Goal: Task Accomplishment & Management: Manage account settings

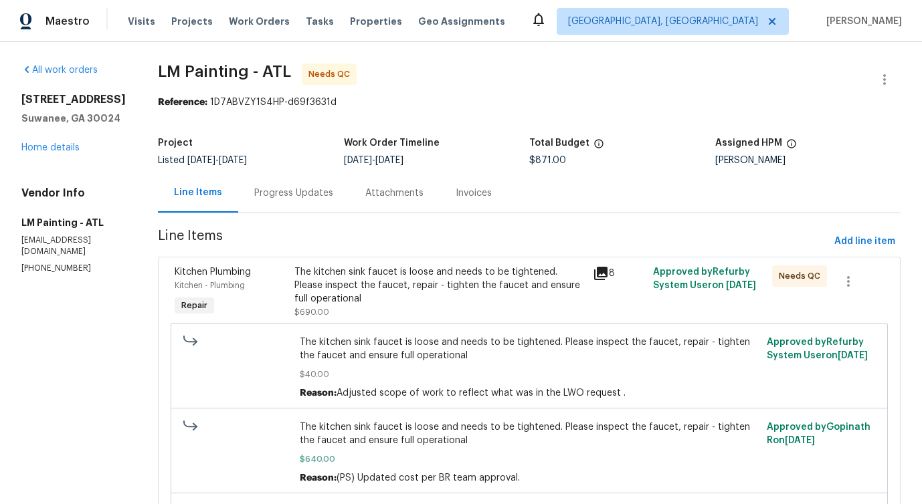
scroll to position [1, 0]
click at [333, 189] on div "Progress Updates" at bounding box center [293, 192] width 79 height 13
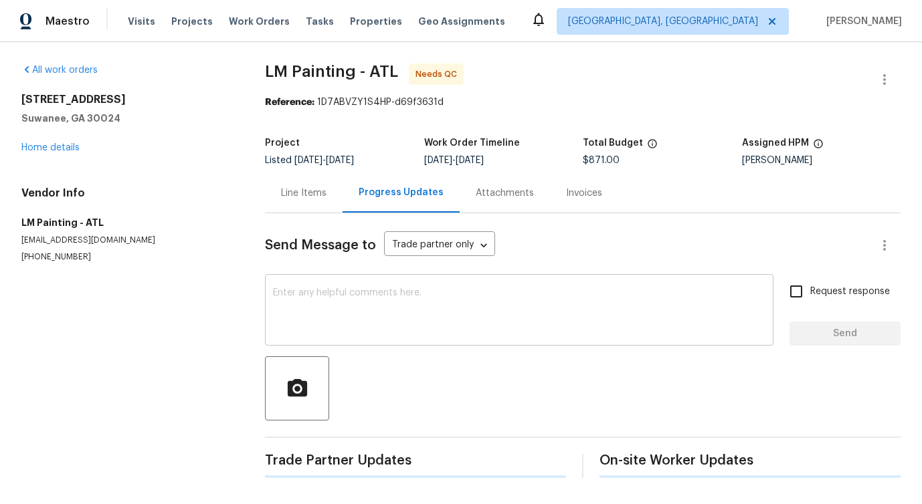
click at [381, 321] on textarea at bounding box center [519, 311] width 492 height 47
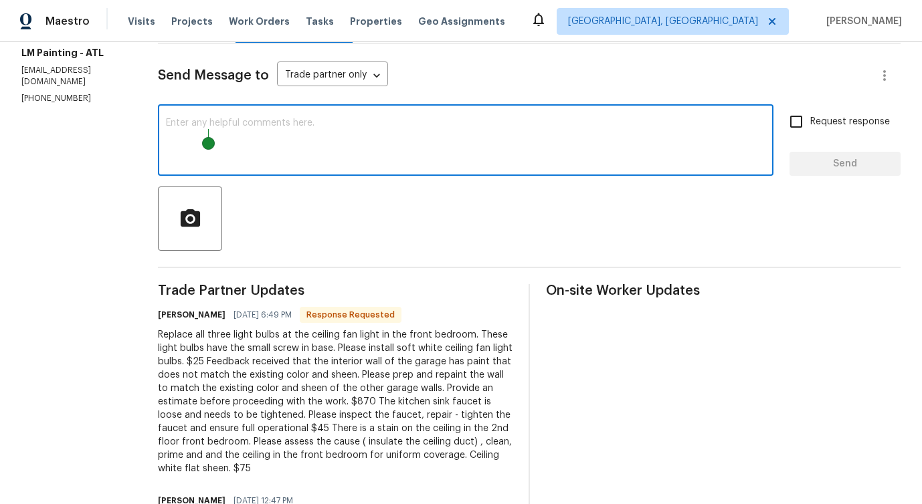
scroll to position [158, 0]
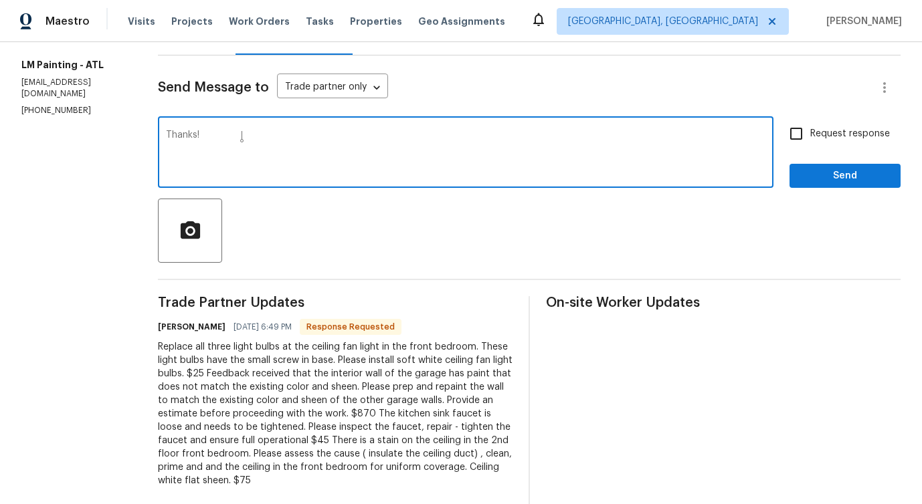
type textarea "Thanks!"
click at [858, 174] on span "Send" at bounding box center [845, 176] width 90 height 17
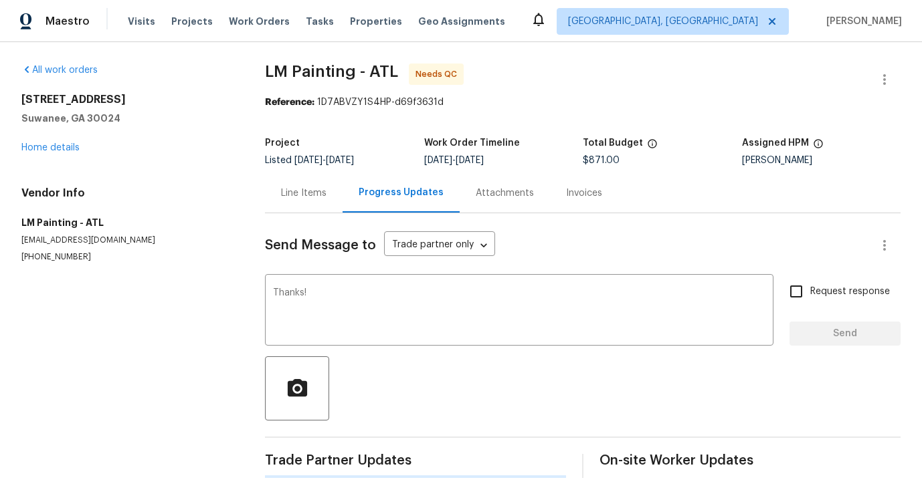
scroll to position [0, 0]
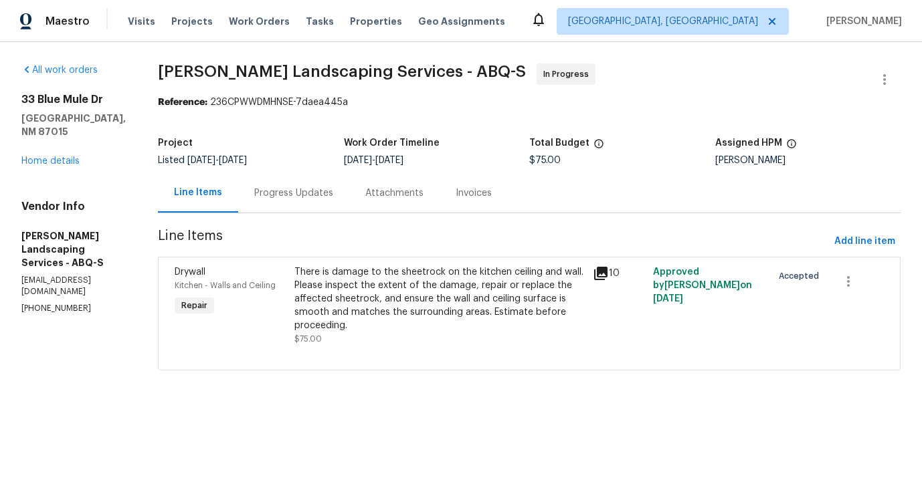
click at [355, 299] on div "There is damage to the sheetrock on the kitchen ceiling and wall. Please inspec…" at bounding box center [439, 299] width 291 height 67
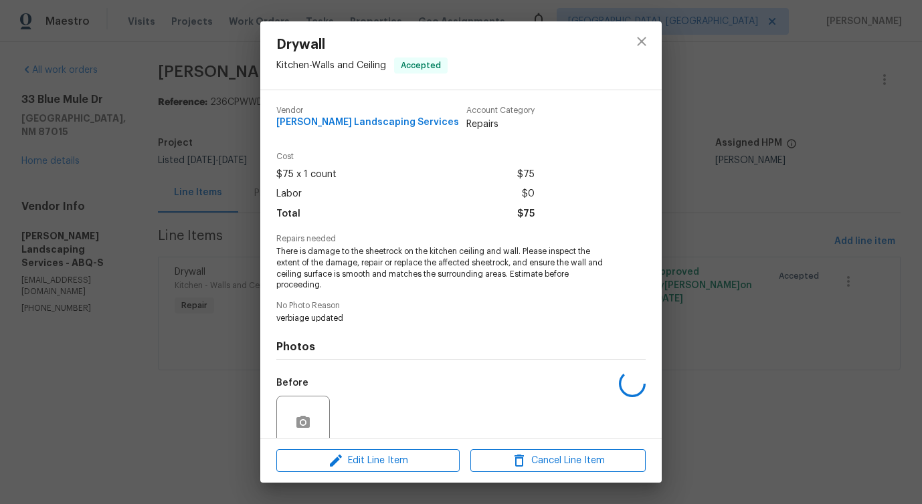
scroll to position [112, 0]
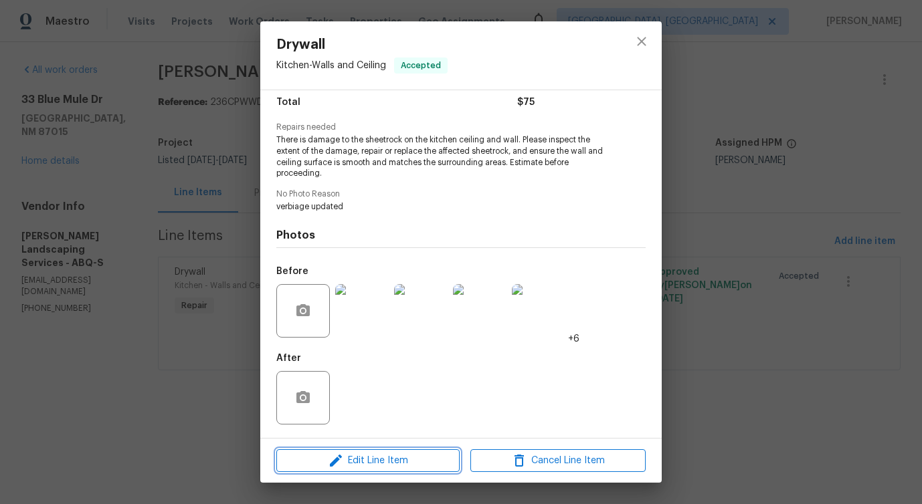
click at [338, 461] on icon "button" at bounding box center [336, 461] width 16 height 16
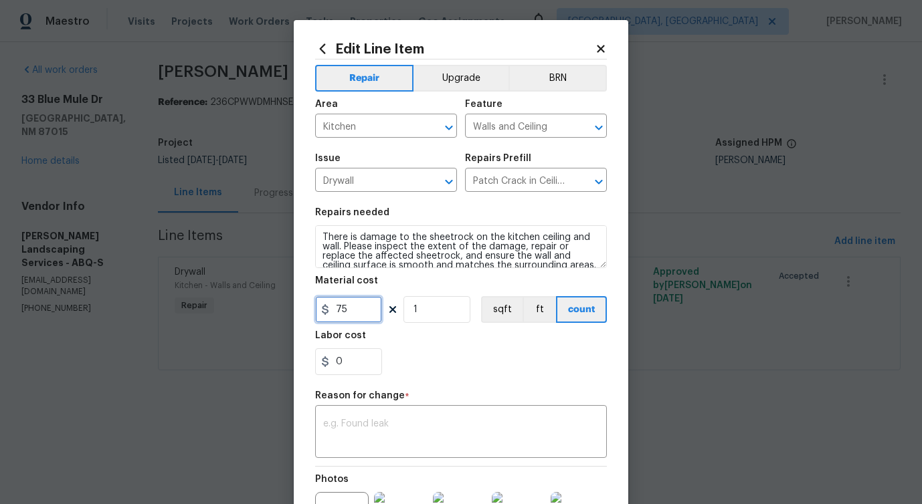
click at [343, 304] on input "75" at bounding box center [348, 309] width 67 height 27
type input "200"
click at [377, 423] on textarea at bounding box center [461, 433] width 276 height 28
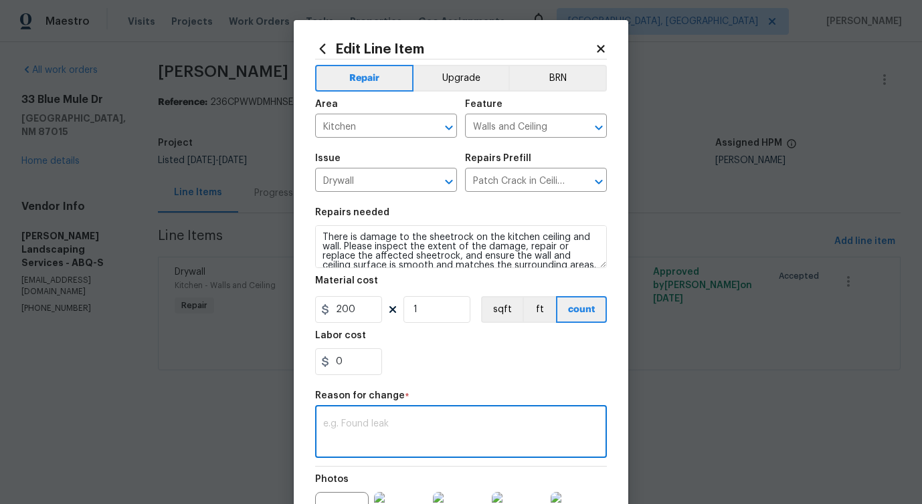
scroll to position [127, 0]
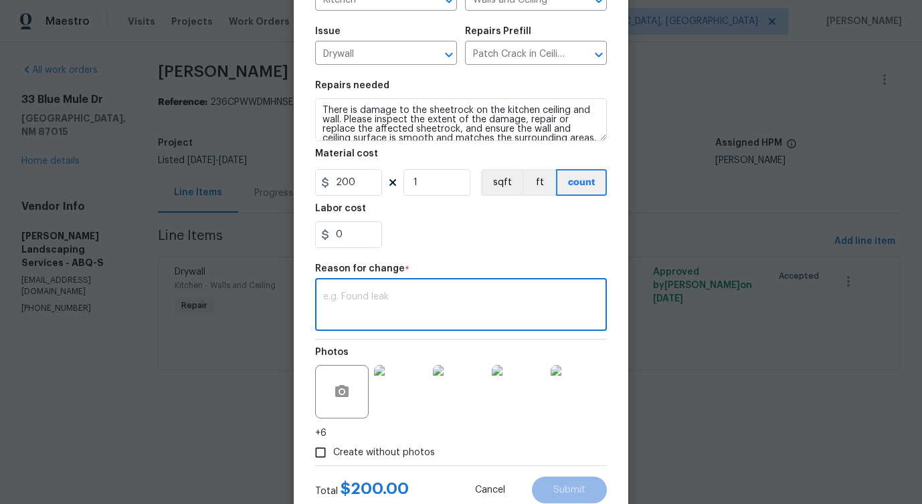
click at [408, 305] on textarea at bounding box center [461, 306] width 276 height 28
paste textarea "(PS) Updated cost per BR team approval."
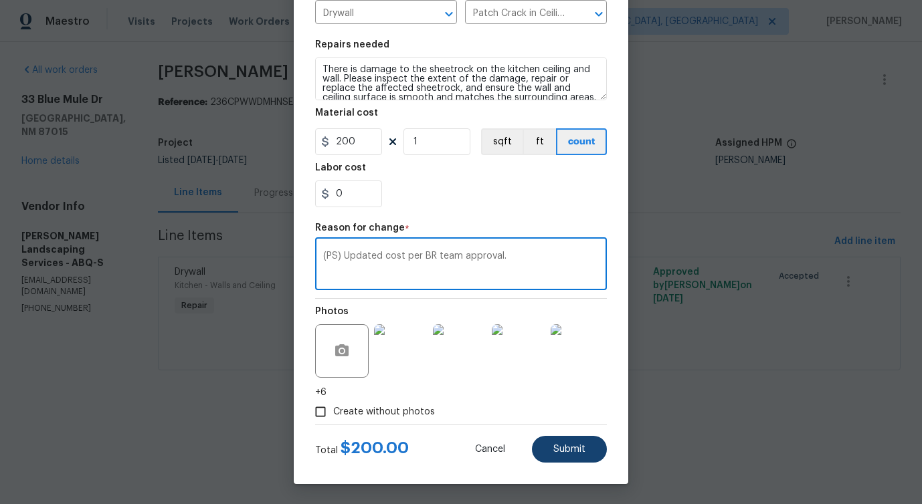
type textarea "(PS) Updated cost per BR team approval."
click at [553, 457] on button "Submit" at bounding box center [569, 449] width 75 height 27
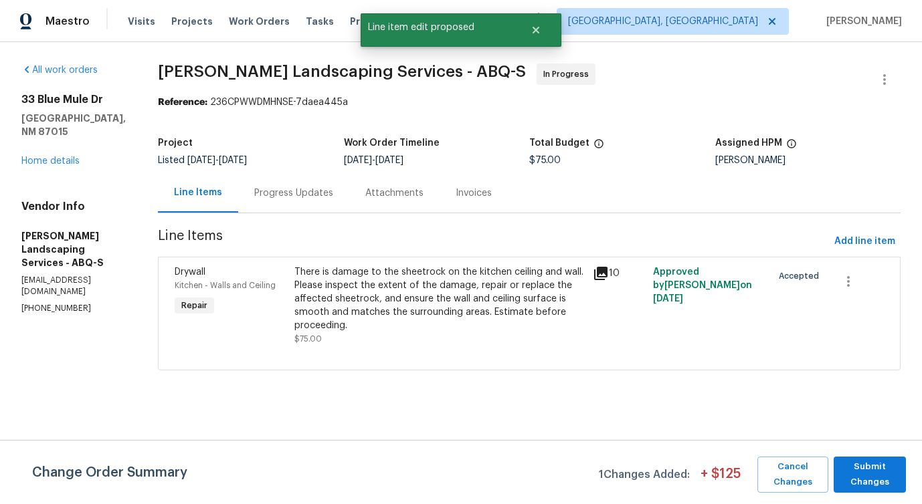
scroll to position [0, 0]
click at [857, 482] on span "Submit Changes" at bounding box center [869, 475] width 59 height 31
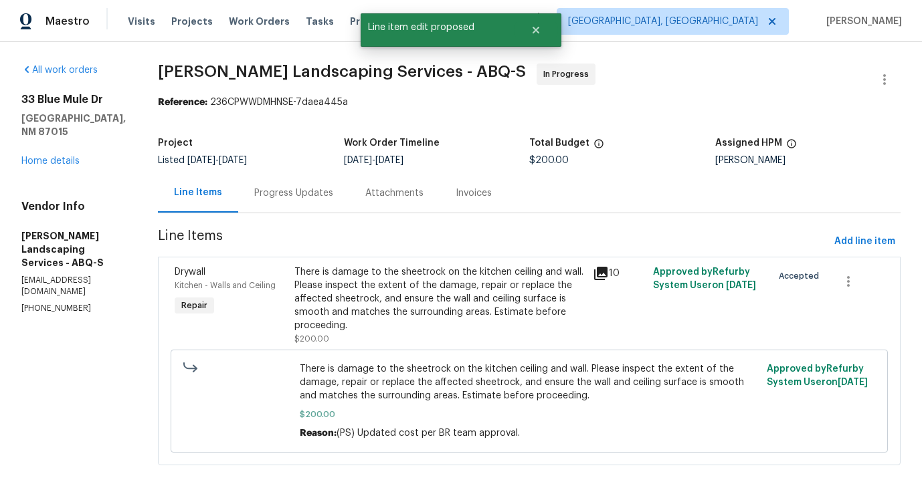
click at [333, 199] on div "Progress Updates" at bounding box center [293, 193] width 79 height 13
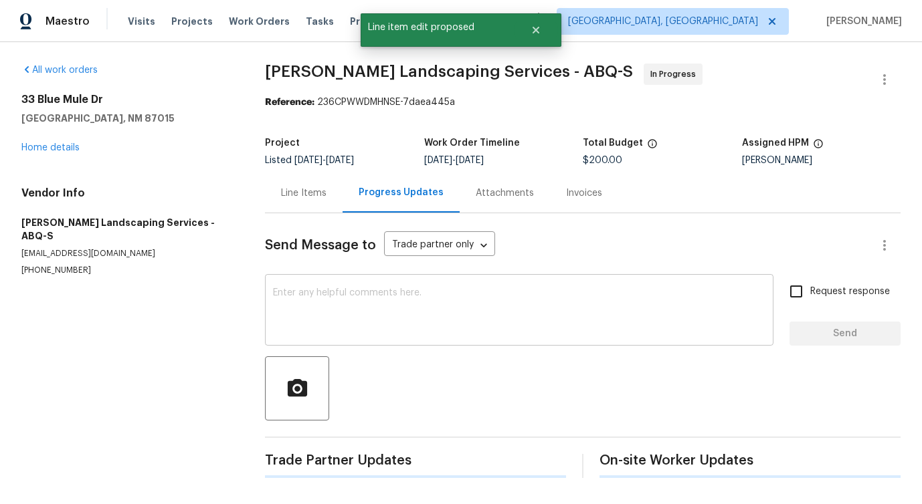
click at [363, 300] on textarea at bounding box center [519, 311] width 492 height 47
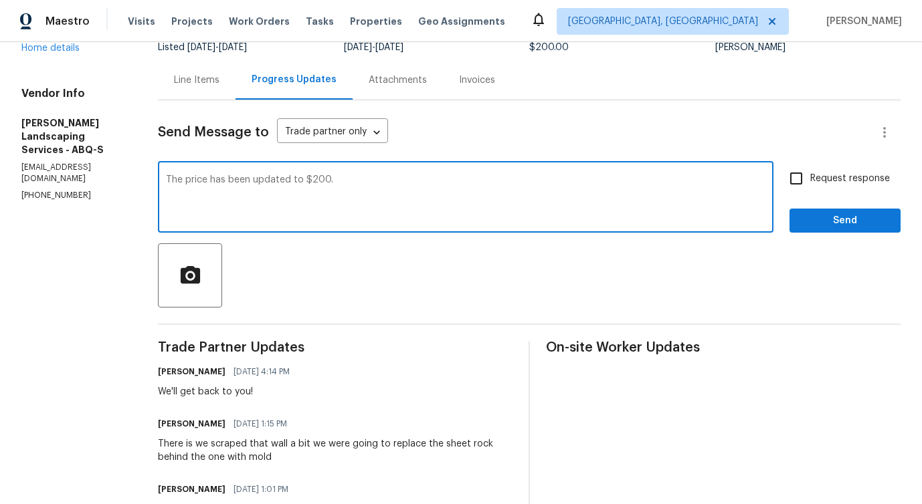
scroll to position [106, 0]
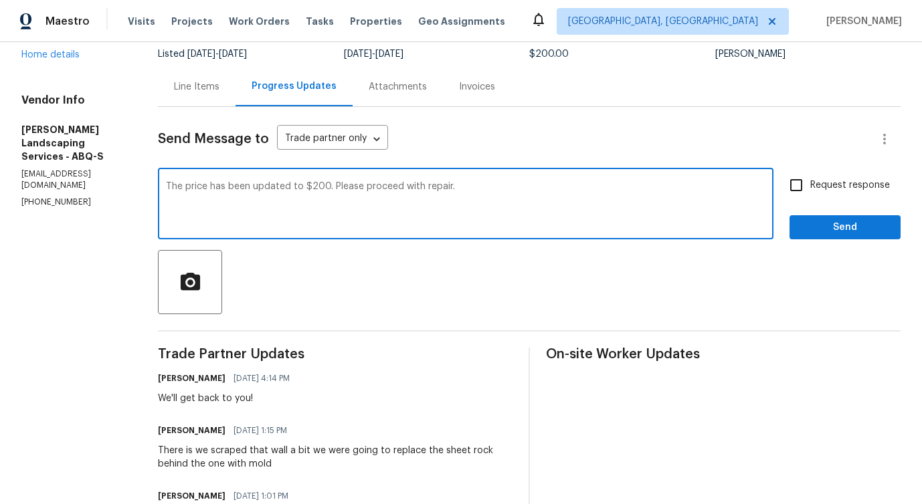
type textarea "The price has been updated to $200. Please proceed with repair."
click at [789, 196] on input "Request response" at bounding box center [796, 185] width 28 height 28
checkbox input "true"
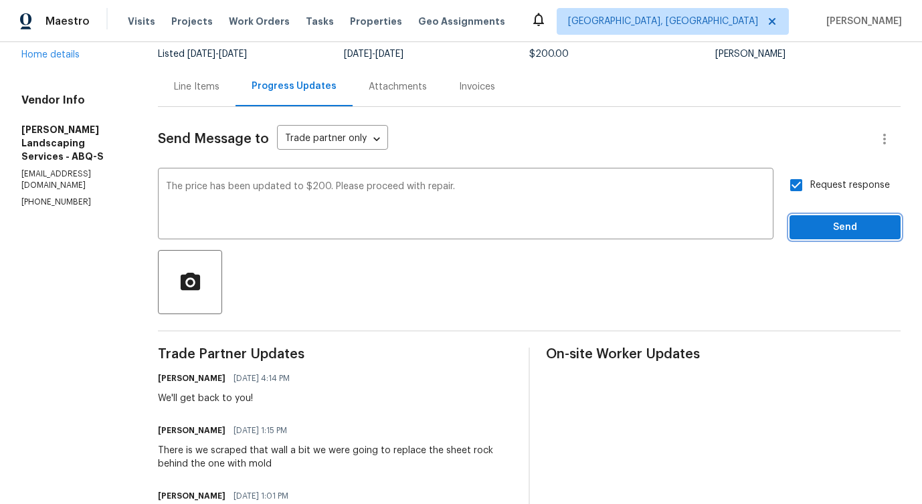
click at [813, 229] on span "Send" at bounding box center [845, 227] width 90 height 17
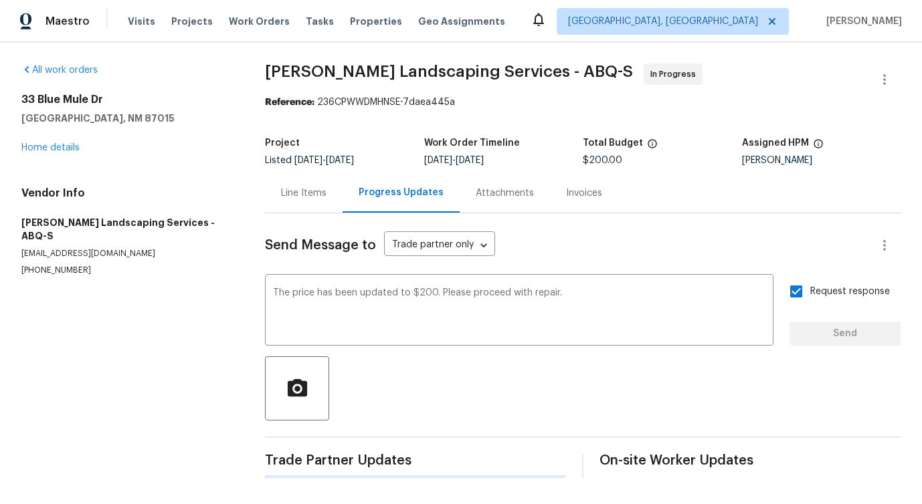
scroll to position [0, 0]
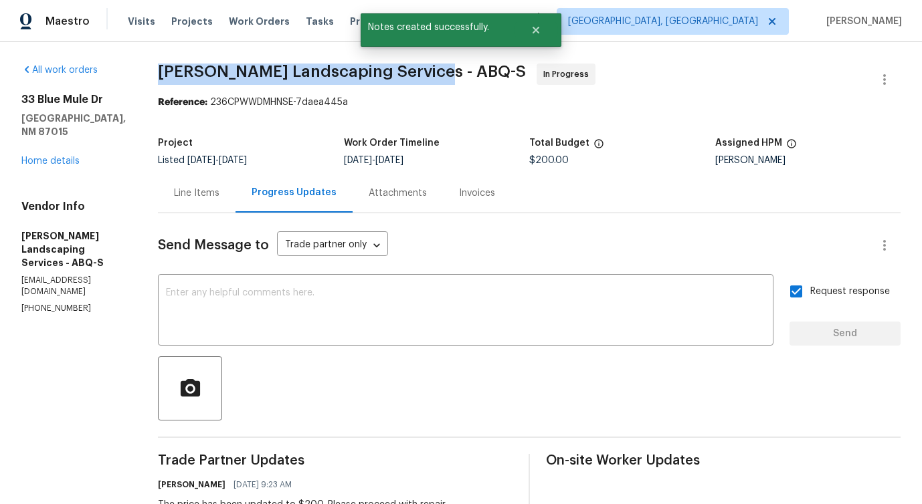
drag, startPoint x: 183, startPoint y: 73, endPoint x: 450, endPoint y: 70, distance: 267.6
copy span "Rodriguez Landscaping Services -"
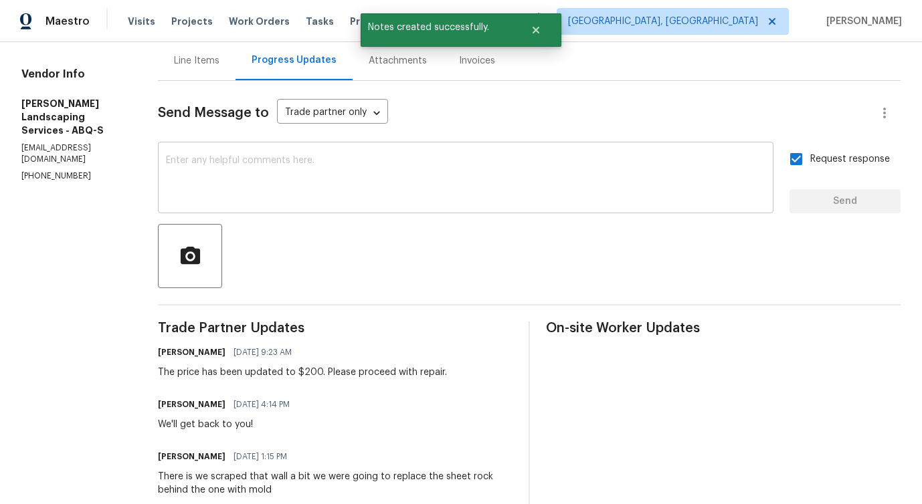
scroll to position [133, 0]
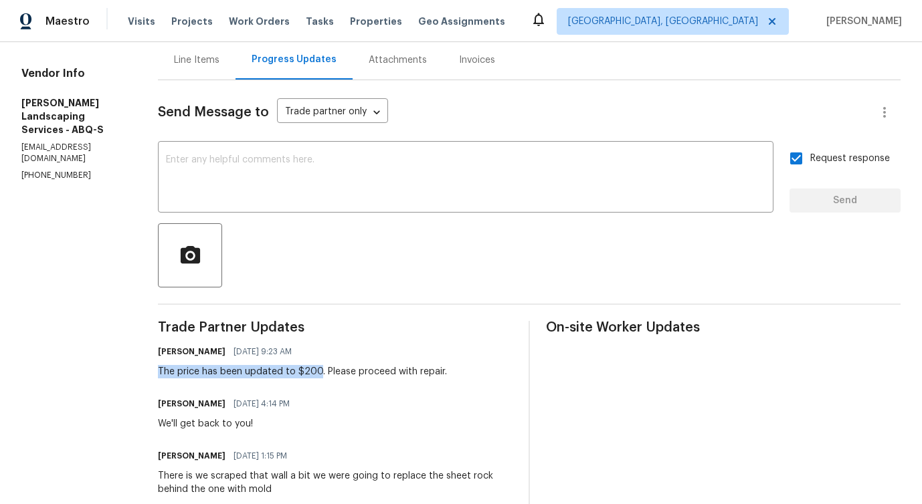
drag, startPoint x: 185, startPoint y: 373, endPoint x: 348, endPoint y: 373, distance: 162.6
copy div "The price has been updated to $200"
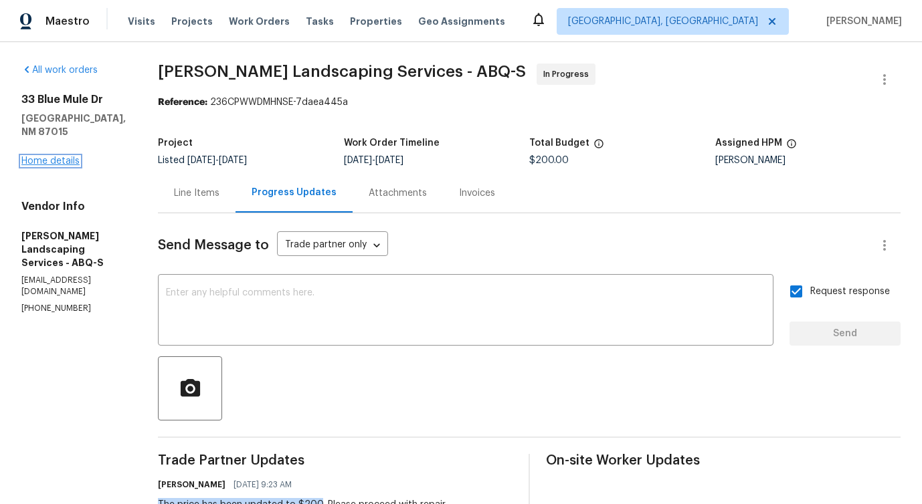
click at [64, 157] on link "Home details" at bounding box center [50, 161] width 58 height 9
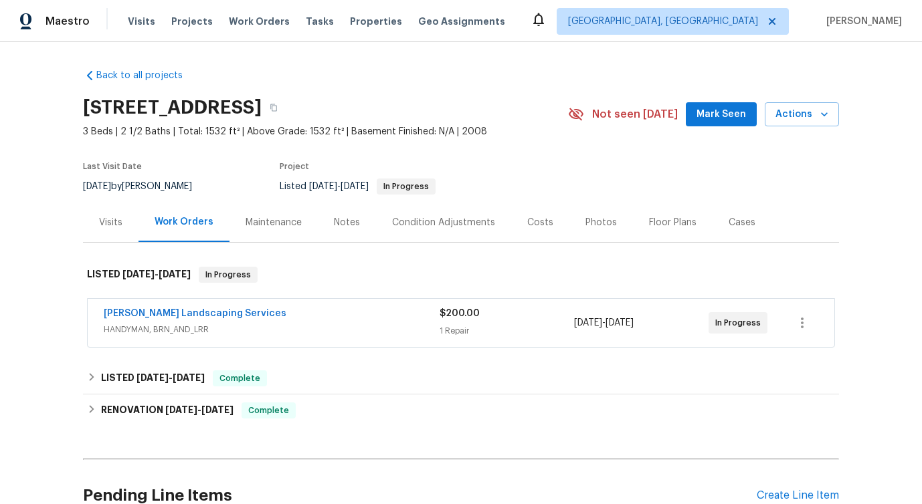
scroll to position [58, 0]
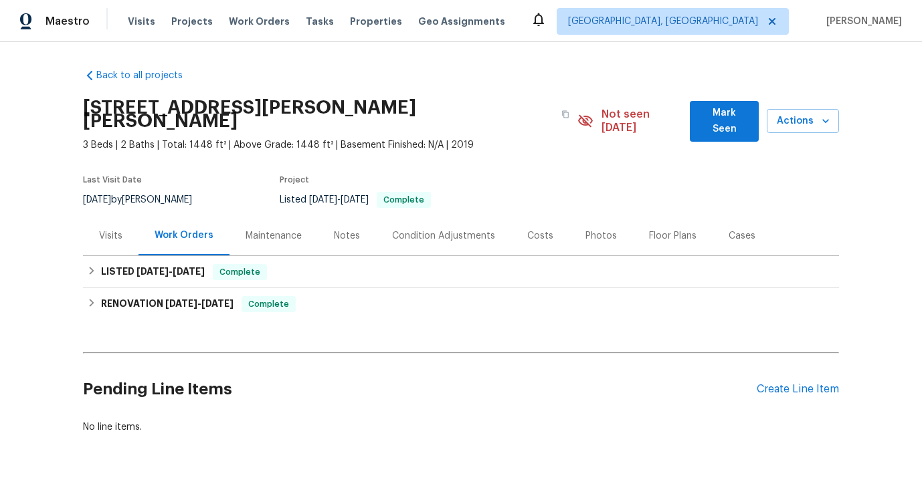
scroll to position [7, 0]
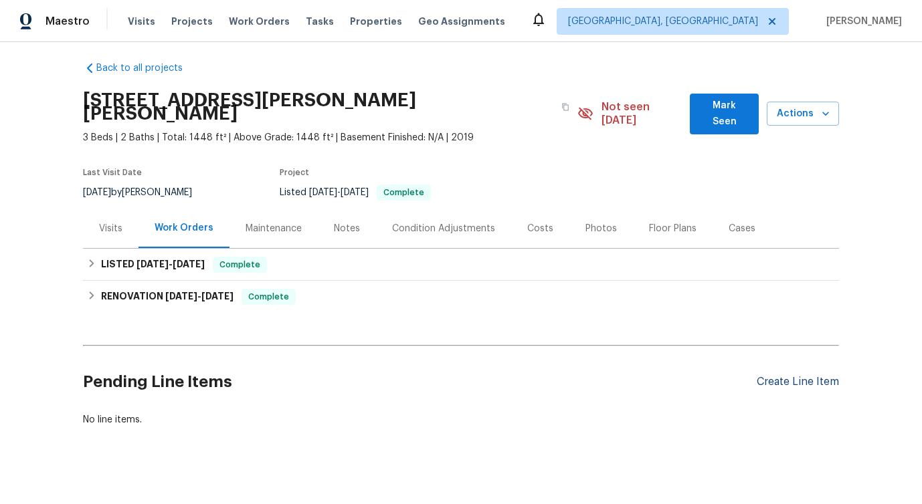
click at [769, 376] on div "Create Line Item" at bounding box center [798, 382] width 82 height 13
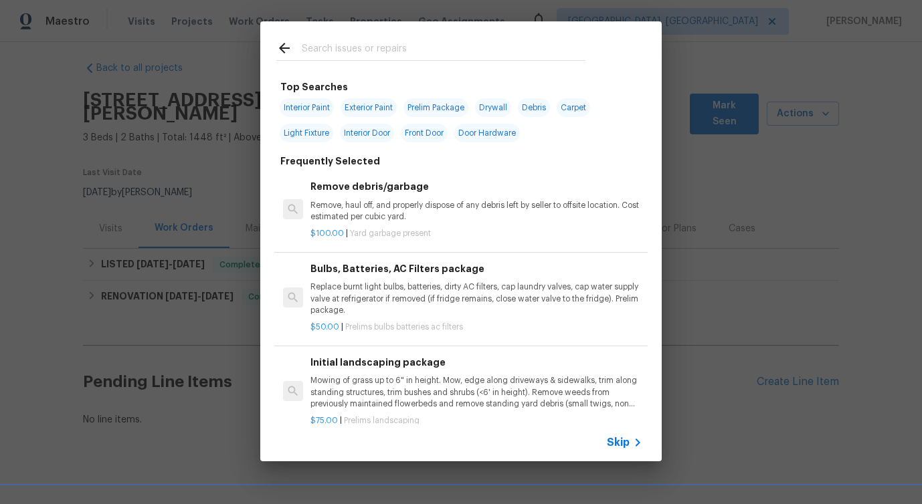
click at [625, 440] on span "Skip" at bounding box center [618, 442] width 23 height 13
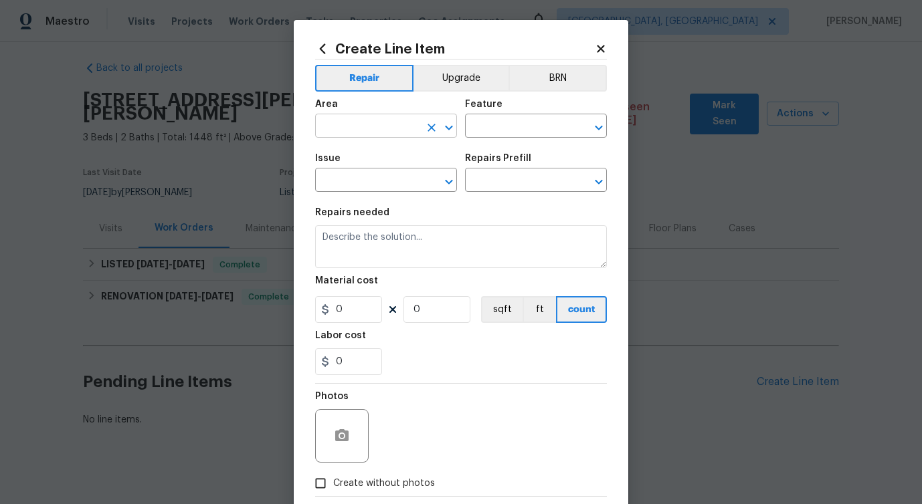
click at [383, 122] on input "text" at bounding box center [367, 127] width 104 height 21
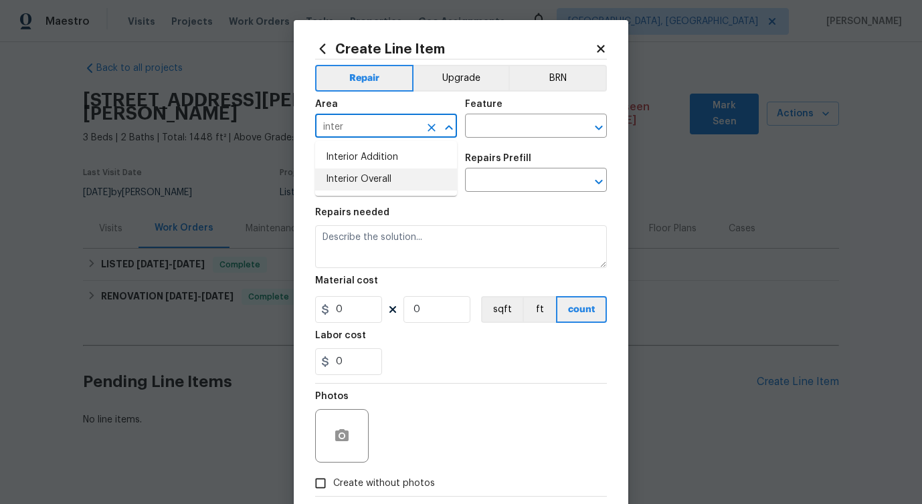
click at [393, 175] on li "Interior Overall" at bounding box center [386, 180] width 142 height 22
type input "Interior Overall"
click at [512, 130] on input "text" at bounding box center [517, 127] width 104 height 21
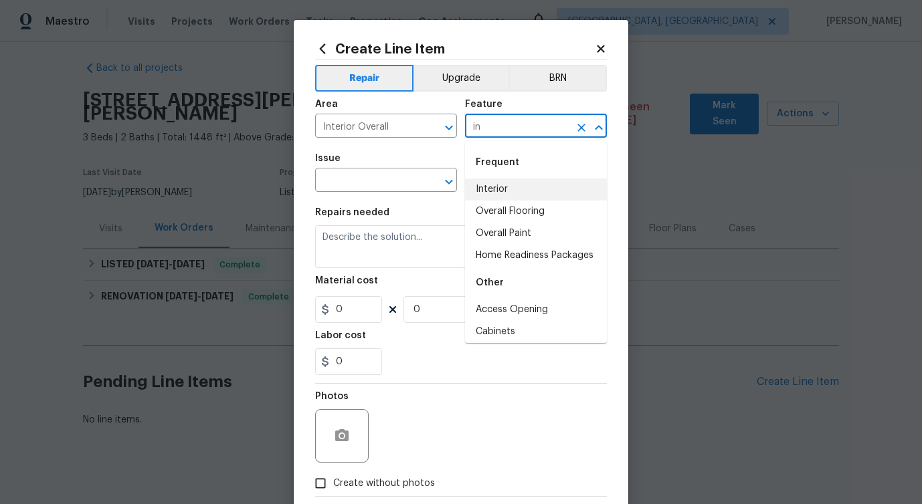
click at [513, 193] on li "Interior" at bounding box center [536, 190] width 142 height 22
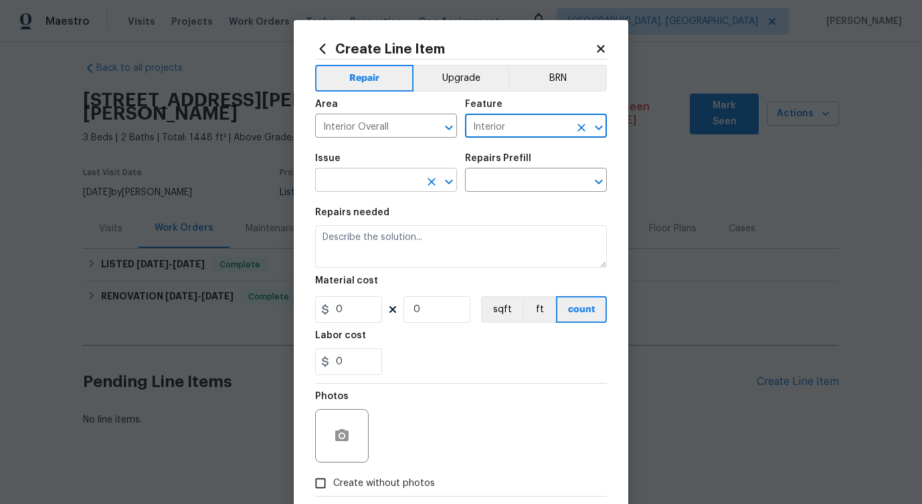
type input "Interior"
click at [370, 189] on input "text" at bounding box center [367, 181] width 104 height 21
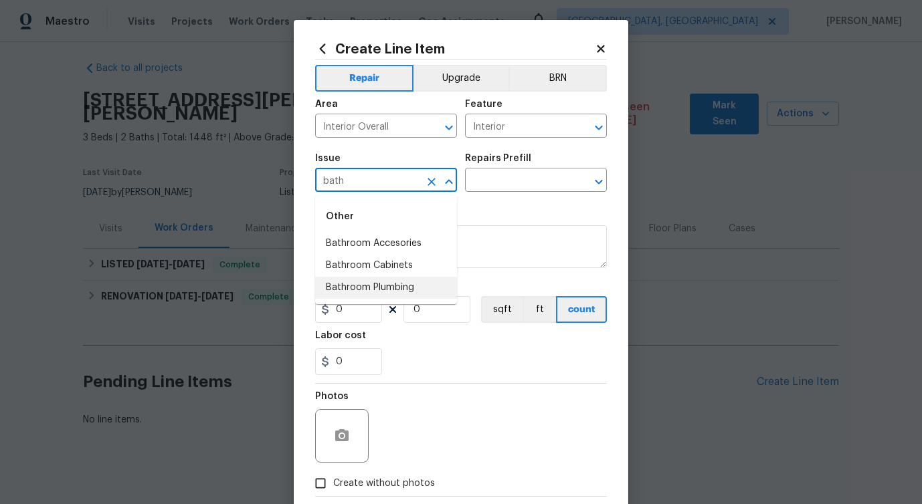
click at [394, 287] on li "Bathroom Plumbing" at bounding box center [386, 288] width 142 height 22
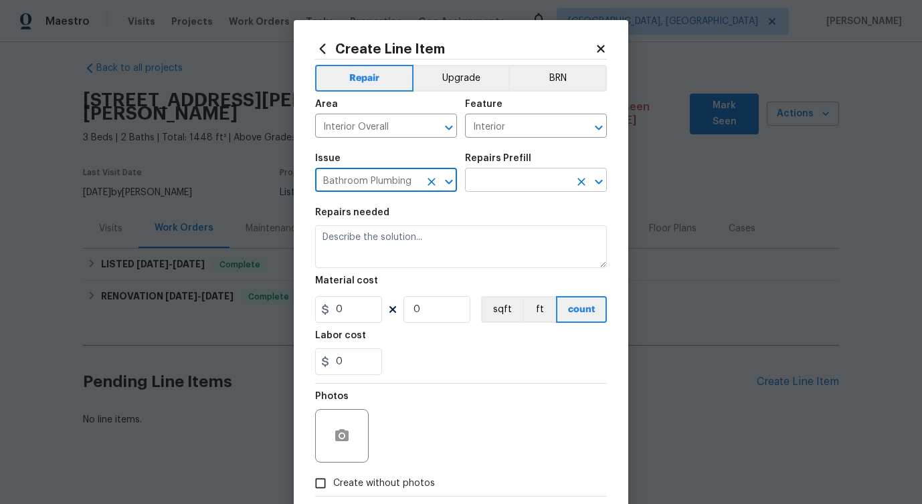
type input "Bathroom Plumbing"
click at [509, 187] on input "text" at bounding box center [517, 181] width 104 height 21
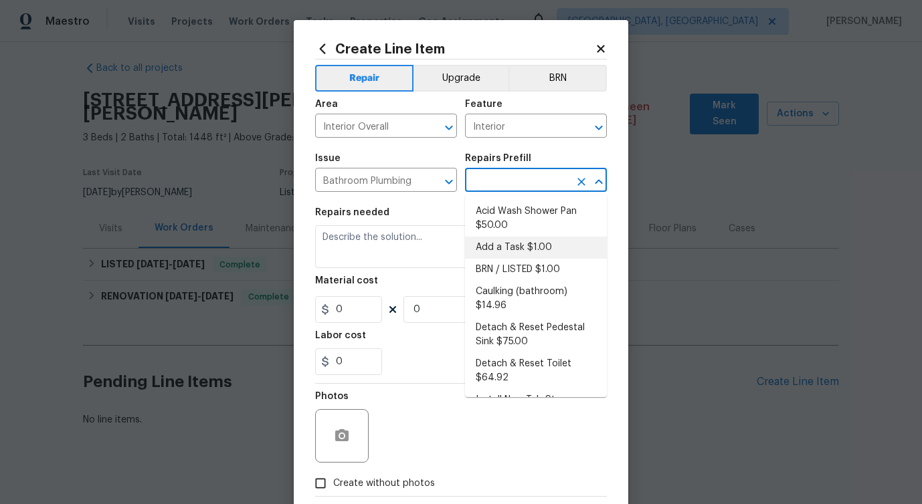
click at [510, 248] on li "Add a Task $1.00" at bounding box center [536, 248] width 142 height 22
type input "Plumbing"
type input "Add a Task $1.00"
type textarea "HPM to detail"
type input "1"
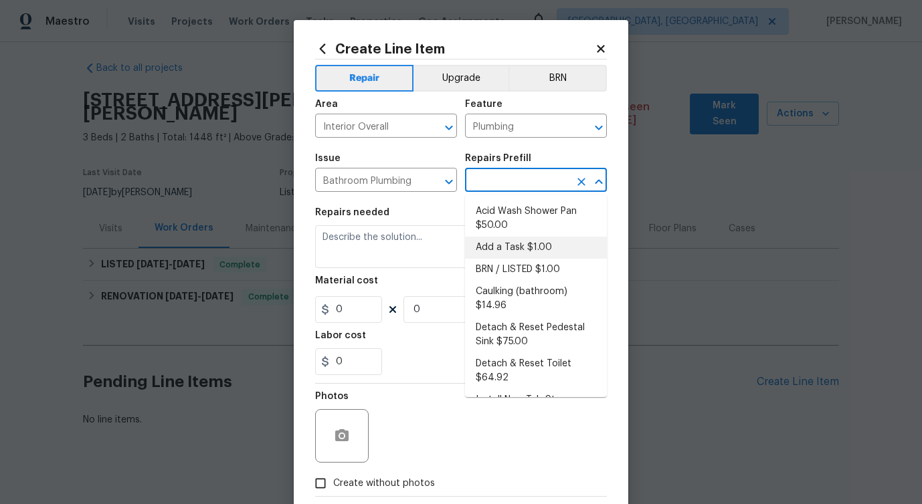
type input "1"
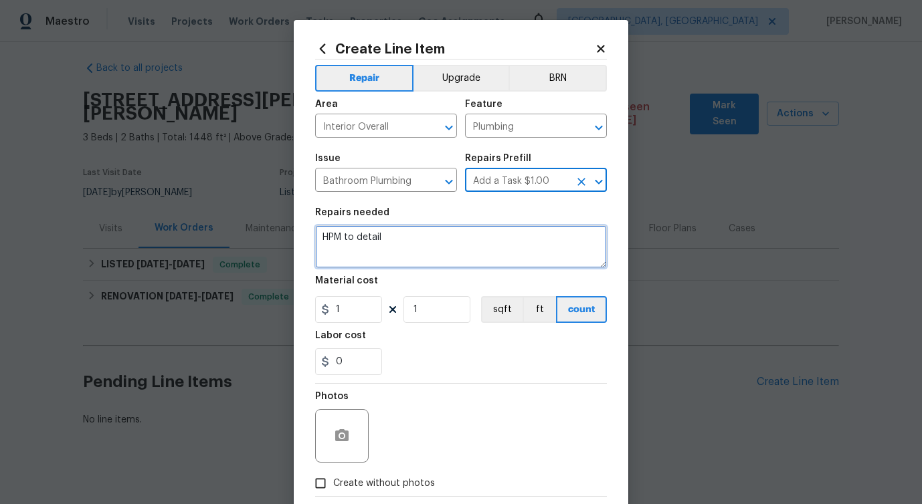
click at [343, 240] on textarea "HPM to detail" at bounding box center [461, 246] width 292 height 43
paste textarea "Received feedback: the toilet in the hallway bathroom doesn't flush - Identify …"
type textarea "HPMReceived feedback: the toilet in the hallway bathroom doesn't flush - Identi…"
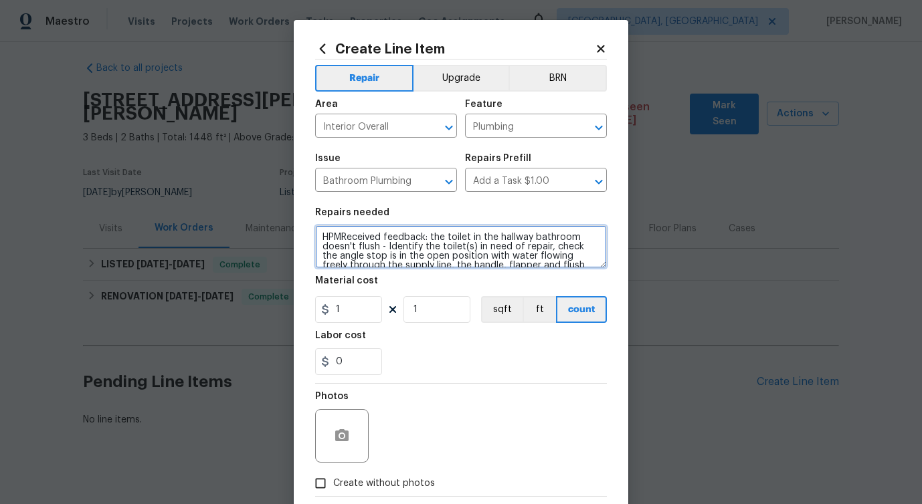
scroll to position [78, 0]
click at [343, 240] on textarea "HPMReceived feedback: the toilet in the hallway bathroom doesn't flush - Identi…" at bounding box center [461, 246] width 292 height 43
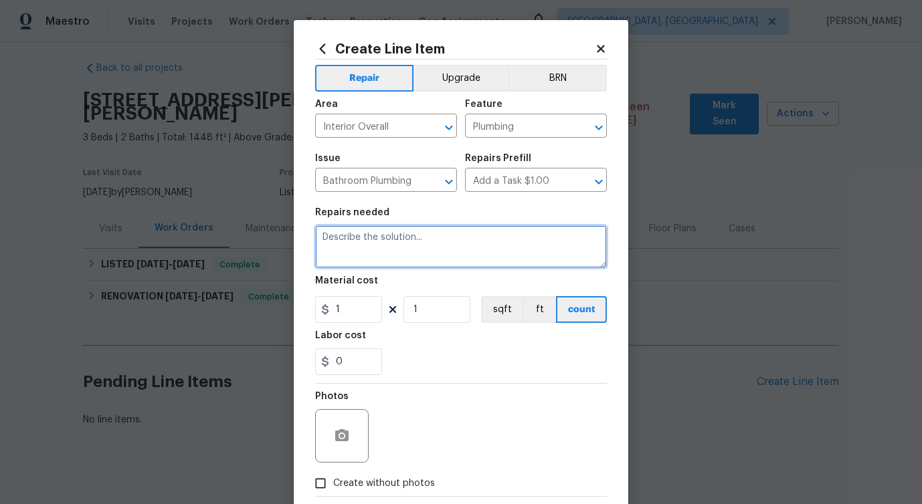
scroll to position [0, 0]
paste textarea "Received feedback: the toilet in the hallway bathroom doesn't flush - Identify …"
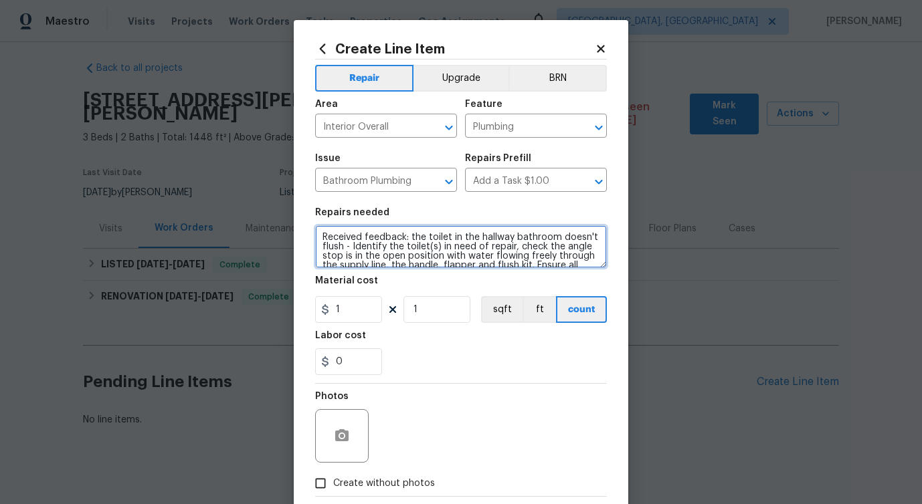
scroll to position [78, 0]
type textarea "Received feedback: the toilet in the hallway bathroom doesn't flush - Identify …"
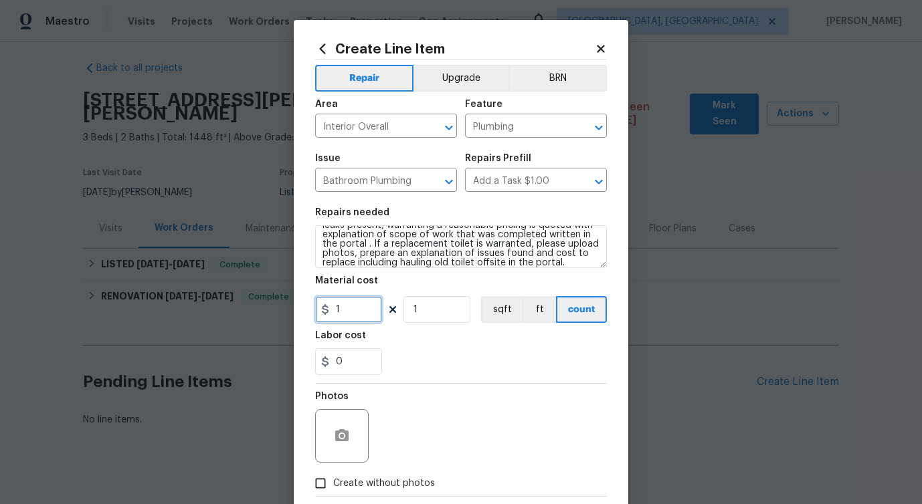
click at [360, 309] on input "1" at bounding box center [348, 309] width 67 height 27
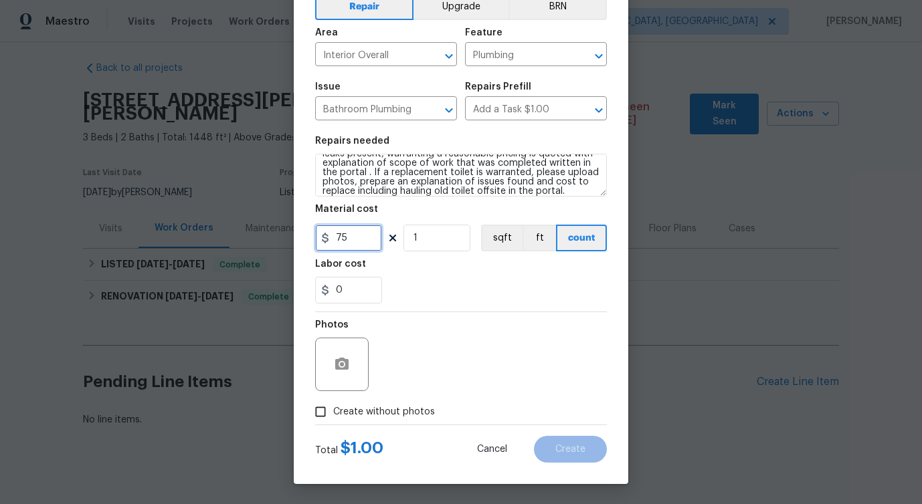
type input "75"
click at [329, 365] on button "button" at bounding box center [342, 365] width 32 height 32
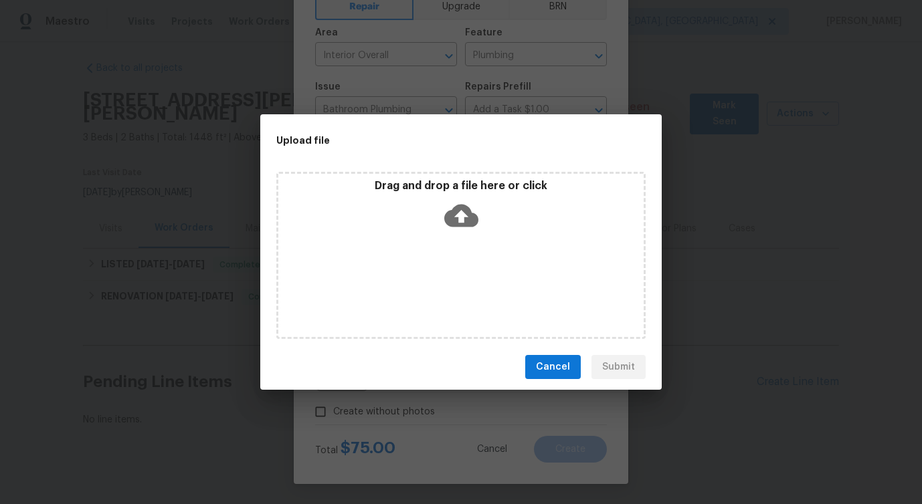
click at [459, 216] on icon at bounding box center [461, 216] width 34 height 34
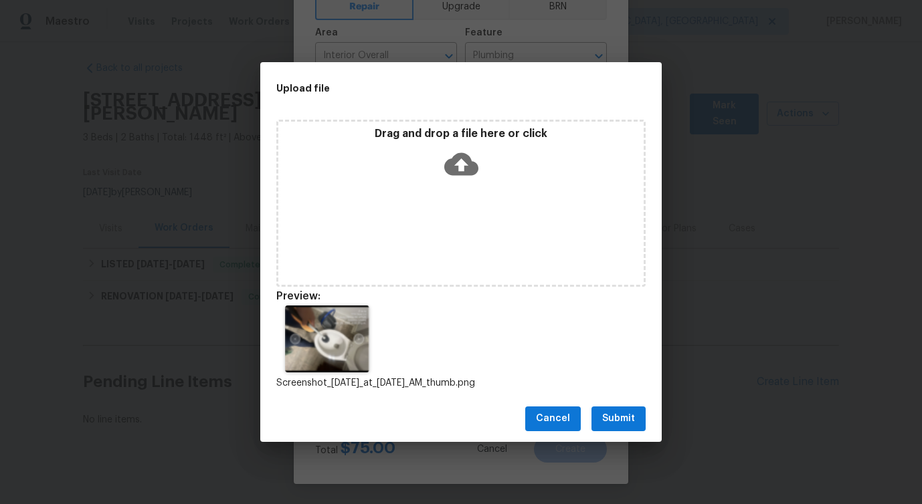
scroll to position [11, 0]
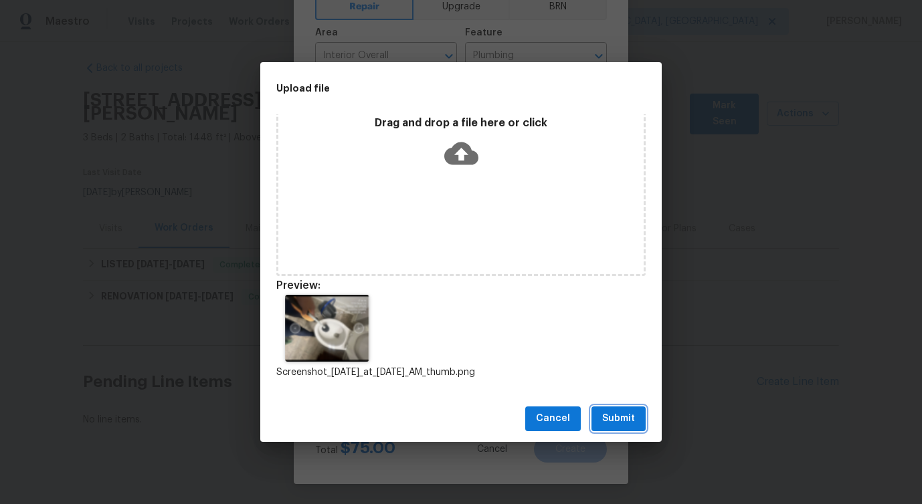
click at [625, 424] on span "Submit" at bounding box center [618, 419] width 33 height 17
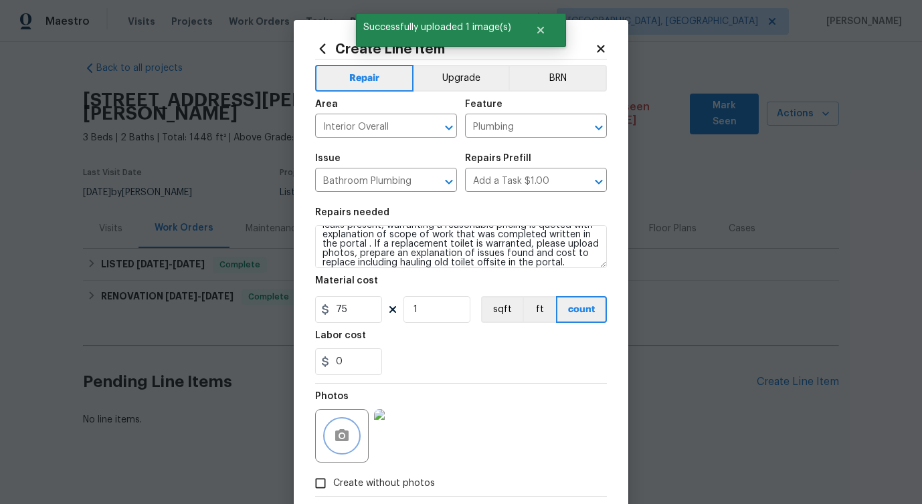
scroll to position [72, 0]
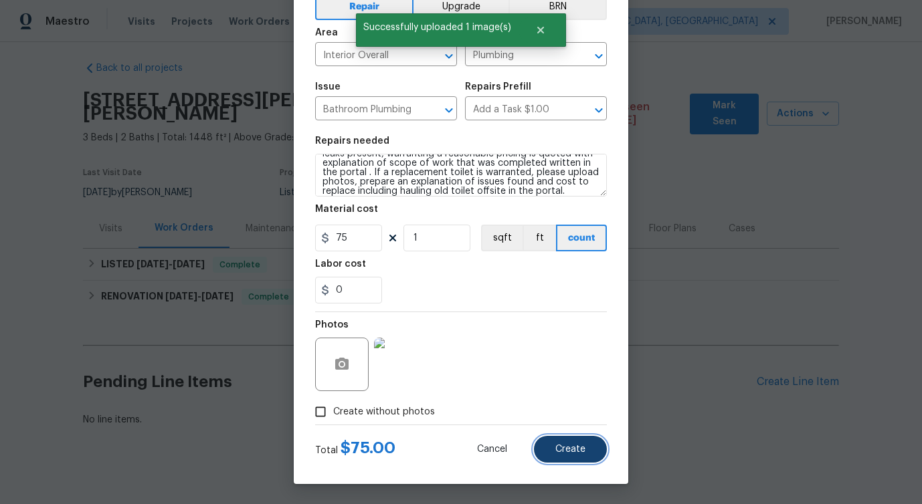
click at [571, 450] on span "Create" at bounding box center [570, 450] width 30 height 10
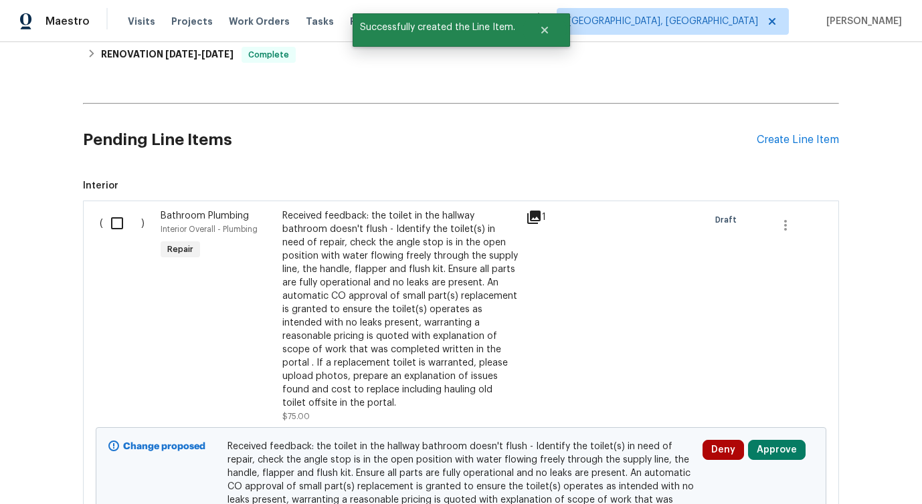
scroll to position [311, 0]
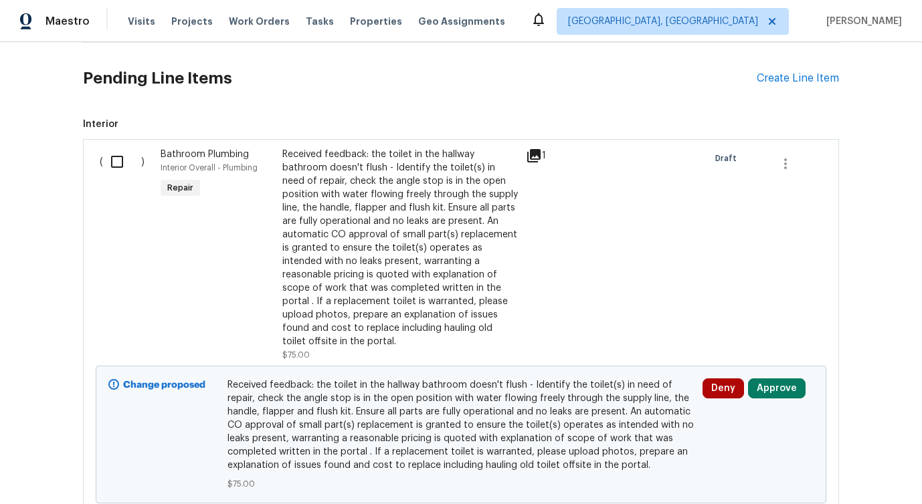
click at [124, 148] on input "checkbox" at bounding box center [122, 162] width 38 height 28
checkbox input "true"
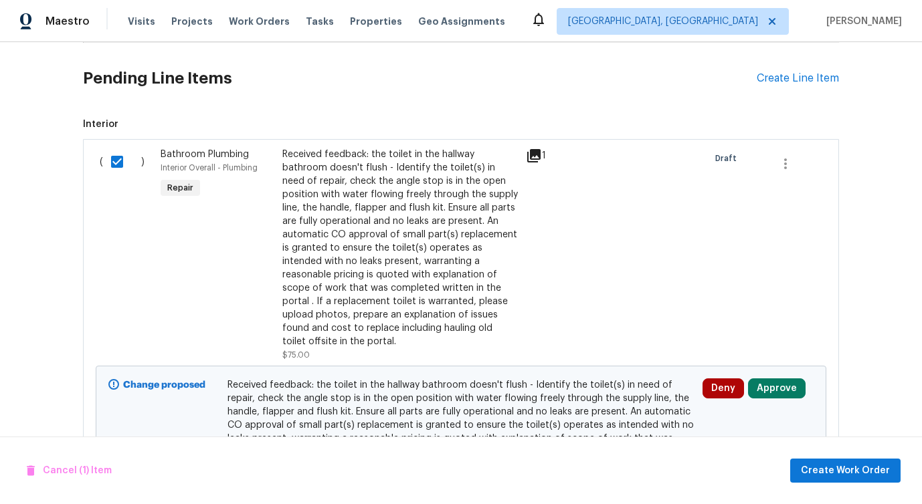
scroll to position [387, 0]
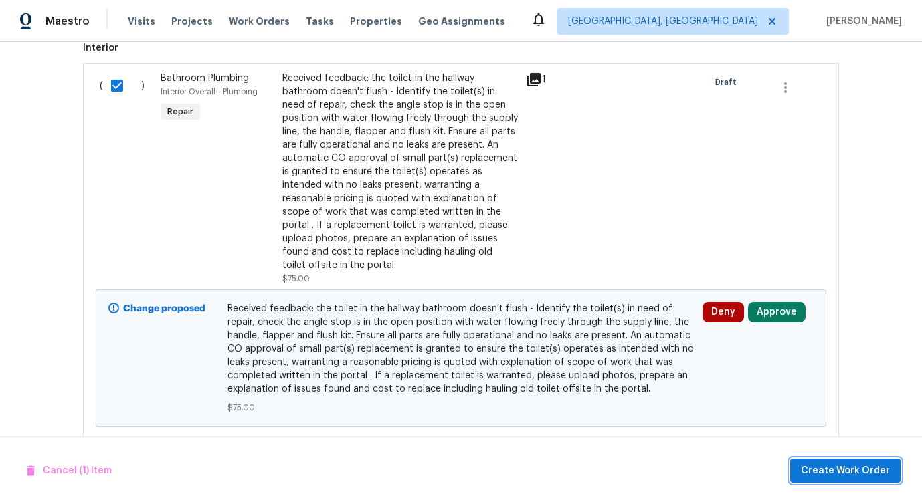
click at [827, 475] on span "Create Work Order" at bounding box center [845, 471] width 89 height 17
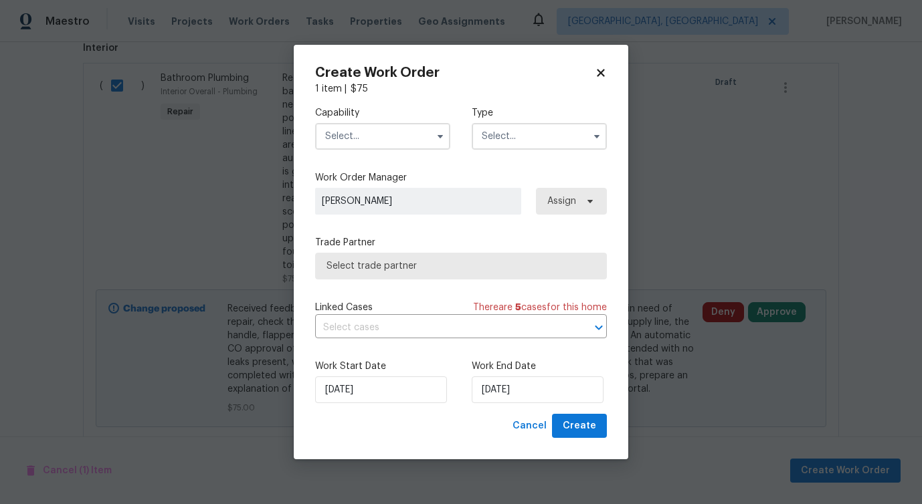
click at [416, 142] on input "text" at bounding box center [382, 136] width 135 height 27
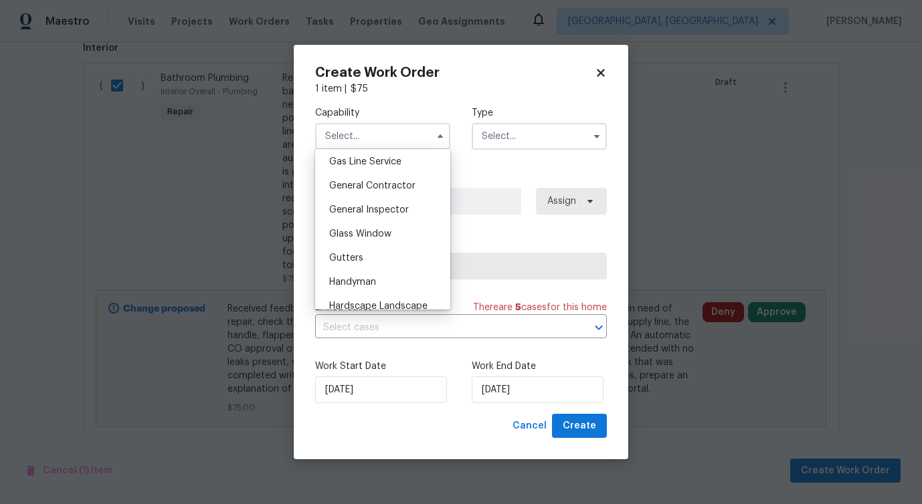
scroll to position [633, 0]
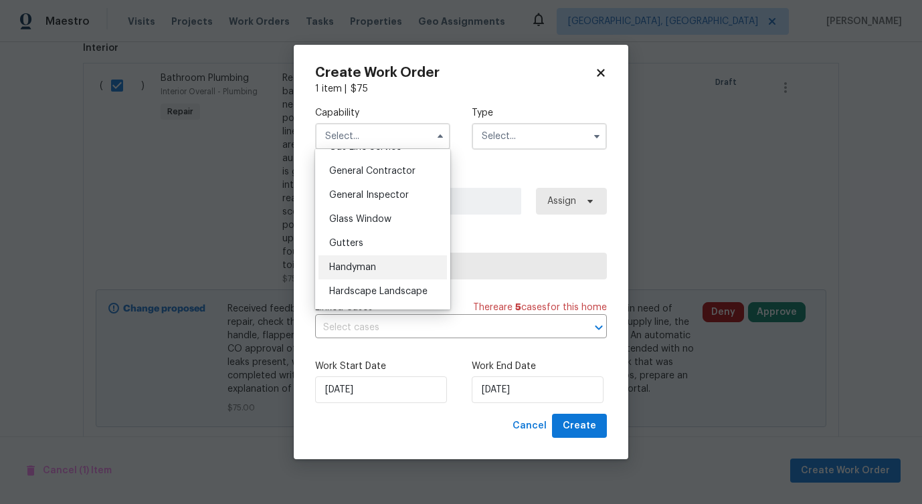
click at [373, 266] on span "Handyman" at bounding box center [352, 267] width 47 height 9
type input "Handyman"
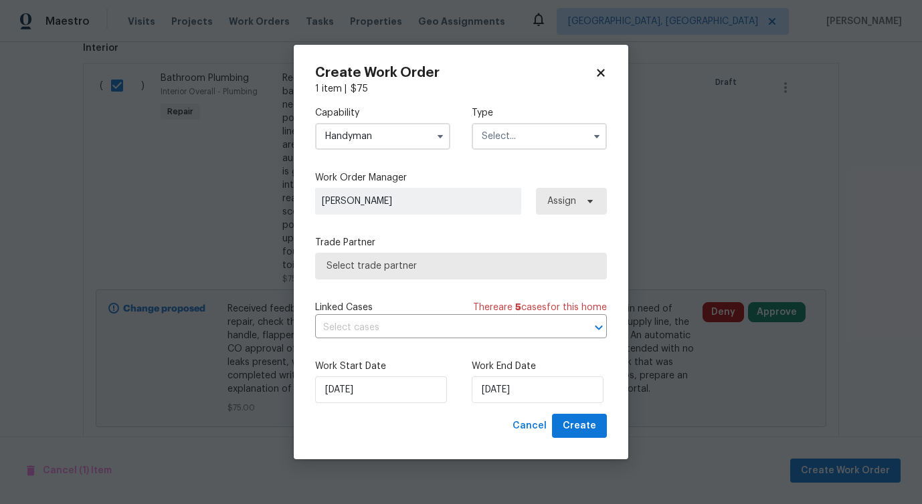
click at [500, 144] on input "text" at bounding box center [539, 136] width 135 height 27
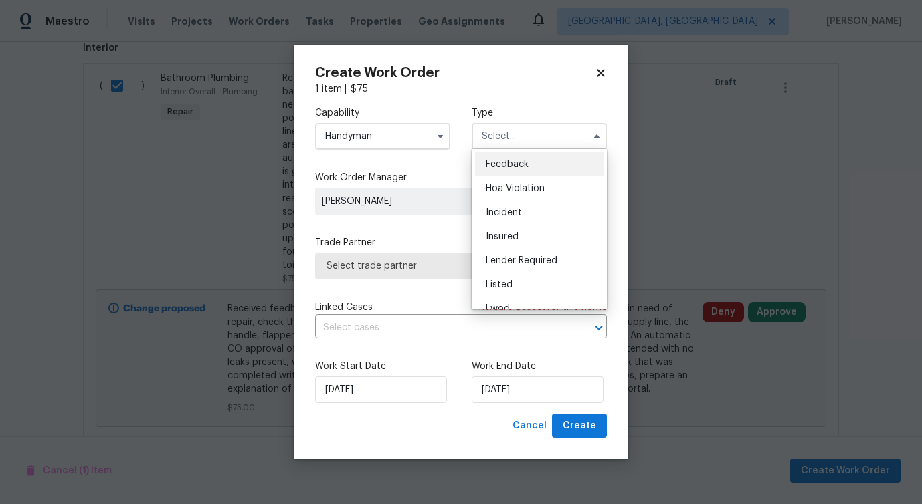
click at [502, 166] on span "Feedback" at bounding box center [507, 164] width 43 height 9
type input "Feedback"
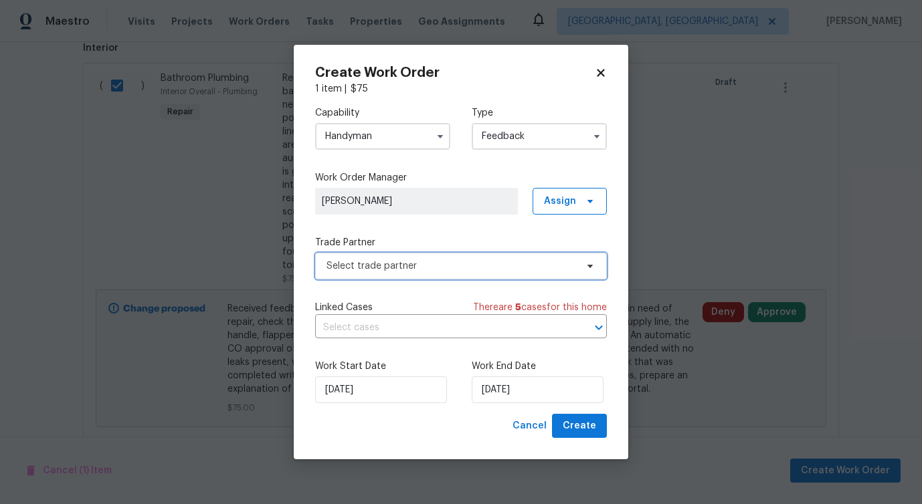
click at [386, 272] on span "Select trade partner" at bounding box center [451, 266] width 250 height 13
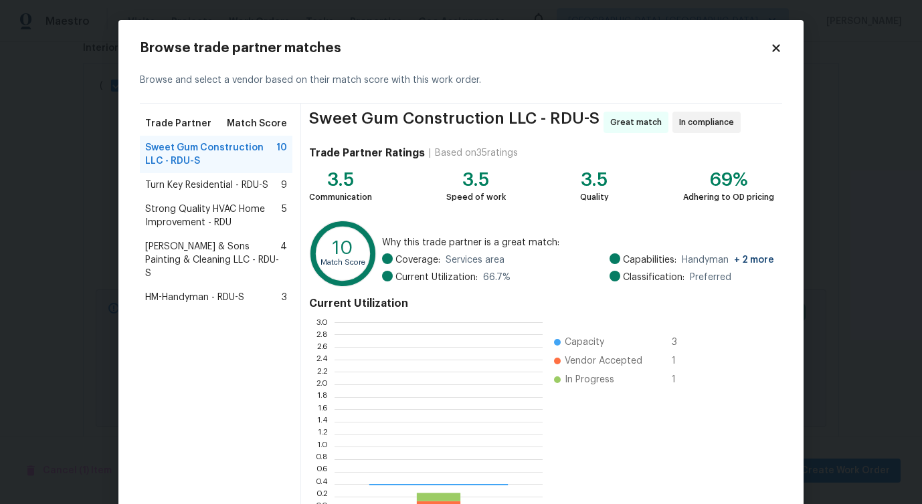
scroll to position [187, 208]
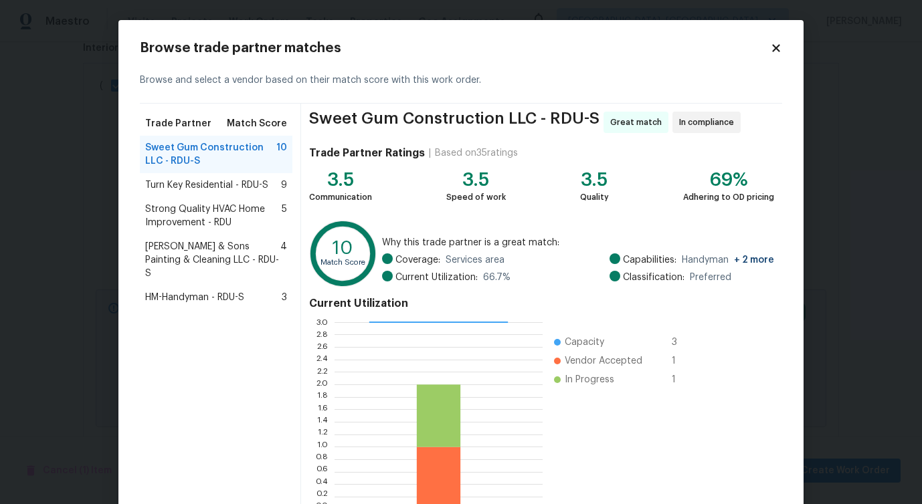
click at [226, 184] on span "Turn Key Residential - RDU-S" at bounding box center [206, 185] width 123 height 13
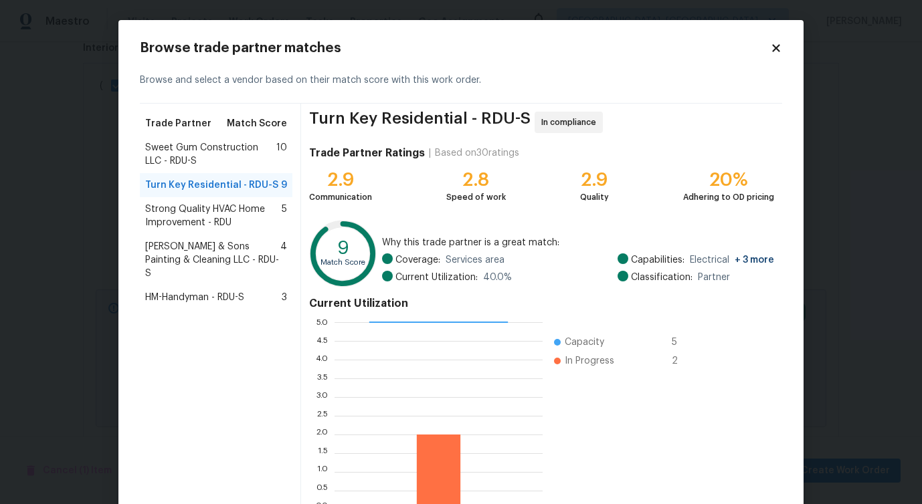
click at [211, 215] on span "Strong Quality HVAC Home Improvement - RDU" at bounding box center [213, 216] width 136 height 27
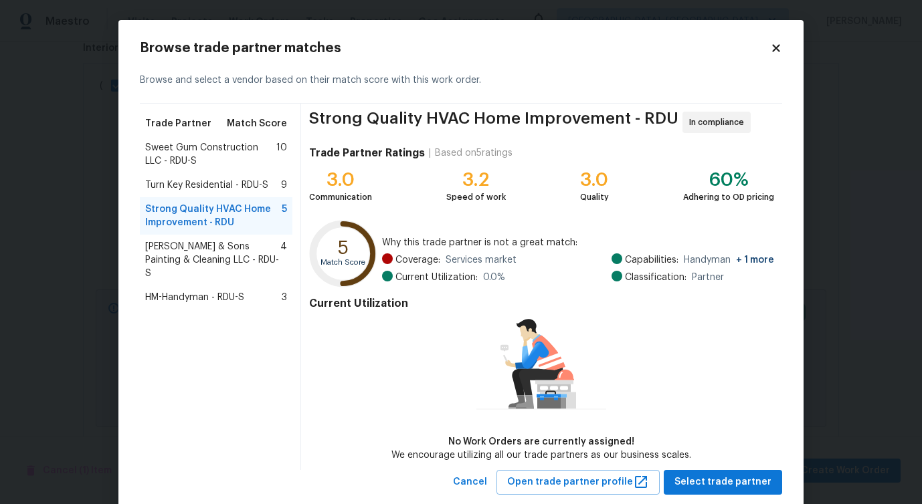
click at [215, 250] on span "Hodge & Sons Painting & Cleaning LLC - RDU-S" at bounding box center [212, 260] width 135 height 40
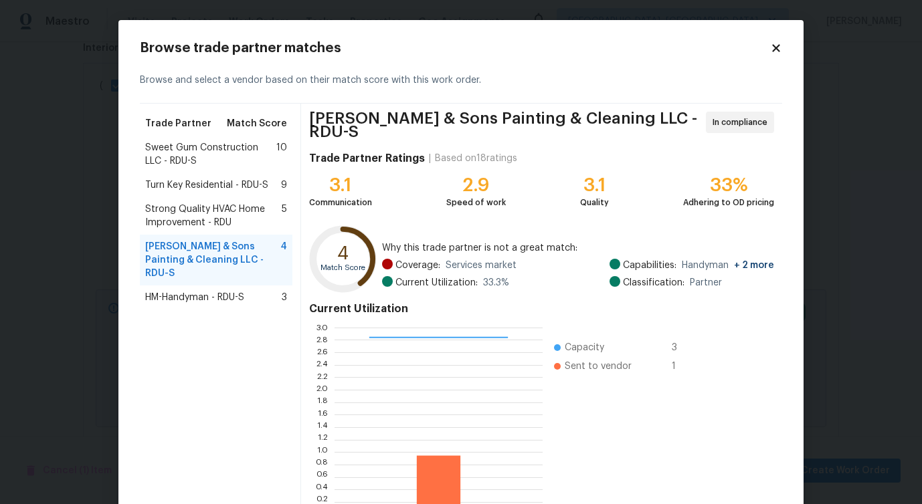
click at [224, 286] on div "HM-Handyman - RDU-S 3" at bounding box center [216, 298] width 153 height 24
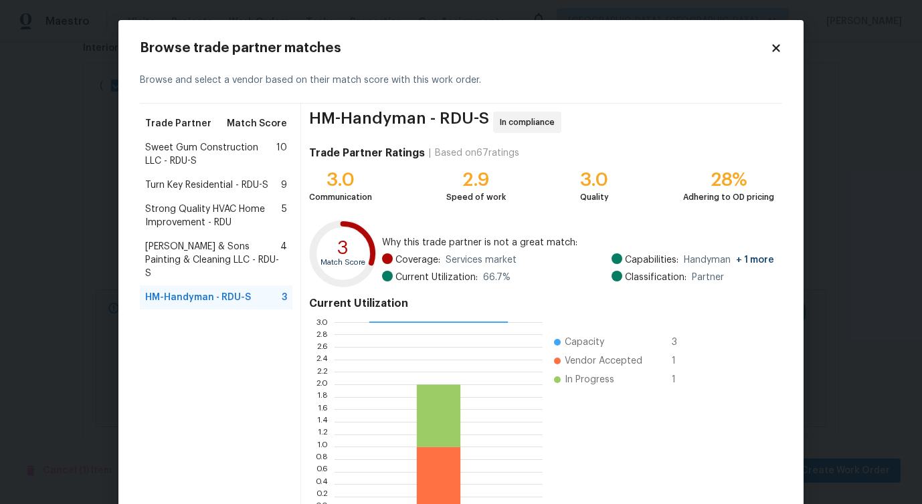
click at [224, 155] on span "Sweet Gum Construction LLC - RDU-S" at bounding box center [210, 154] width 131 height 27
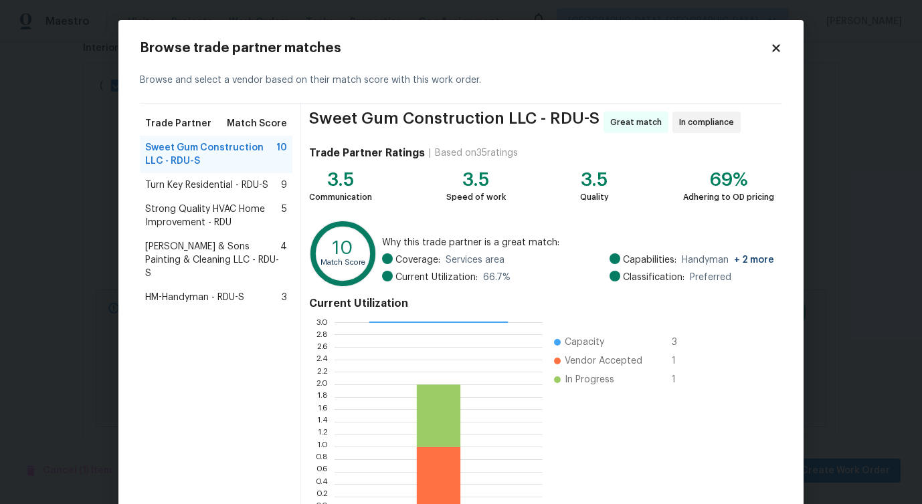
click at [212, 186] on span "Turn Key Residential - RDU-S" at bounding box center [206, 185] width 123 height 13
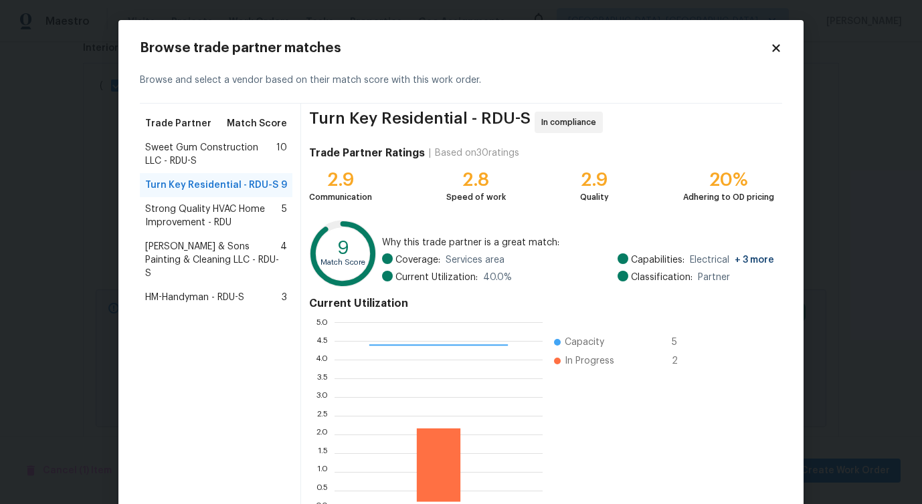
click at [219, 168] on div "Sweet Gum Construction LLC - RDU-S 10" at bounding box center [216, 154] width 153 height 37
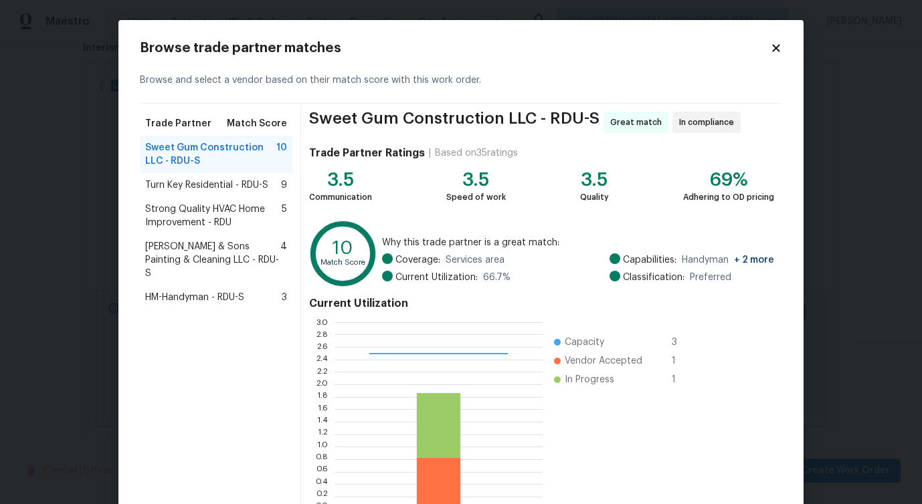
scroll to position [86, 0]
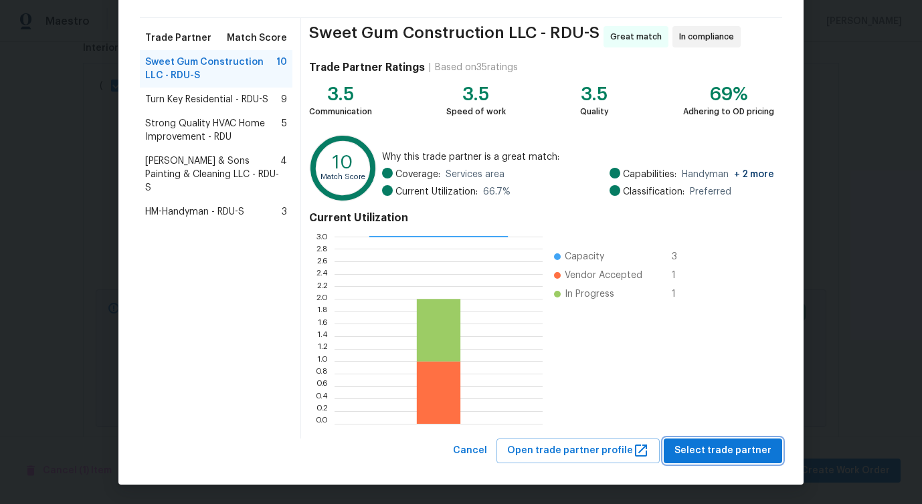
click at [720, 446] on span "Select trade partner" at bounding box center [722, 451] width 97 height 17
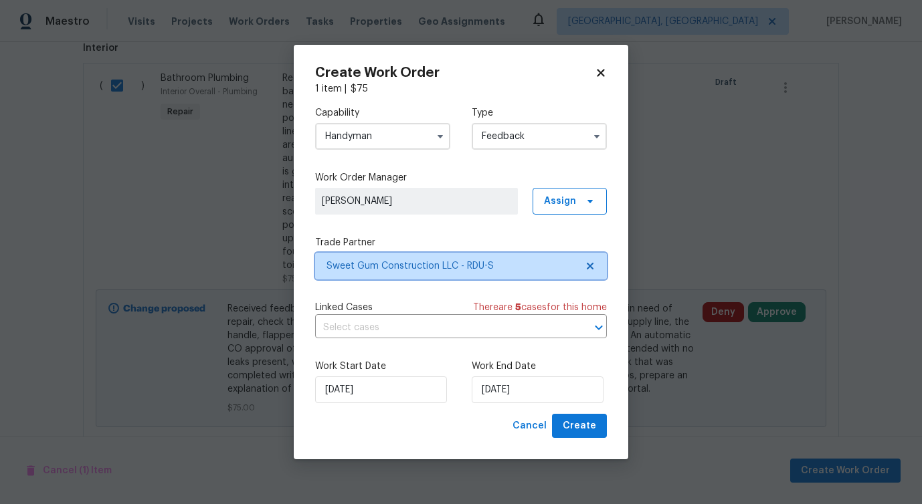
scroll to position [0, 0]
click at [375, 327] on input "text" at bounding box center [442, 328] width 254 height 21
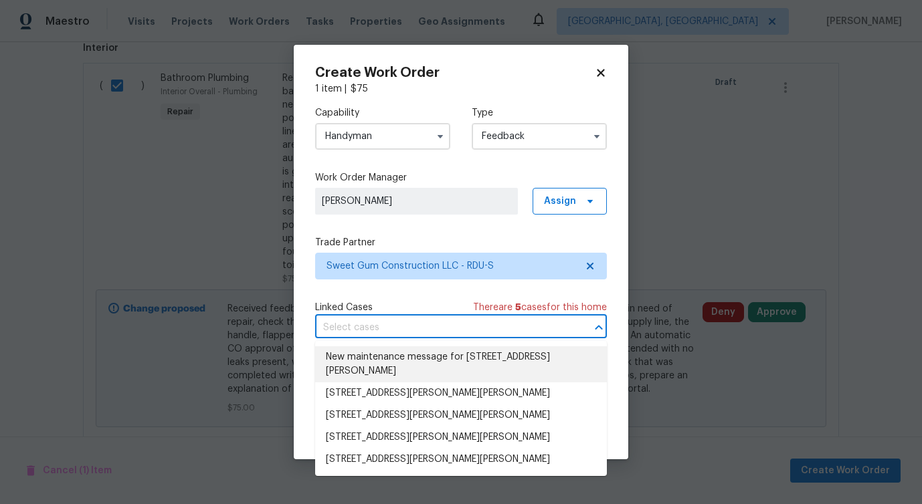
click at [370, 371] on li "New maintenance message for 1114 Noor Ln , Fuquay Varina, NC 27526" at bounding box center [461, 365] width 292 height 36
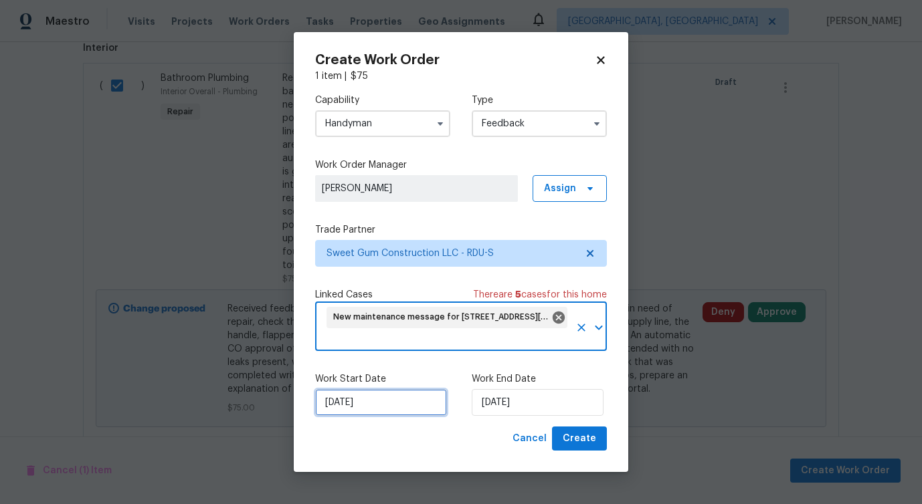
click at [355, 411] on input "[DATE]" at bounding box center [381, 402] width 132 height 27
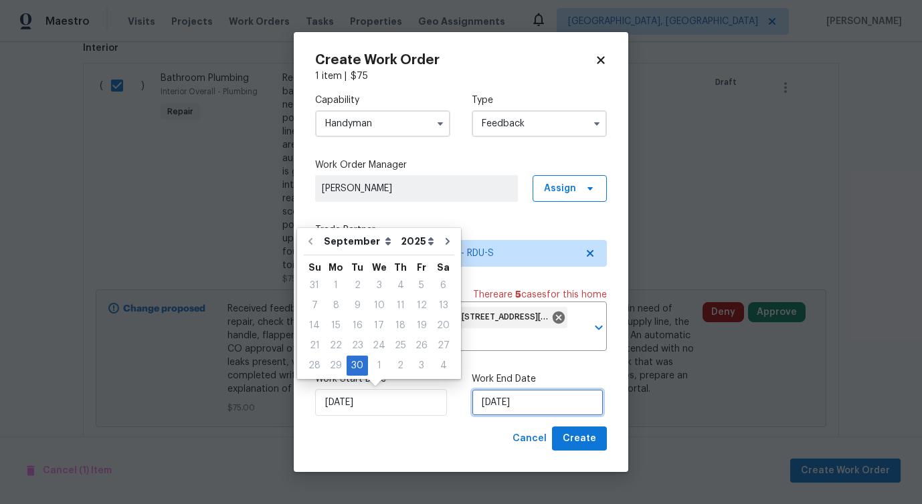
click at [525, 407] on input "[DATE]" at bounding box center [538, 402] width 132 height 27
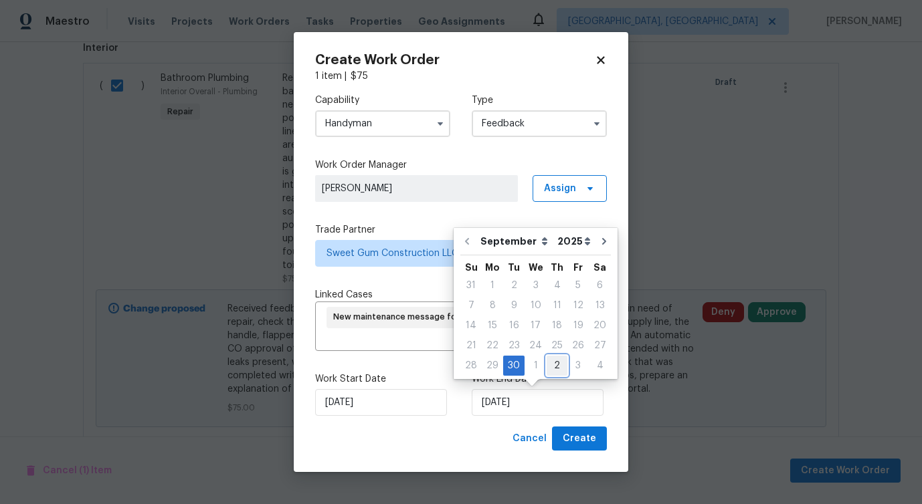
click at [551, 363] on div "2" at bounding box center [557, 366] width 21 height 19
type input "10/2/2025"
select select "9"
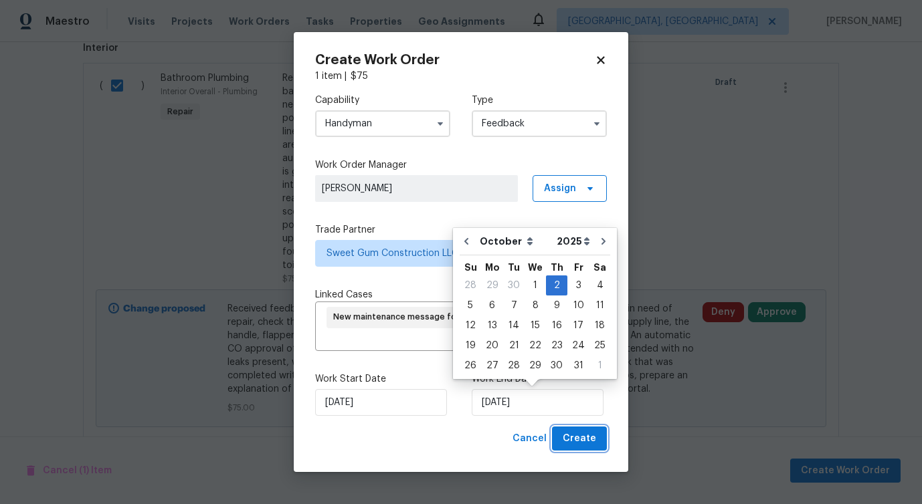
click at [591, 442] on span "Create" at bounding box center [579, 439] width 33 height 17
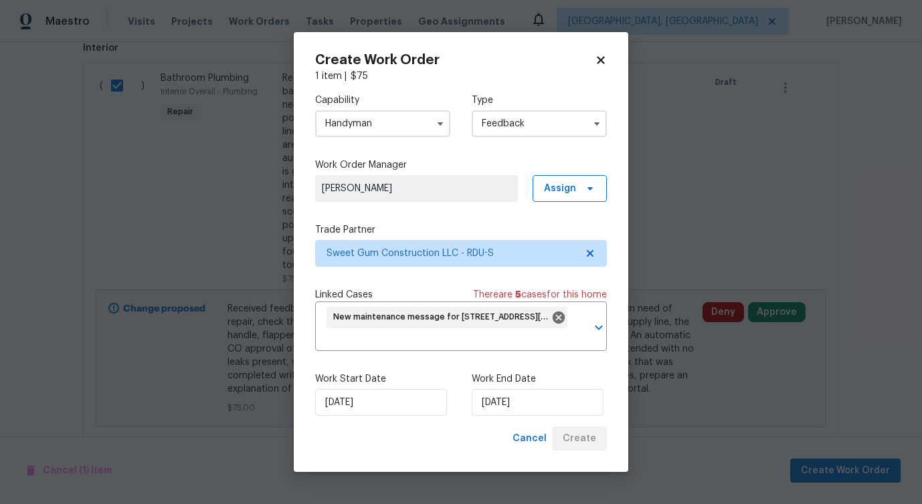
checkbox input "false"
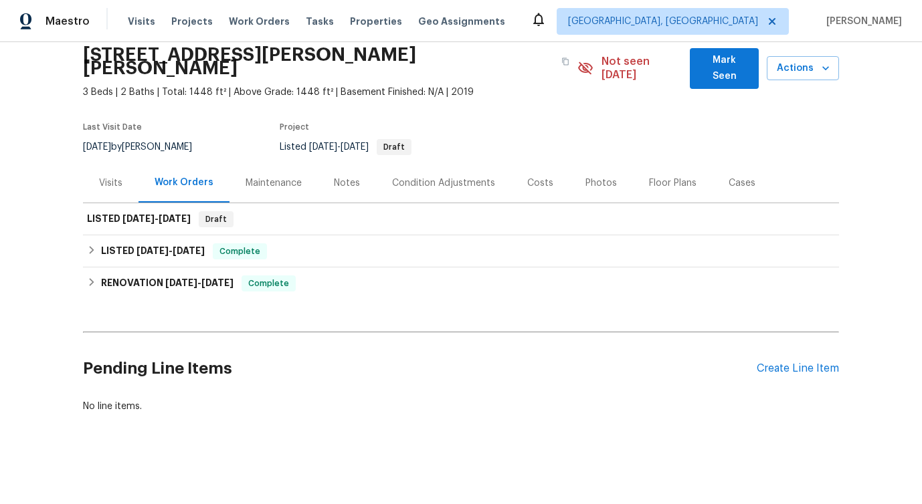
scroll to position [39, 0]
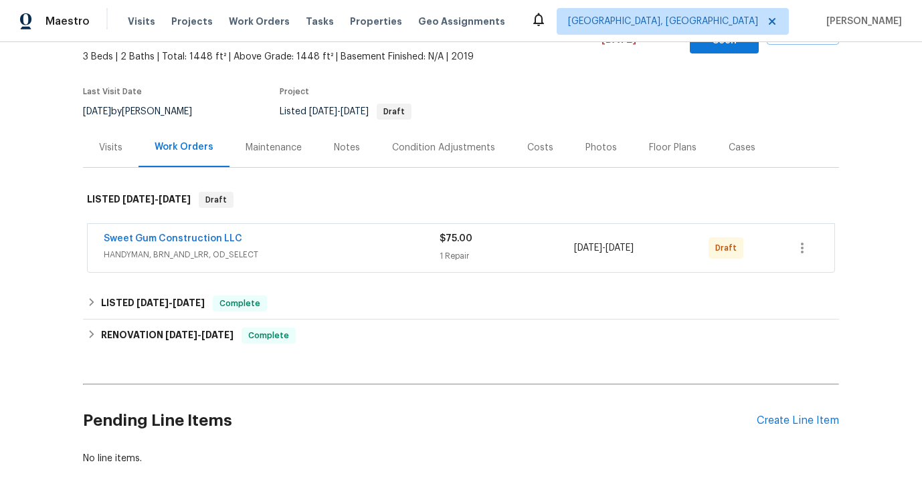
scroll to position [101, 0]
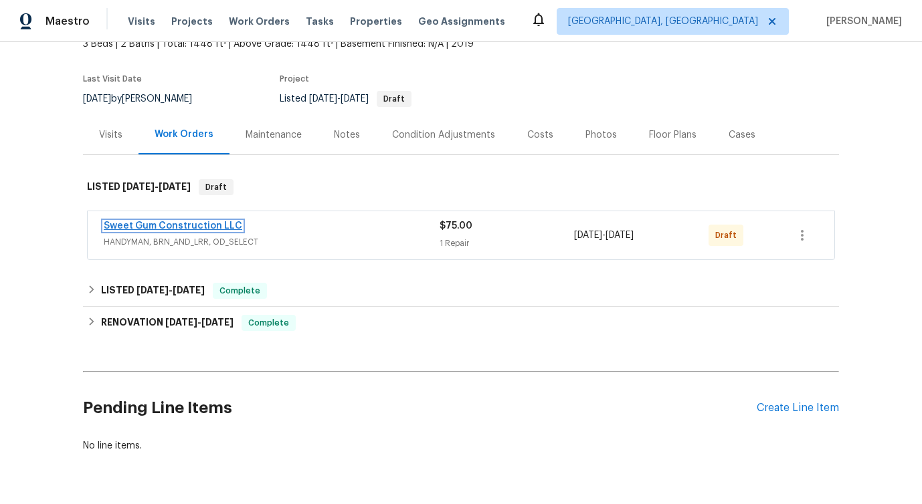
click at [187, 221] on link "Sweet Gum Construction LLC" at bounding box center [173, 225] width 138 height 9
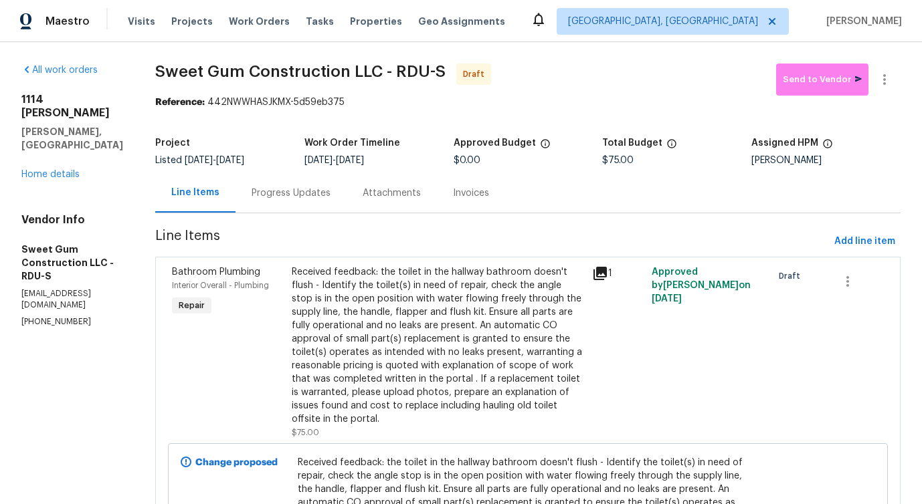
click at [330, 196] on div "Progress Updates" at bounding box center [291, 193] width 79 height 13
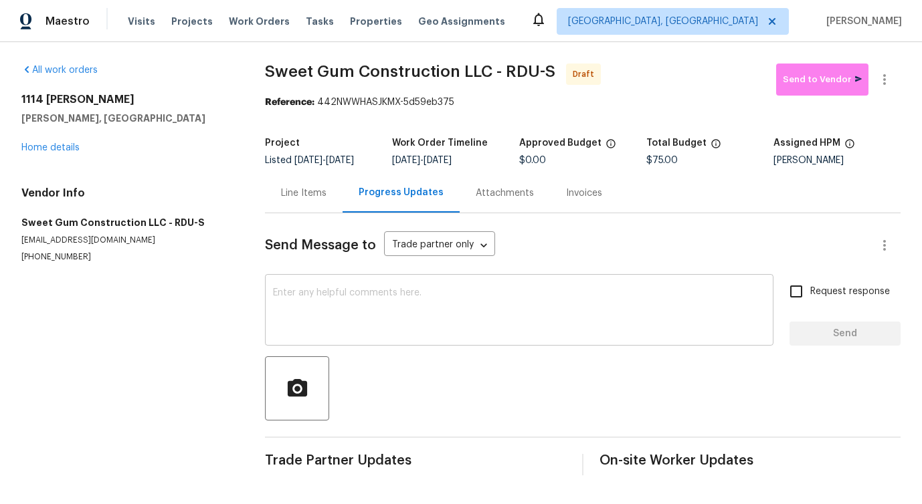
click at [437, 320] on textarea at bounding box center [519, 311] width 492 height 47
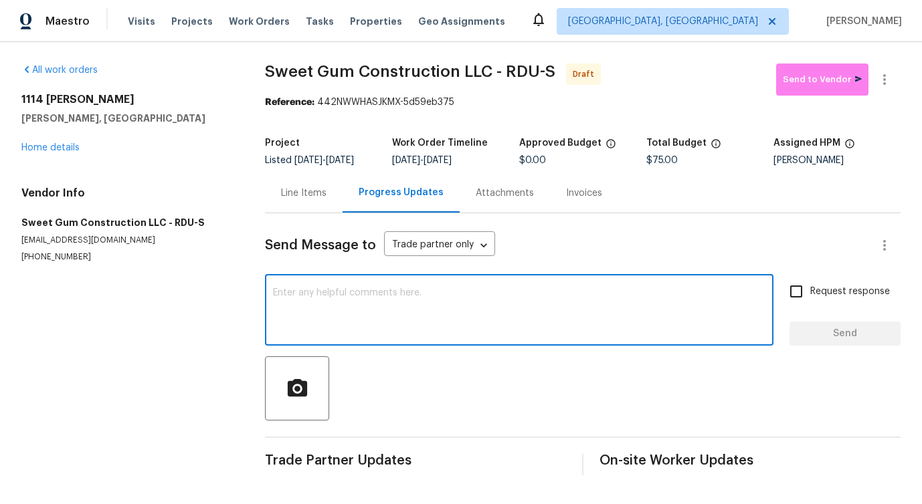
paste textarea "Hi this is Pavithra with Opendoor. I’m confirming you received the WO for the p…"
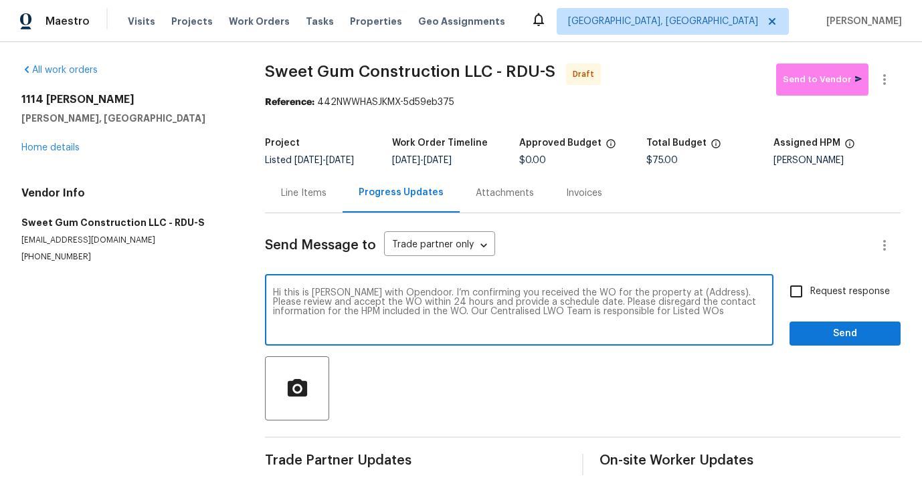
click at [679, 291] on textarea "Hi this is Pavithra with Opendoor. I’m confirming you received the WO for the p…" at bounding box center [519, 311] width 492 height 47
paste textarea "1114 Noor Ln, Fuquay Varina, NC 27526"
type textarea "Hi this is Pavithra with Opendoor. I’m confirming you received the WO for the p…"
click at [826, 289] on span "Request response" at bounding box center [850, 292] width 80 height 14
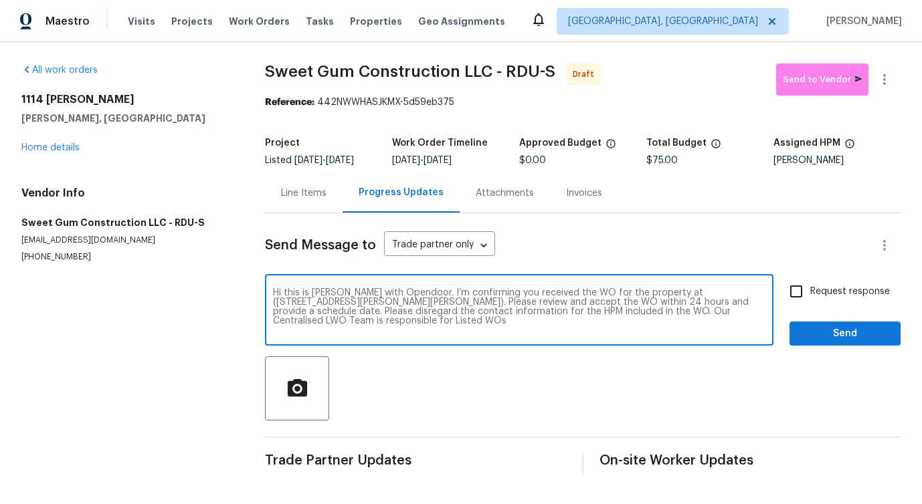
click at [810, 289] on input "Request response" at bounding box center [796, 292] width 28 height 28
checkbox input "true"
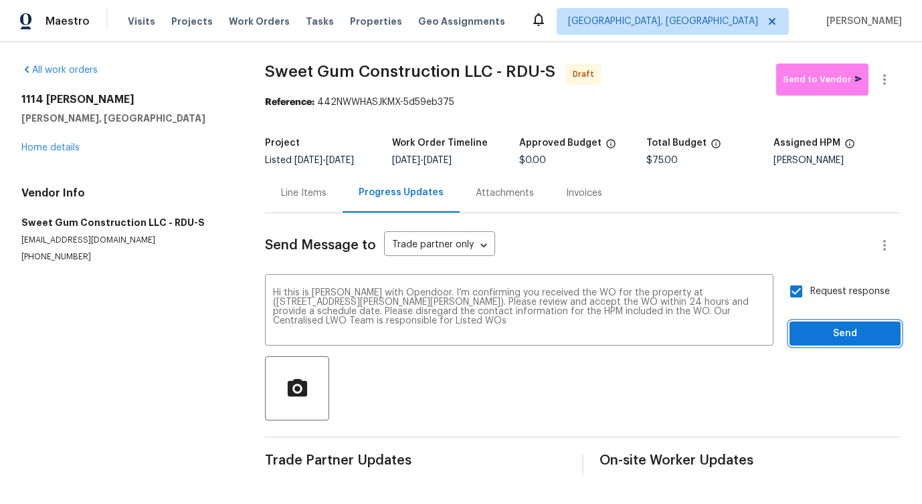
click at [840, 326] on span "Send" at bounding box center [845, 334] width 90 height 17
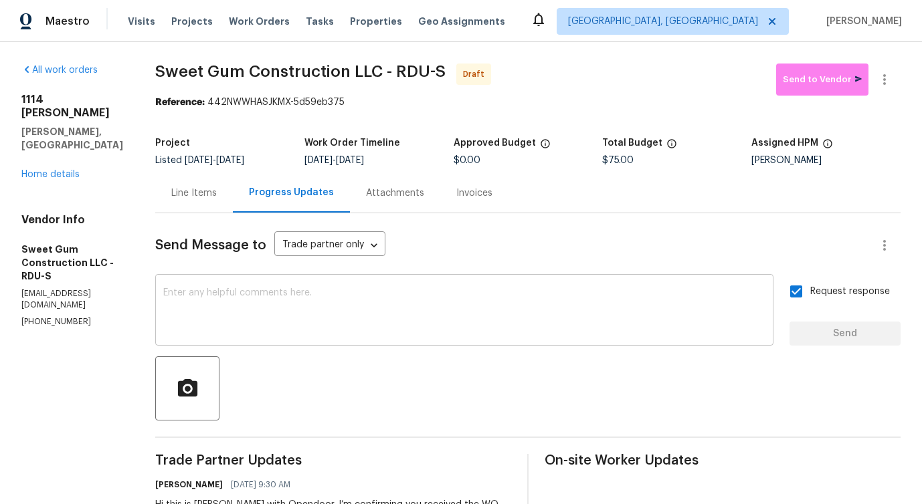
click at [464, 307] on textarea at bounding box center [464, 311] width 602 height 47
paste textarea "Attention All Work Orders must include before-photos (both close-up and wide-an…"
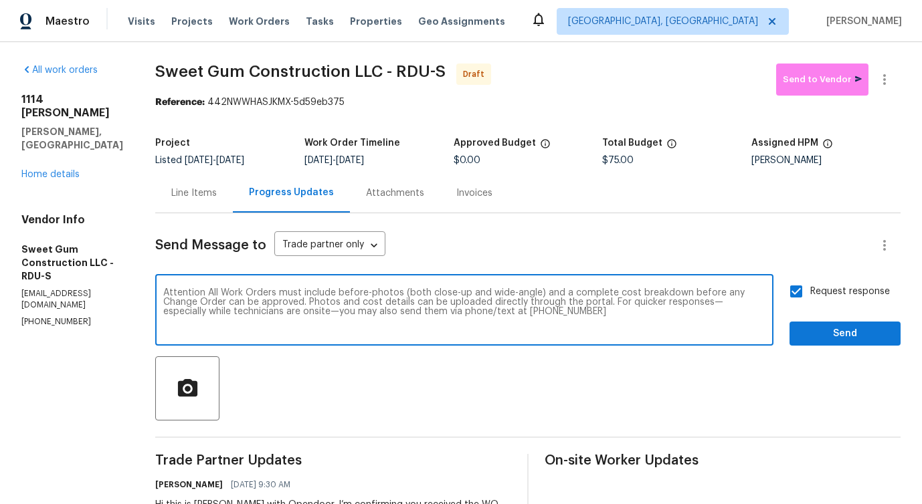
type textarea "Attention All Work Orders must include before-photos (both close-up and wide-an…"
click at [834, 329] on span "Send" at bounding box center [845, 334] width 90 height 17
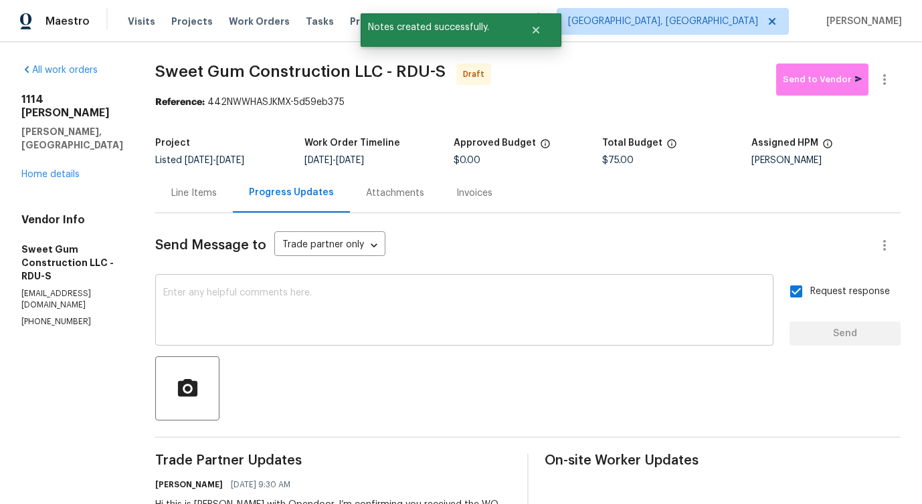
click at [559, 303] on textarea at bounding box center [464, 311] width 602 height 47
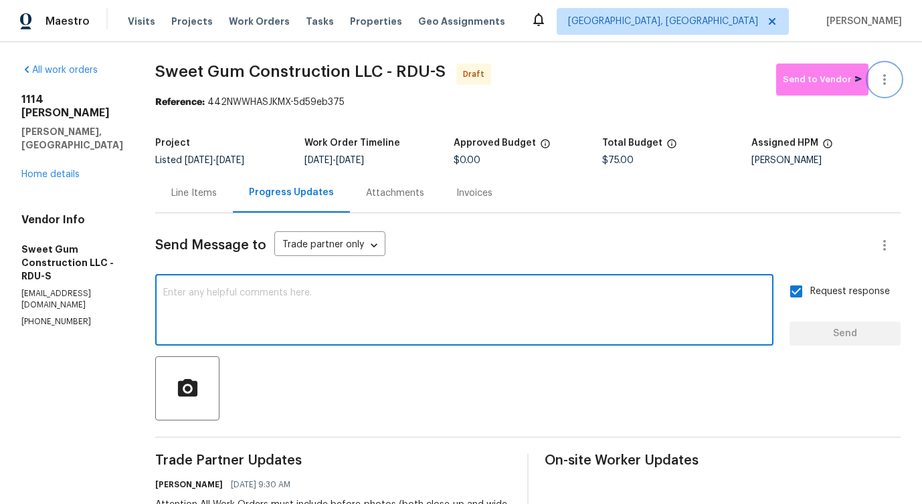
click at [891, 79] on icon "button" at bounding box center [884, 80] width 16 height 16
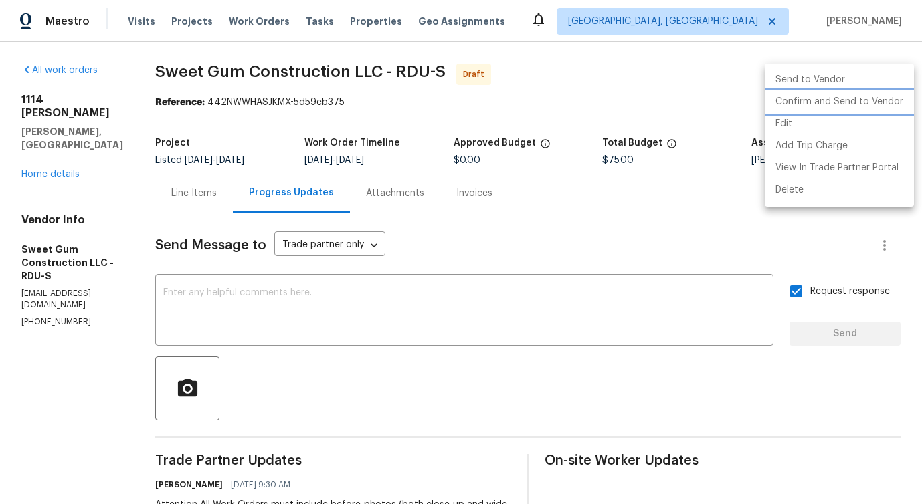
click at [872, 93] on li "Confirm and Send to Vendor" at bounding box center [839, 102] width 149 height 22
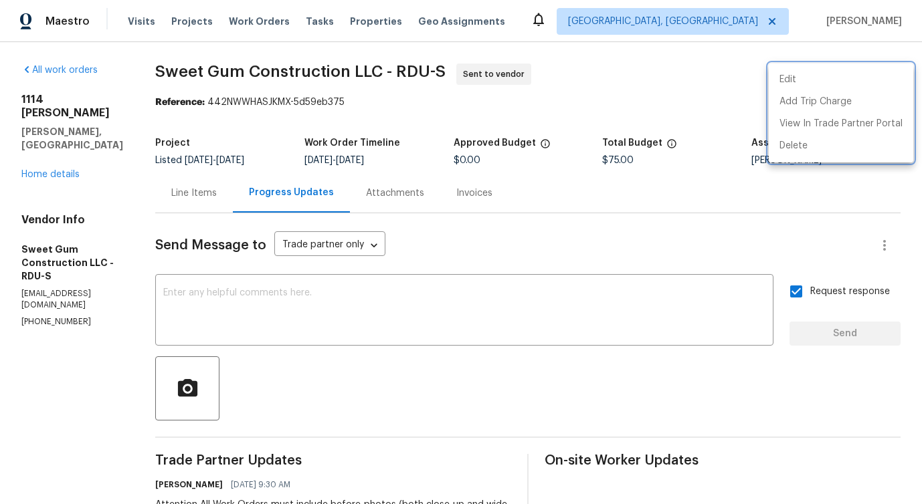
click at [275, 302] on div at bounding box center [461, 252] width 922 height 504
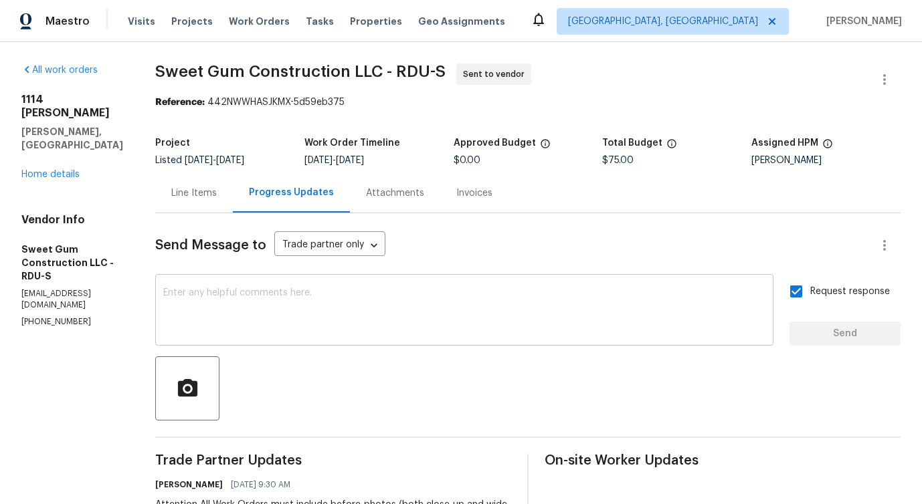
click at [260, 289] on textarea at bounding box center [464, 311] width 602 height 47
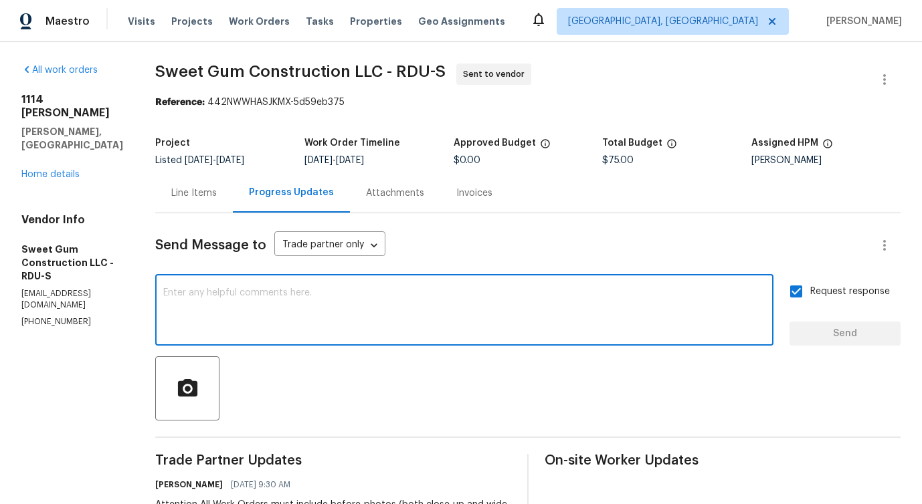
click at [233, 203] on div "Line Items" at bounding box center [194, 192] width 78 height 39
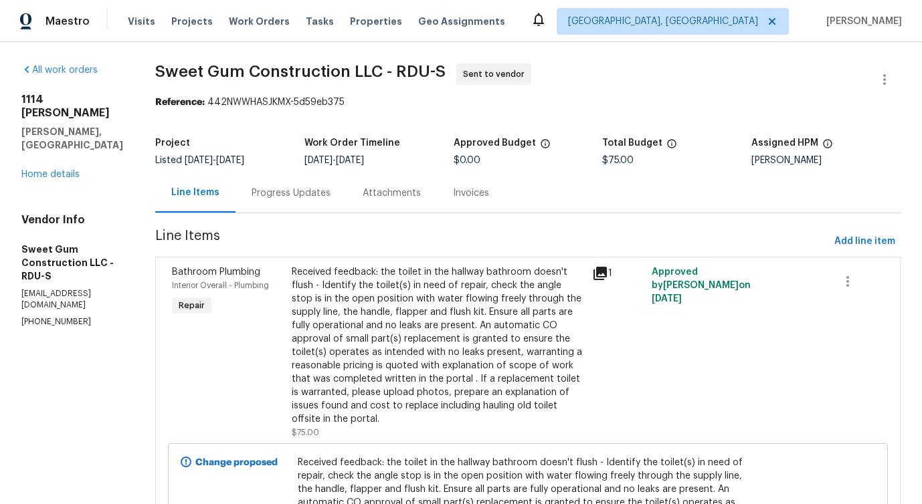
click at [313, 209] on div "Progress Updates" at bounding box center [290, 192] width 111 height 39
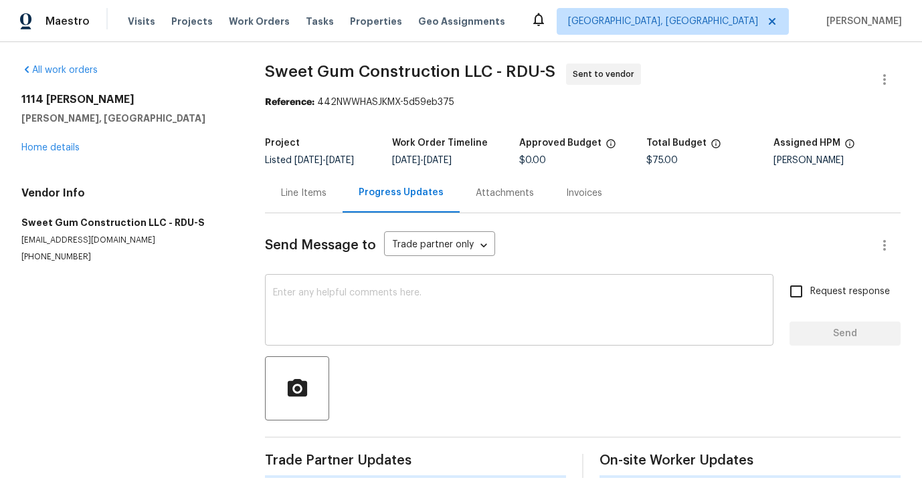
click at [331, 314] on textarea at bounding box center [519, 311] width 492 height 47
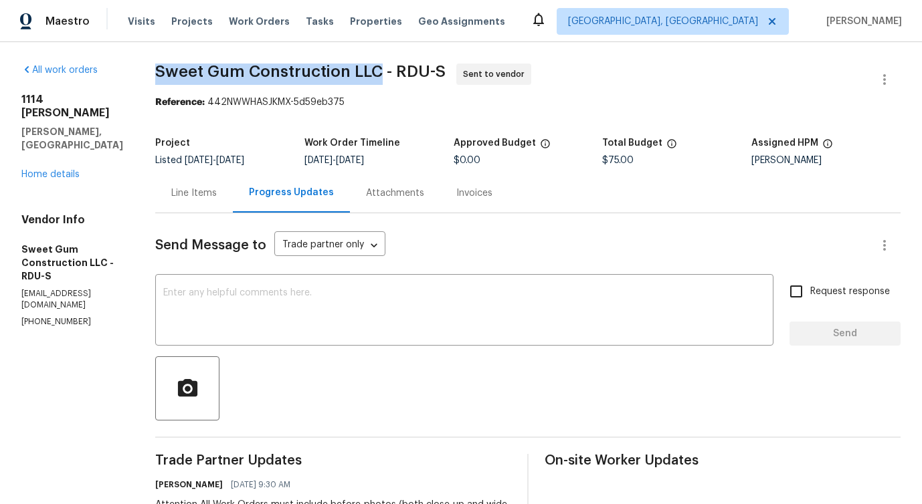
drag, startPoint x: 179, startPoint y: 72, endPoint x: 408, endPoint y: 74, distance: 229.5
click at [408, 74] on div "All work orders 1114 Noor Ln Fuquay Varina, NC 27526 Home details Vendor Info S…" at bounding box center [461, 375] width 922 height 666
copy span "Sweet Gum Construction LLC"
click at [42, 170] on link "Home details" at bounding box center [50, 174] width 58 height 9
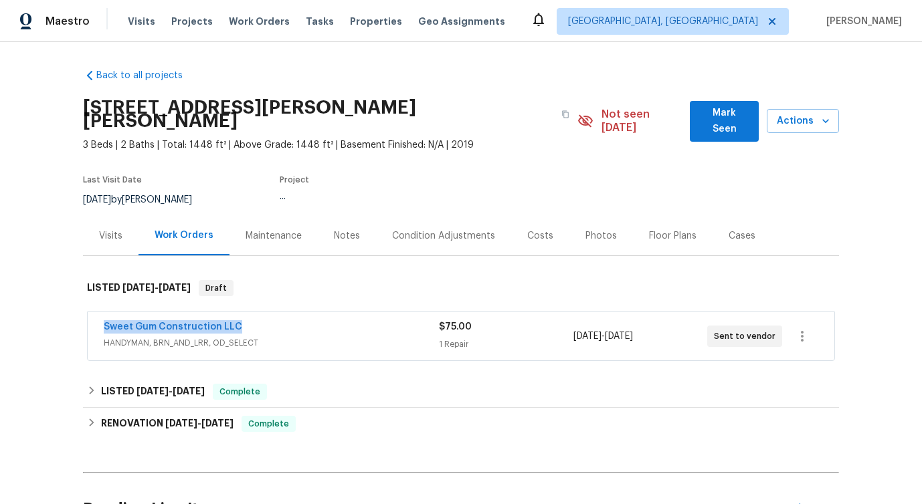
drag, startPoint x: 94, startPoint y: 310, endPoint x: 376, endPoint y: 314, distance: 282.4
click at [377, 314] on div "Sweet Gum Construction LLC HANDYMAN, BRN_AND_LRR, OD_SELECT $75.00 1 Repair 9/3…" at bounding box center [461, 336] width 747 height 48
copy link "Sweet Gum Construction LLC"
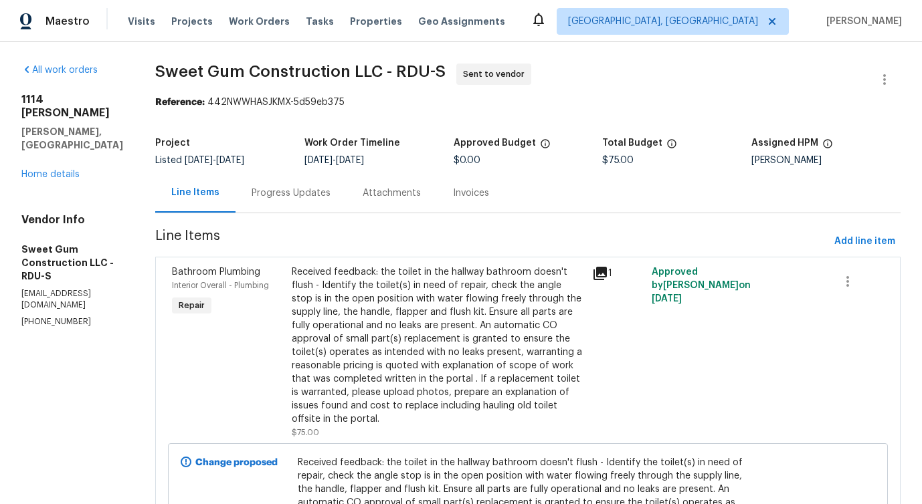
scroll to position [140, 0]
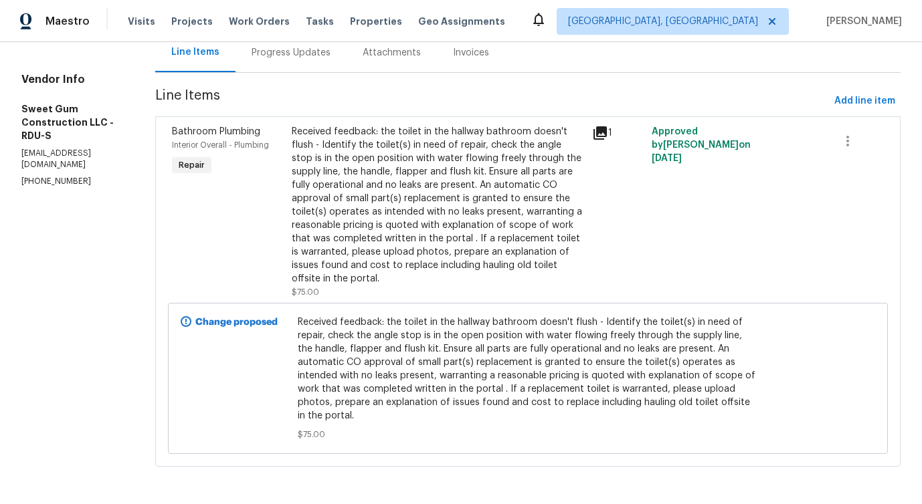
click at [546, 169] on div "Received feedback: the toilet in the hallway bathroom doesn't flush - Identify …" at bounding box center [438, 205] width 292 height 161
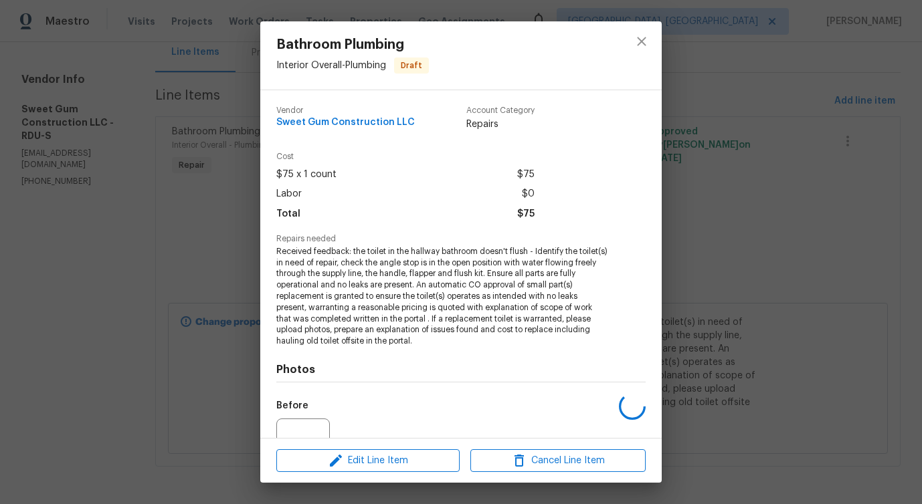
scroll to position [134, 0]
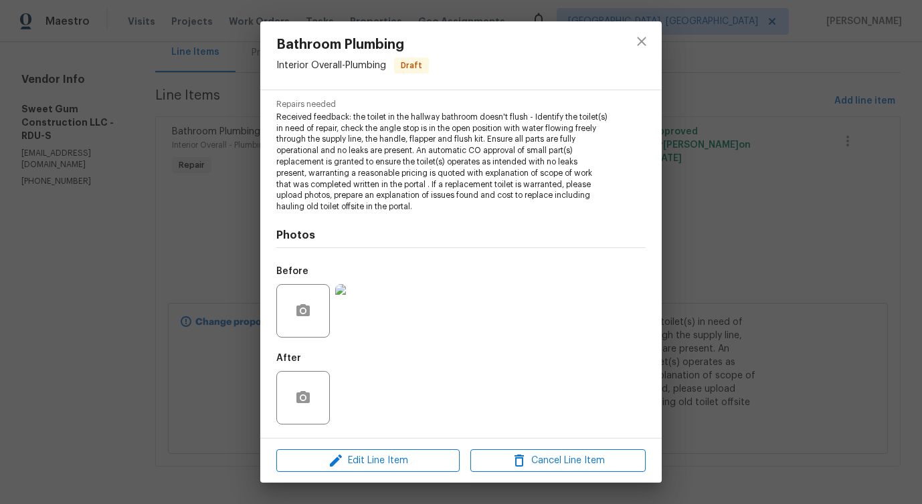
click at [361, 312] on img at bounding box center [362, 311] width 54 height 54
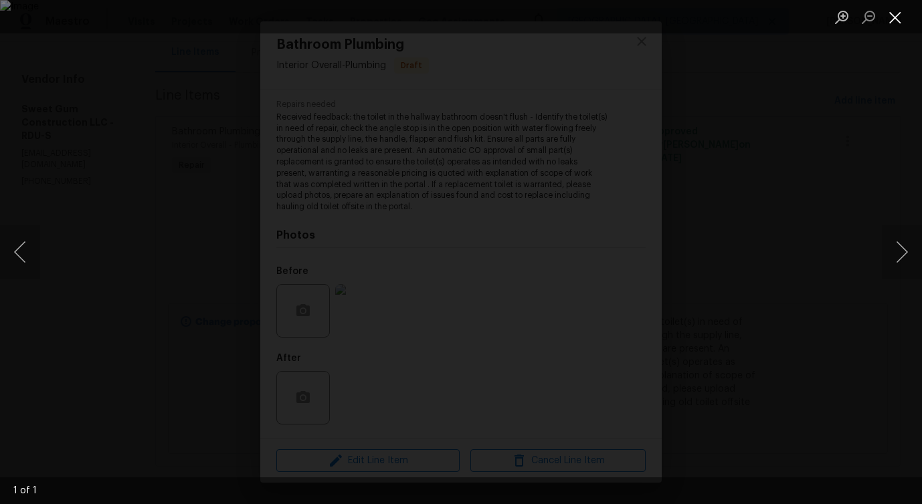
click at [893, 23] on button "Close lightbox" at bounding box center [895, 16] width 27 height 23
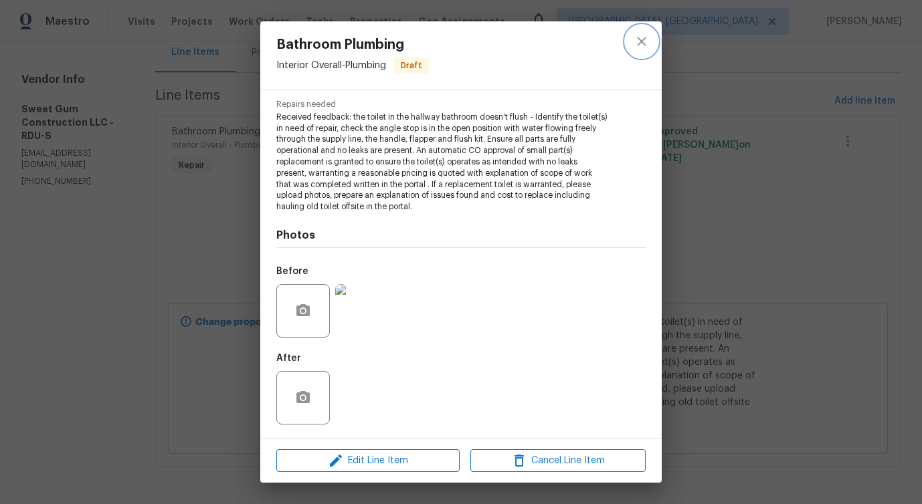
click at [631, 52] on button "close" at bounding box center [642, 41] width 32 height 32
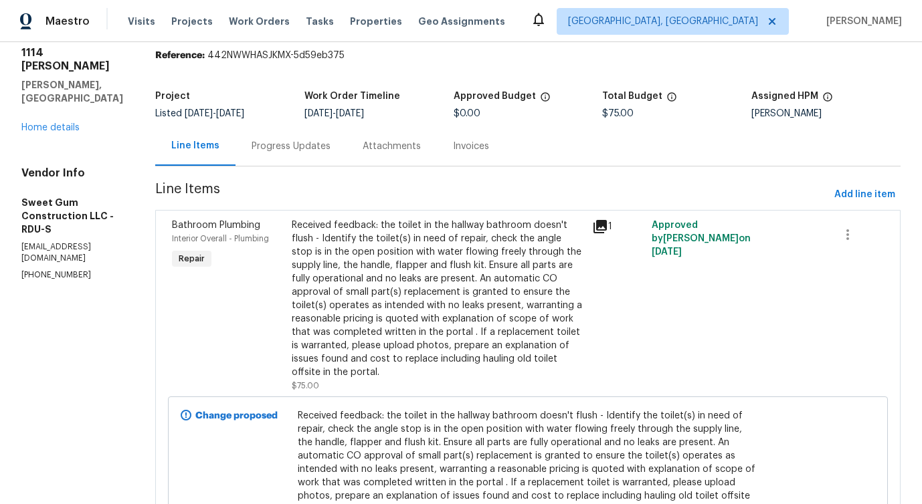
scroll to position [0, 0]
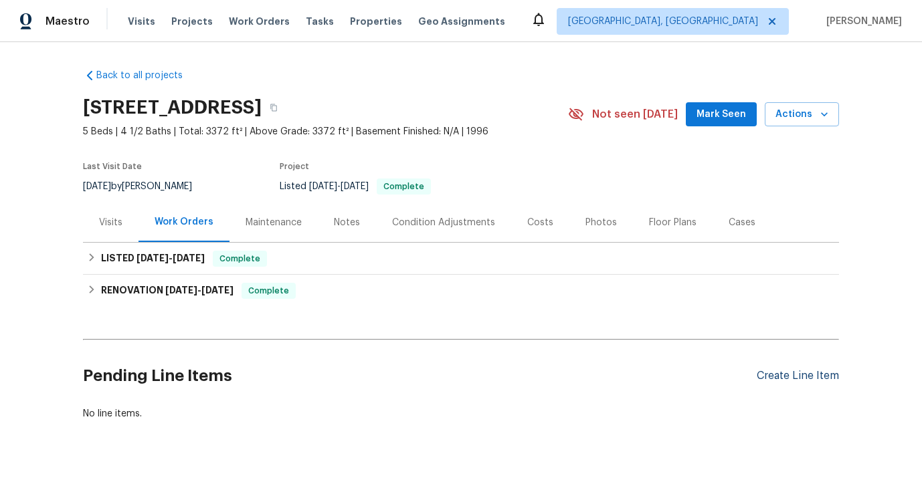
click at [771, 377] on div "Create Line Item" at bounding box center [798, 376] width 82 height 13
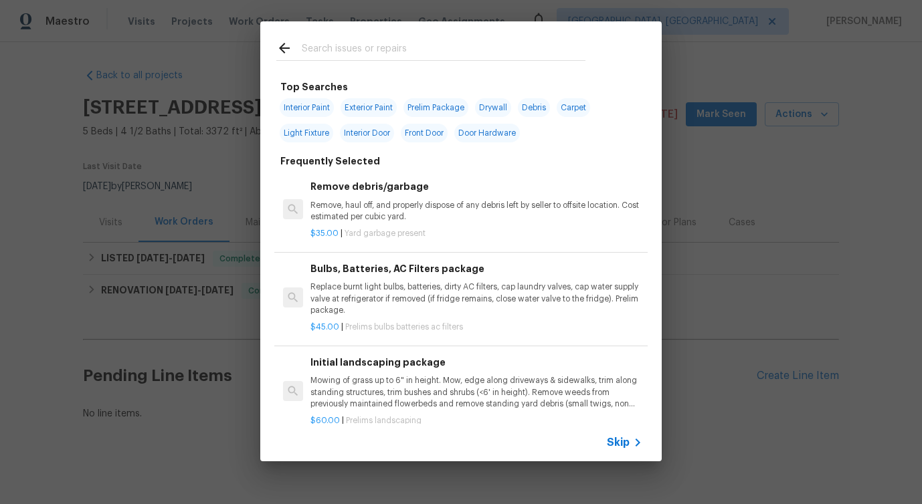
click at [614, 441] on span "Skip" at bounding box center [618, 442] width 23 height 13
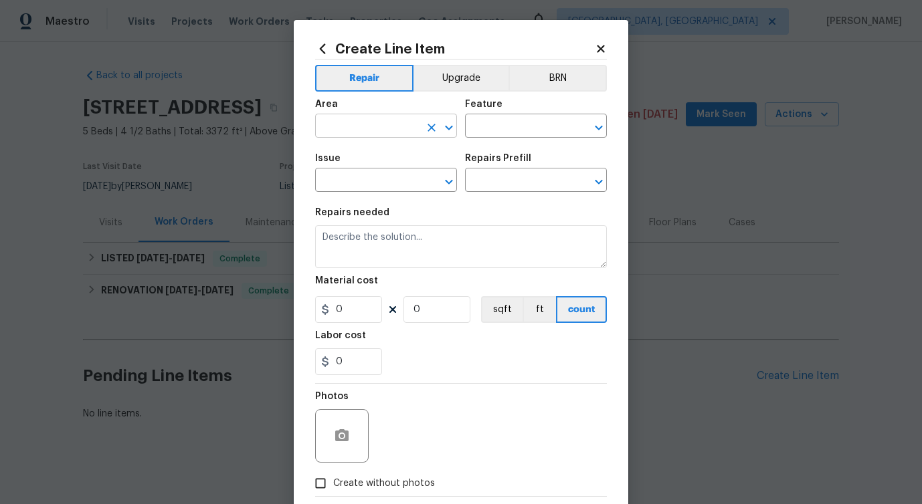
click at [361, 123] on input "text" at bounding box center [367, 127] width 104 height 21
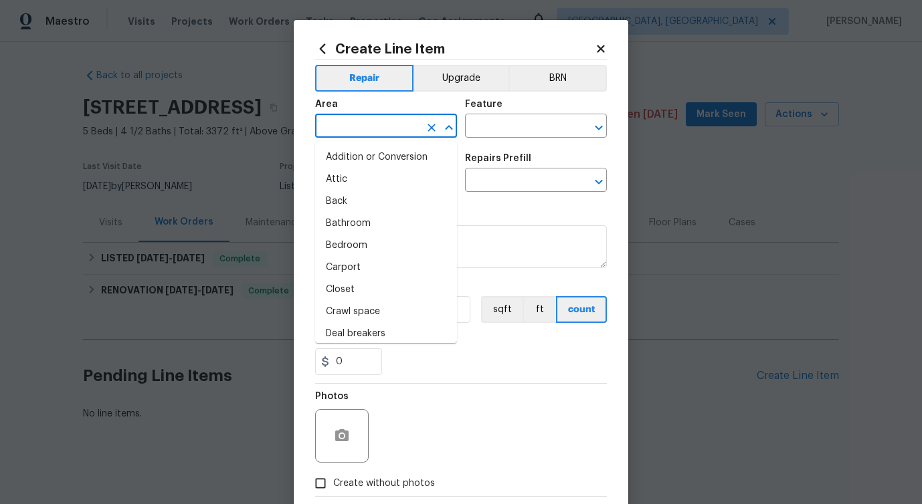
type input "n"
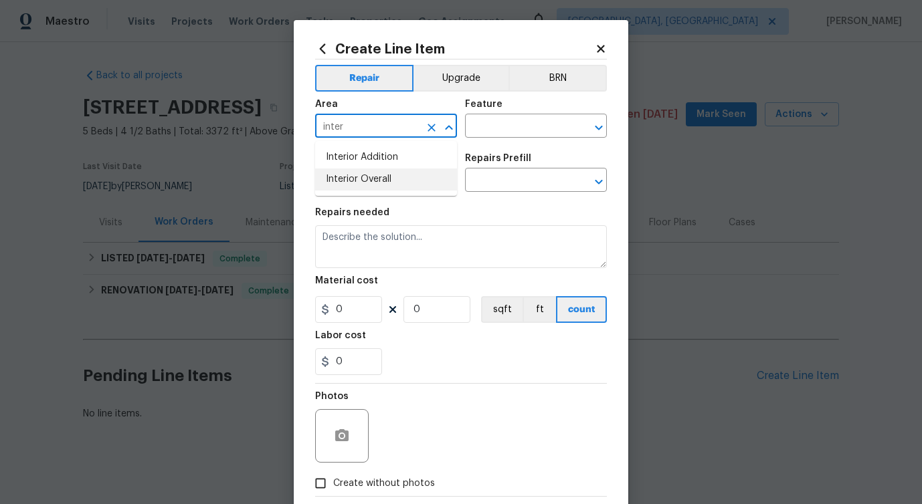
click at [357, 186] on li "Interior Overall" at bounding box center [386, 180] width 142 height 22
type input "Interior Overall"
click at [514, 138] on div "Area Interior Overall ​ Feature ​" at bounding box center [461, 119] width 292 height 54
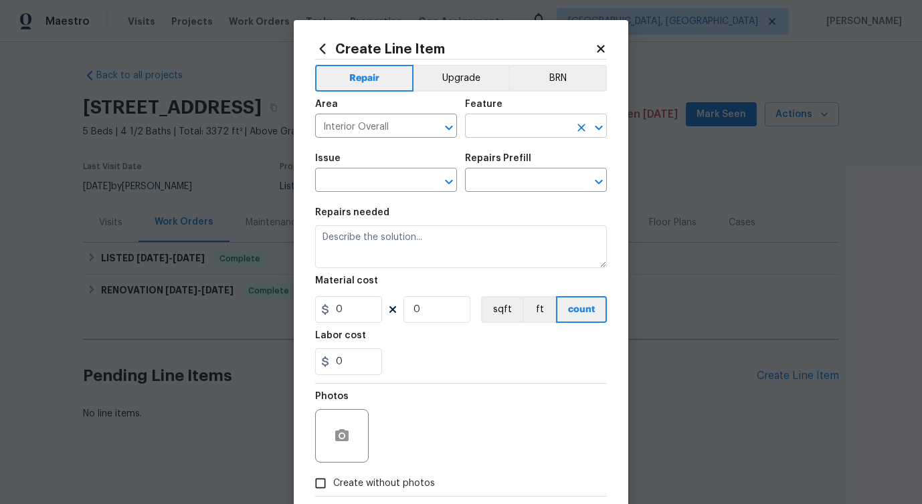
click at [516, 129] on input "text" at bounding box center [517, 127] width 104 height 21
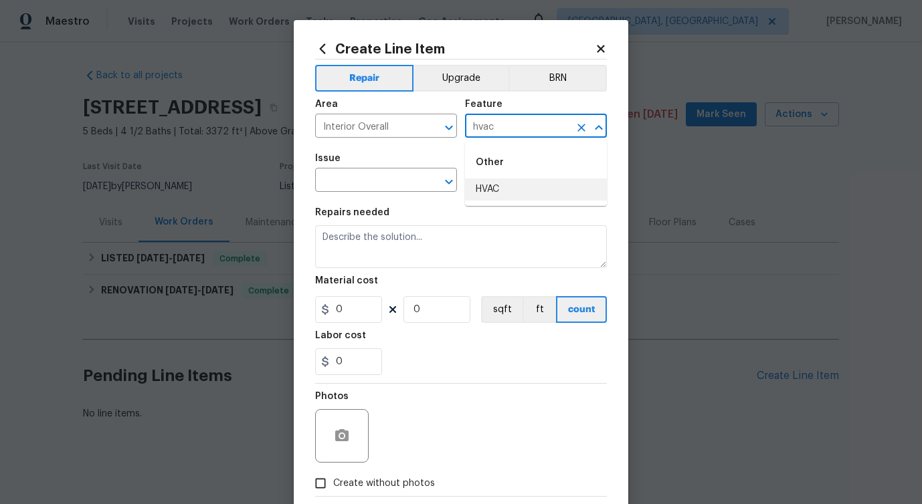
type input "hvac"
click at [504, 193] on li "HVAC" at bounding box center [536, 190] width 142 height 22
type input "HVAC"
click at [366, 176] on input "text" at bounding box center [367, 181] width 104 height 21
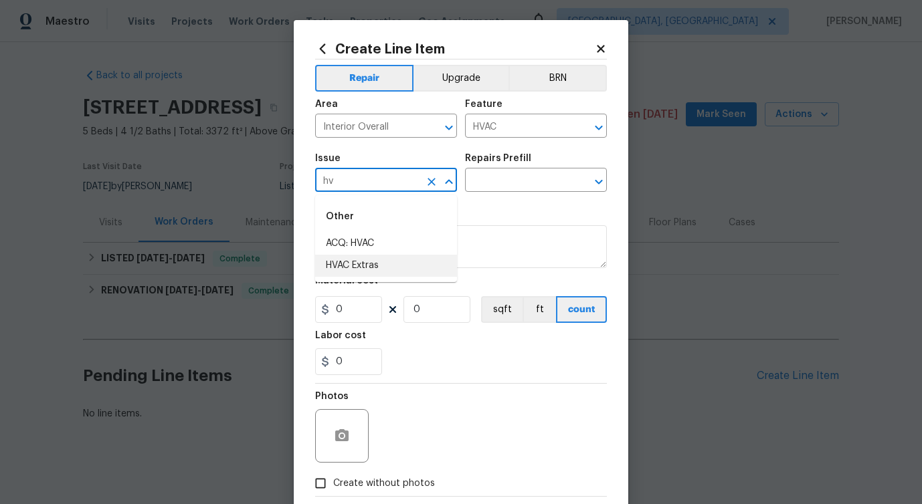
click at [383, 264] on li "HVAC Extras" at bounding box center [386, 266] width 142 height 22
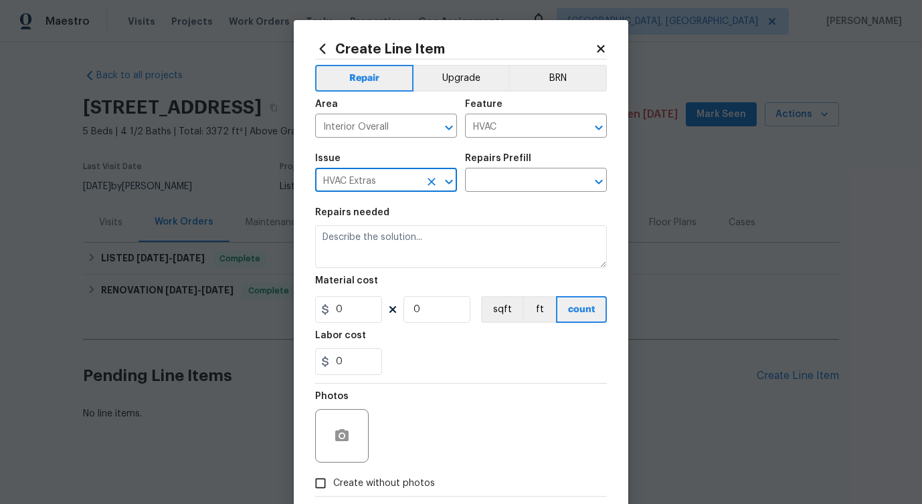
type input "HVAC Extras"
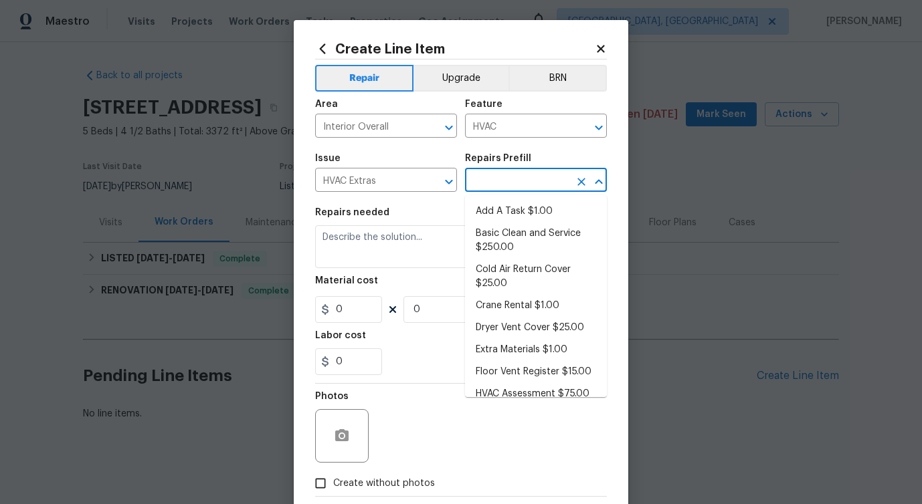
click at [523, 176] on input "text" at bounding box center [517, 181] width 104 height 21
click at [491, 217] on li "Add A Task $1.00" at bounding box center [536, 212] width 142 height 22
type input "Add A Task $1.00"
type textarea "HPM to detail"
type input "1"
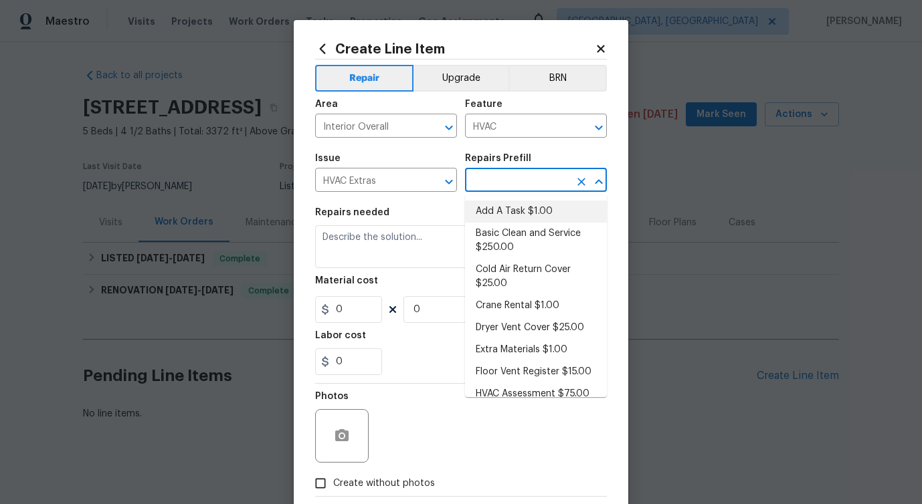
type input "1"
click at [369, 235] on textarea "HPM to detail" at bounding box center [461, 246] width 292 height 43
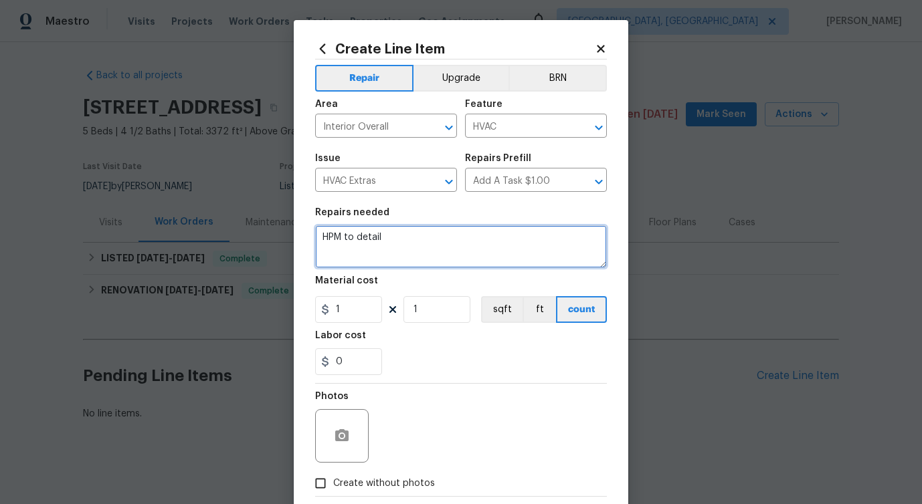
click at [369, 235] on textarea "HPM to detail" at bounding box center [461, 246] width 292 height 43
paste textarea "Received feedback: Thermostat not working - Please replace batteries for the th…"
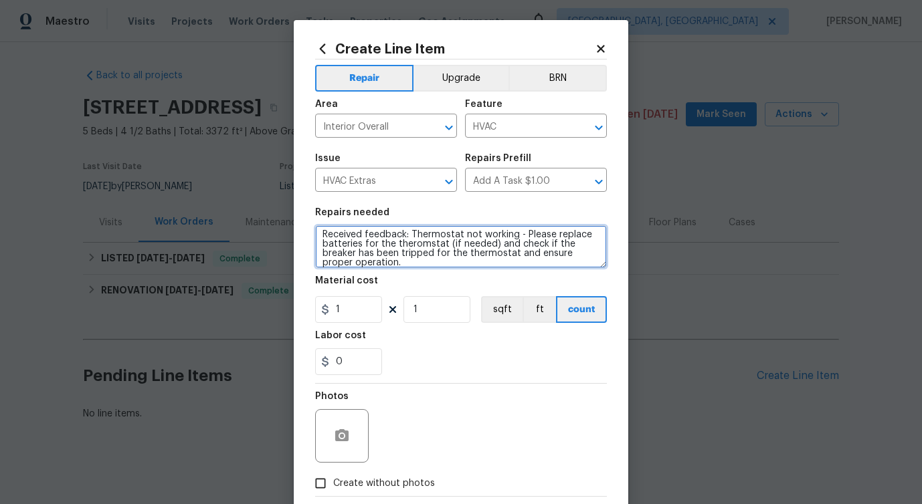
scroll to position [9, 0]
type textarea "Received feedback: Thermostat not working - Please replace batteries for the th…"
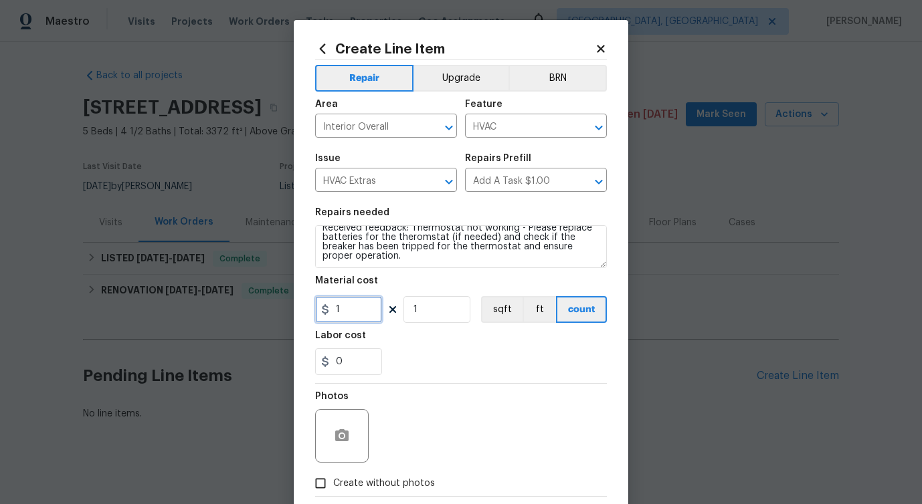
click at [360, 312] on input "1" at bounding box center [348, 309] width 67 height 27
type input "75"
click at [353, 429] on div "Repair Upgrade BRN Area Interior Overall ​ Feature HVAC ​ Issue HVAC Extras ​ R…" at bounding box center [461, 278] width 292 height 437
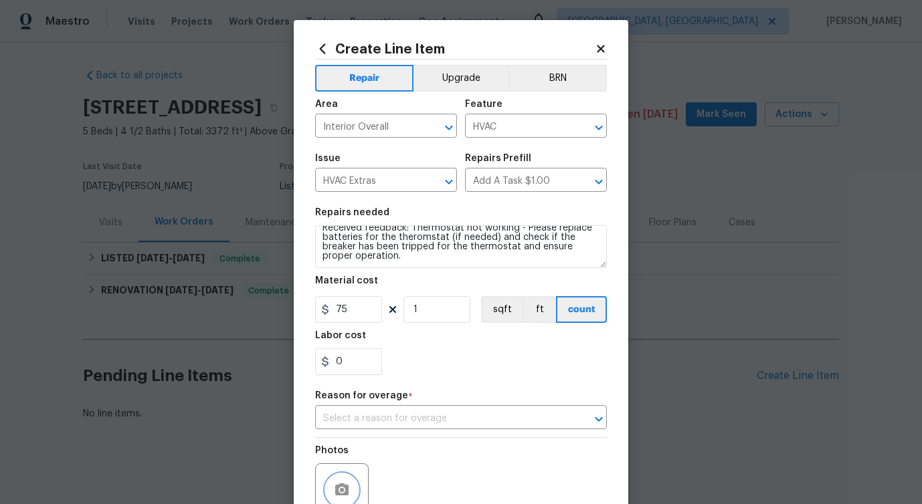
scroll to position [126, 0]
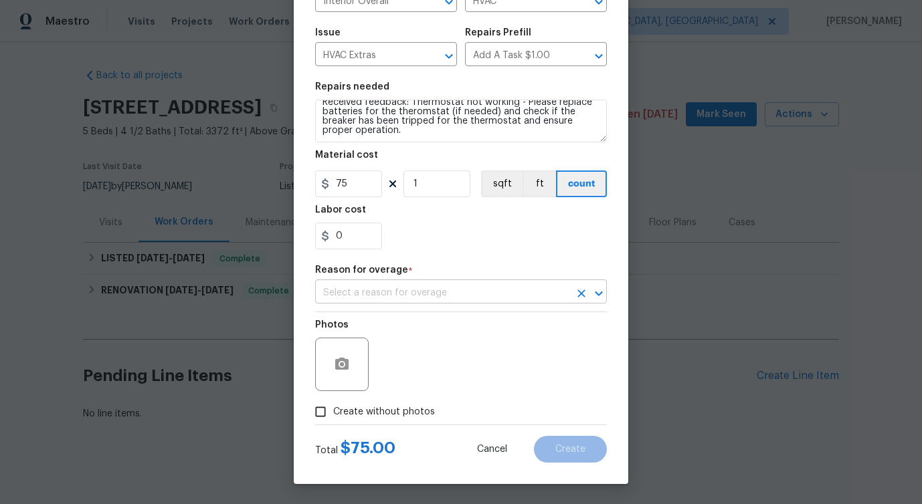
click at [387, 294] on input "text" at bounding box center [442, 293] width 254 height 21
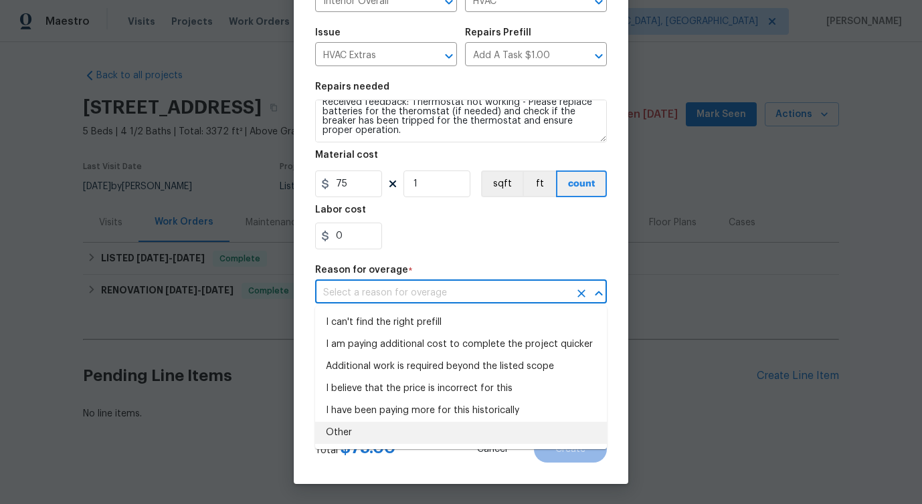
click at [339, 443] on li "Other" at bounding box center [461, 433] width 292 height 22
type input "Other"
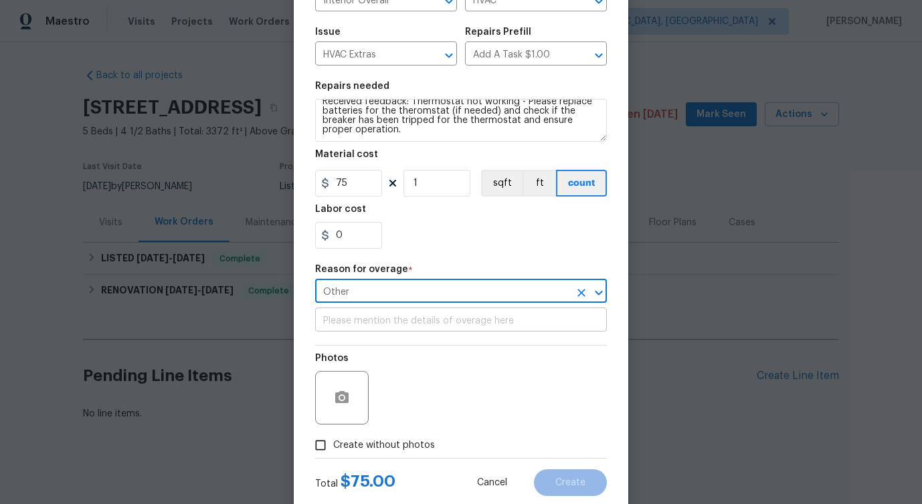
click at [364, 326] on input "text" at bounding box center [461, 321] width 292 height 21
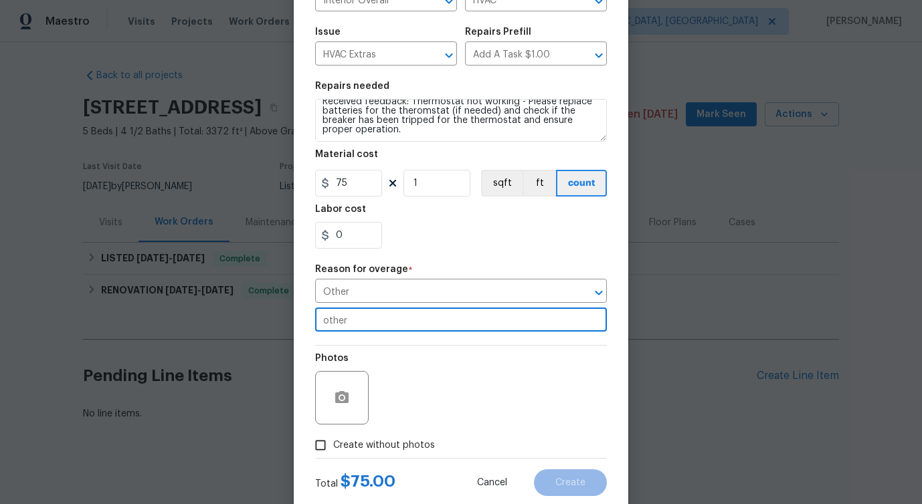
scroll to position [161, 0]
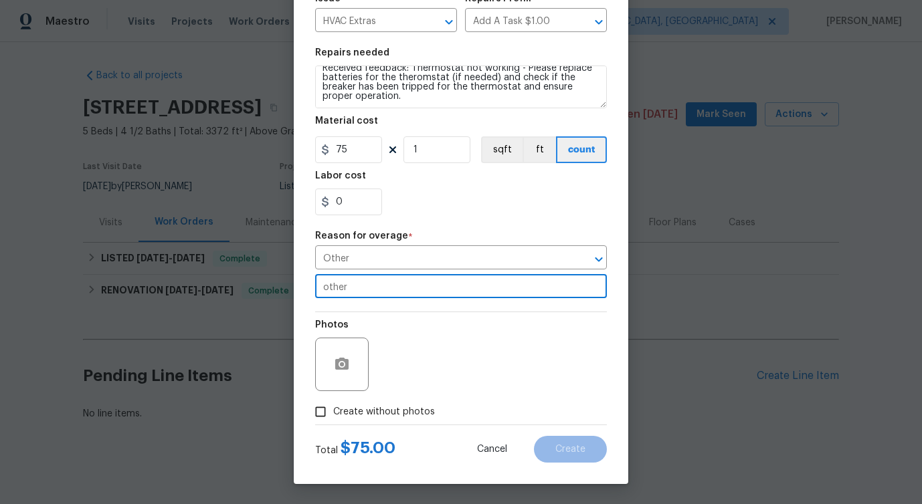
type input "other"
click at [441, 350] on div "Photos" at bounding box center [461, 355] width 292 height 87
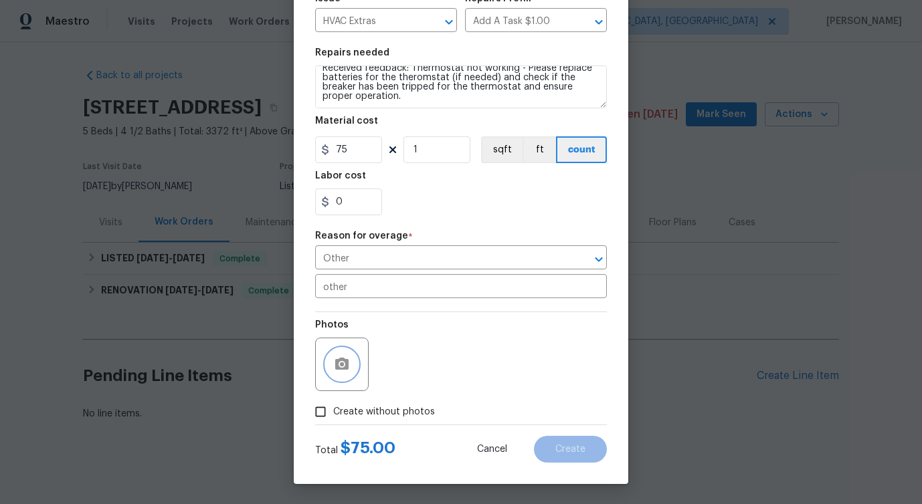
click at [351, 366] on button "button" at bounding box center [342, 365] width 32 height 32
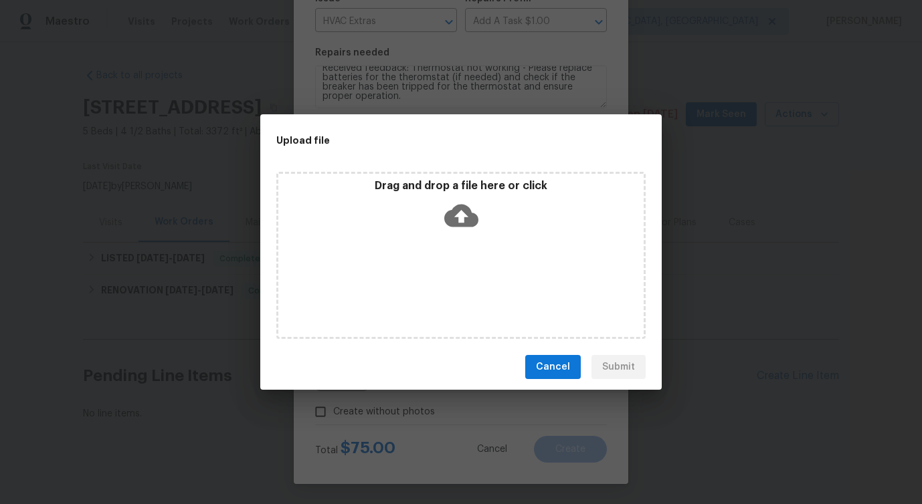
click at [465, 206] on icon at bounding box center [461, 216] width 34 height 23
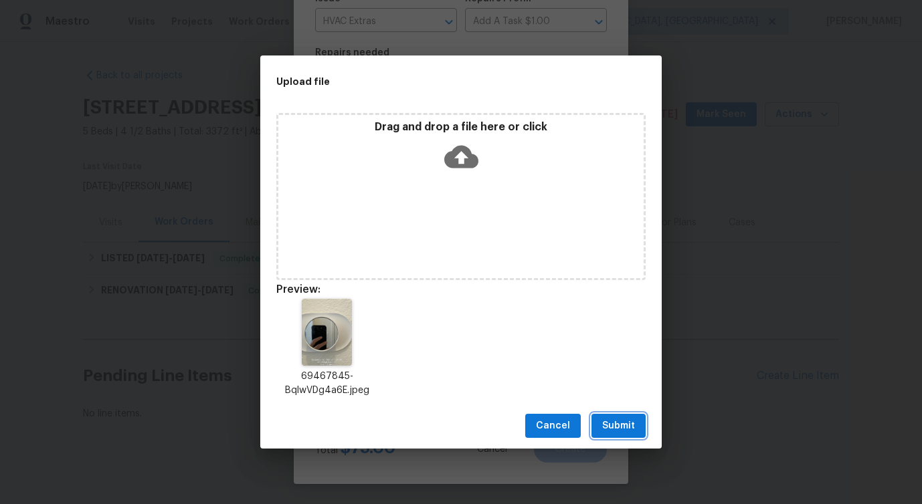
click at [607, 430] on span "Submit" at bounding box center [618, 426] width 33 height 17
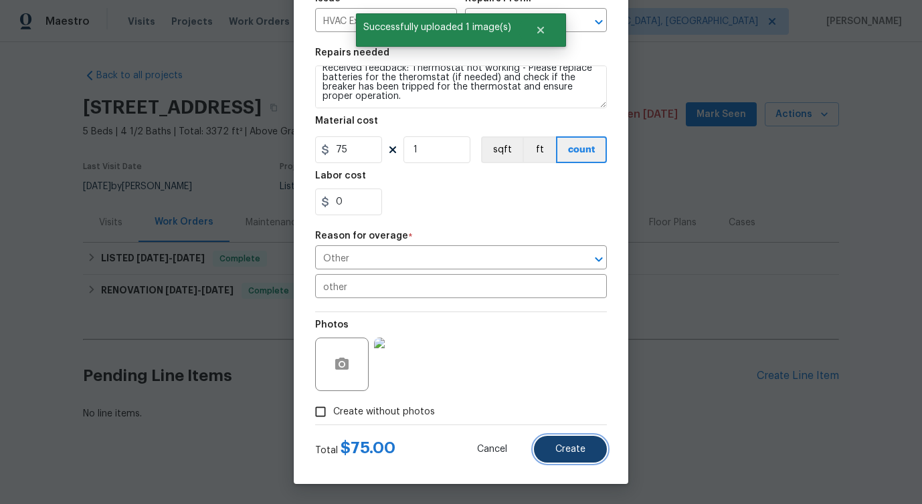
click at [585, 440] on button "Create" at bounding box center [570, 449] width 73 height 27
type input "0"
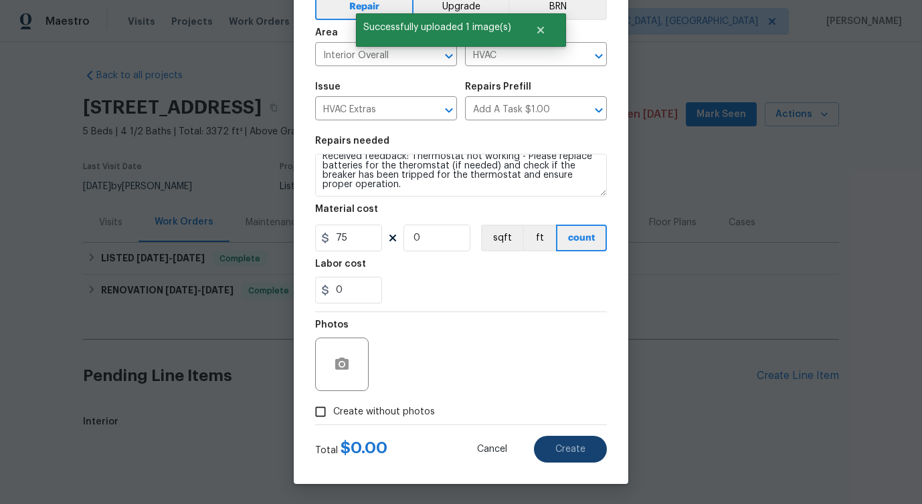
type input "0"
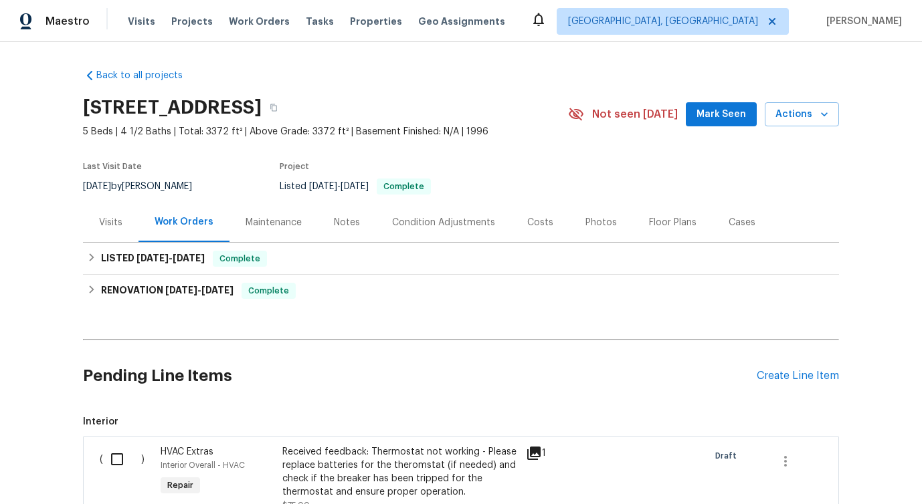
scroll to position [187, 0]
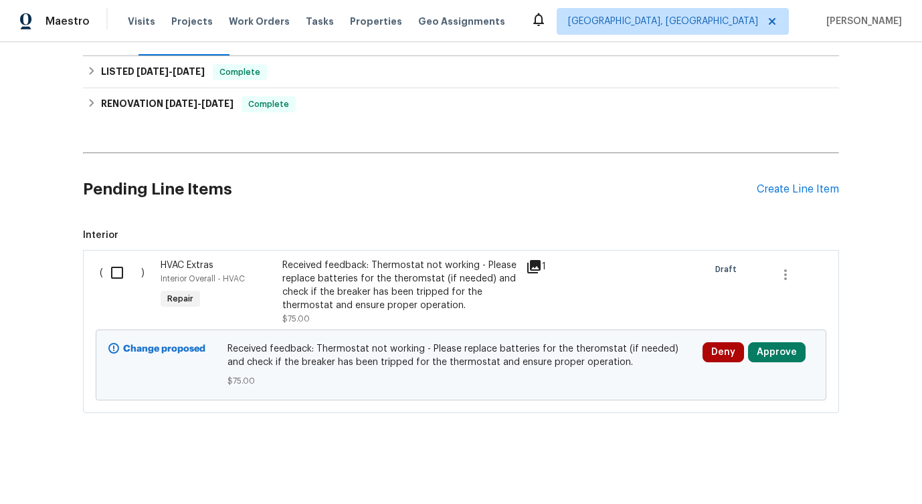
click at [122, 268] on input "checkbox" at bounding box center [122, 273] width 38 height 28
checkbox input "true"
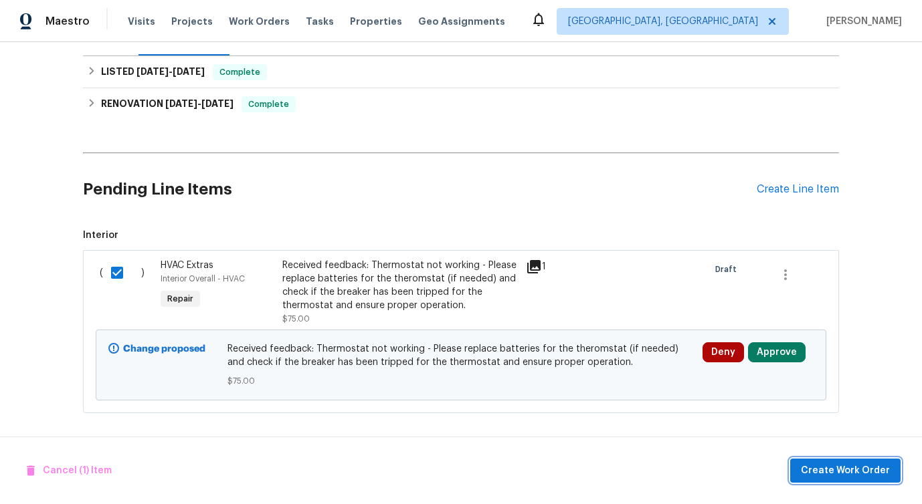
click at [820, 473] on span "Create Work Order" at bounding box center [845, 471] width 89 height 17
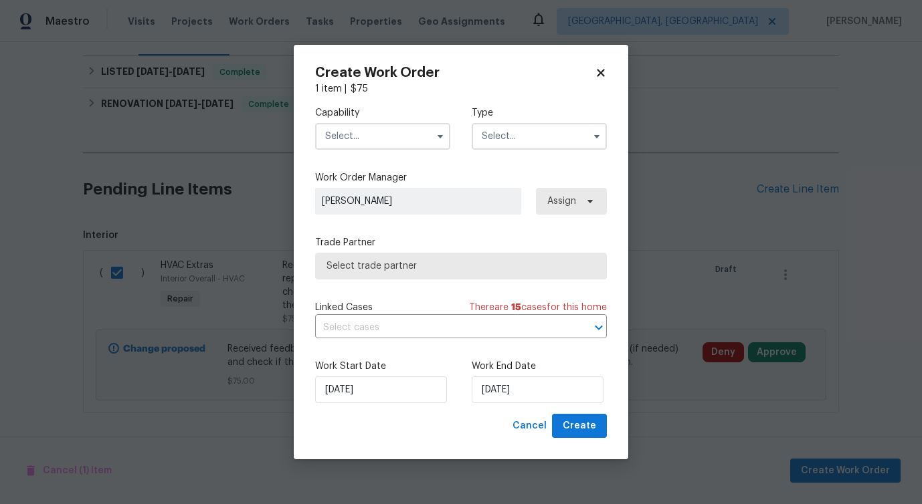
click at [417, 136] on input "text" at bounding box center [382, 136] width 135 height 27
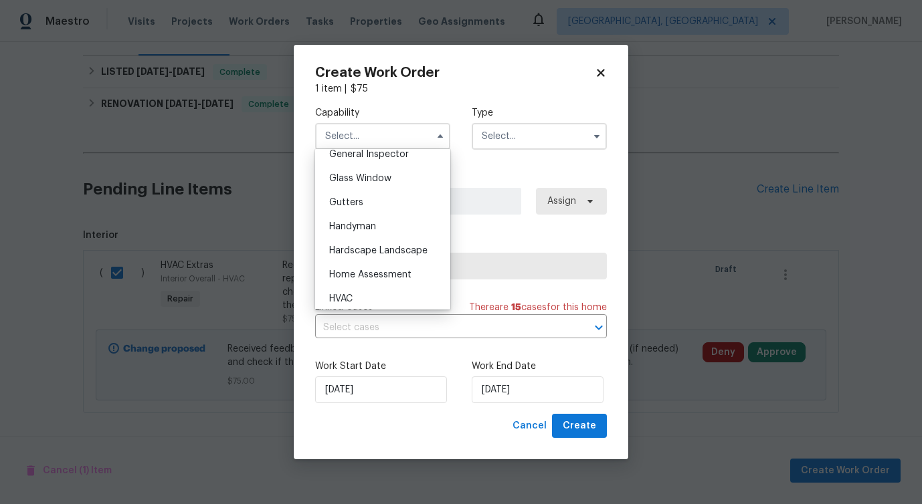
scroll to position [678, 0]
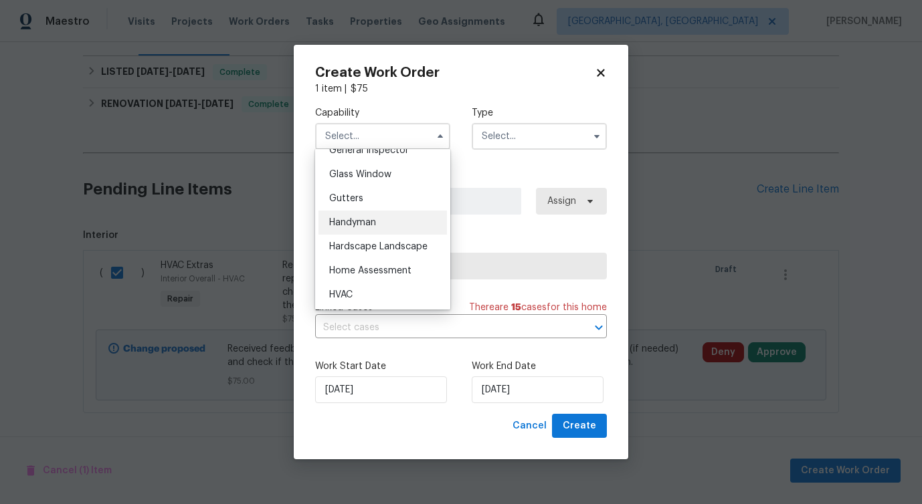
click at [401, 225] on div "Handyman" at bounding box center [382, 223] width 128 height 24
type input "Handyman"
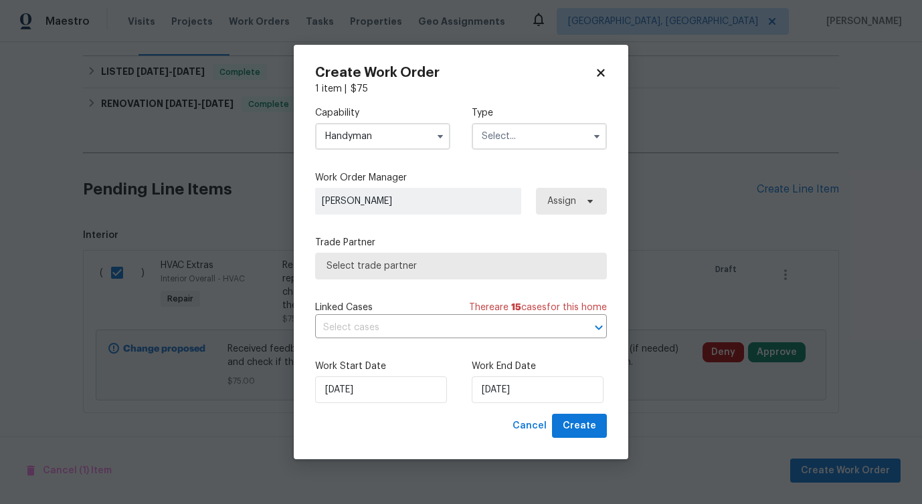
click at [507, 145] on input "text" at bounding box center [539, 136] width 135 height 27
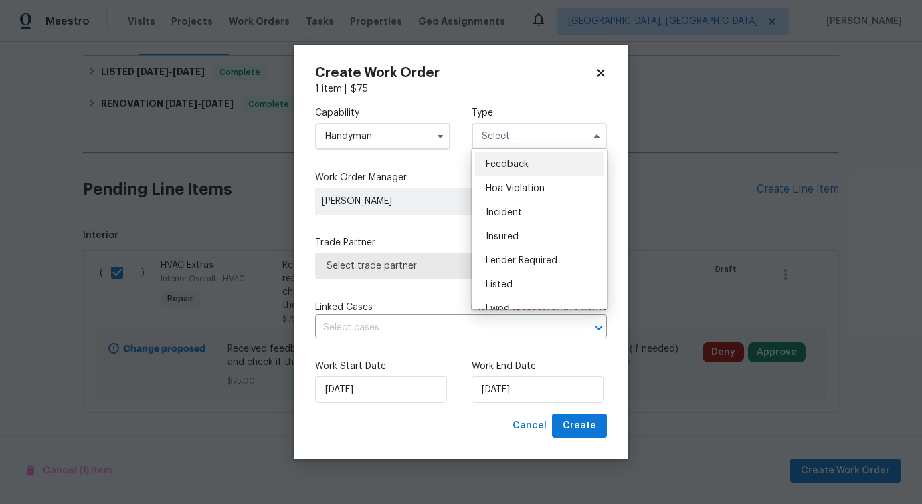
click at [504, 167] on span "Feedback" at bounding box center [507, 164] width 43 height 9
type input "Feedback"
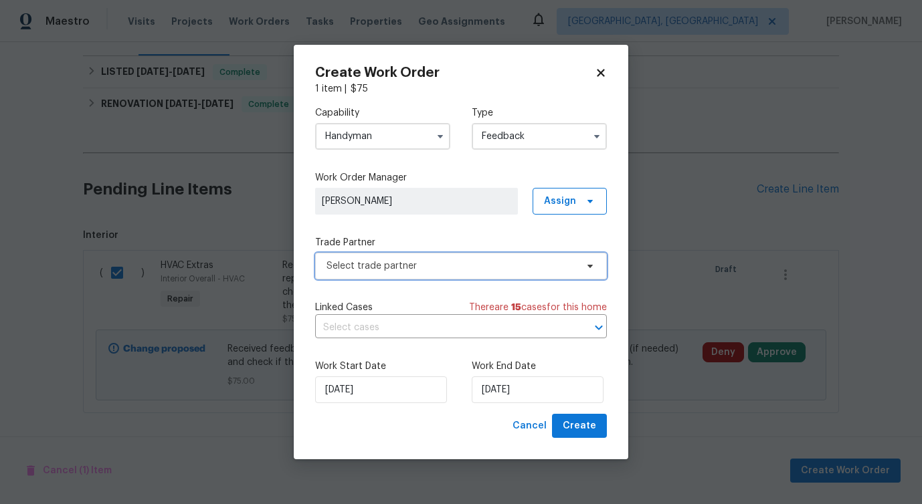
click at [369, 264] on span "Select trade partner" at bounding box center [451, 266] width 250 height 13
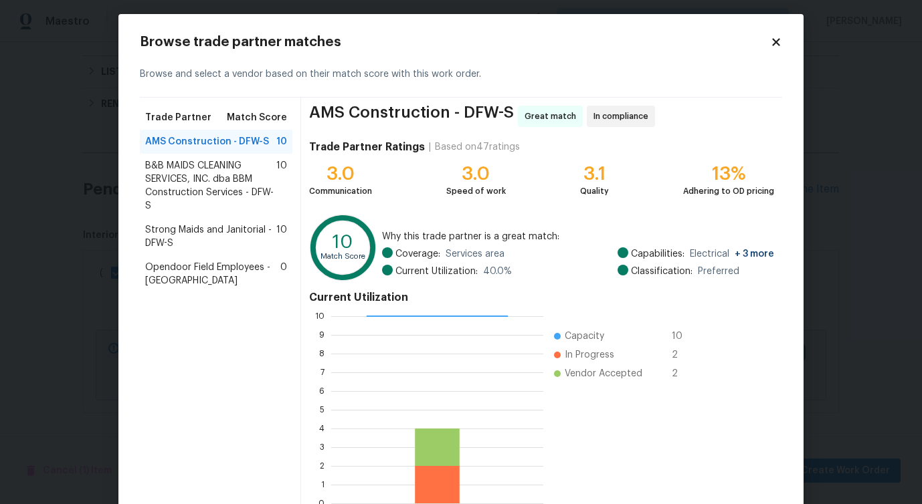
scroll to position [5, 0]
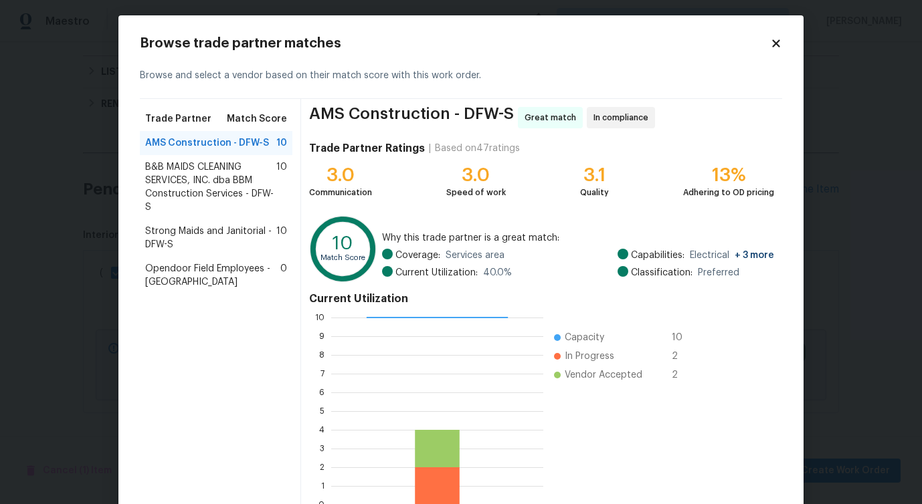
click at [250, 147] on span "AMS Construction - DFW-S" at bounding box center [207, 142] width 124 height 13
click at [225, 181] on span "B&B MAIDS CLEANING SERVICES, INC. dba BBM Construction Services - DFW-S" at bounding box center [210, 188] width 131 height 54
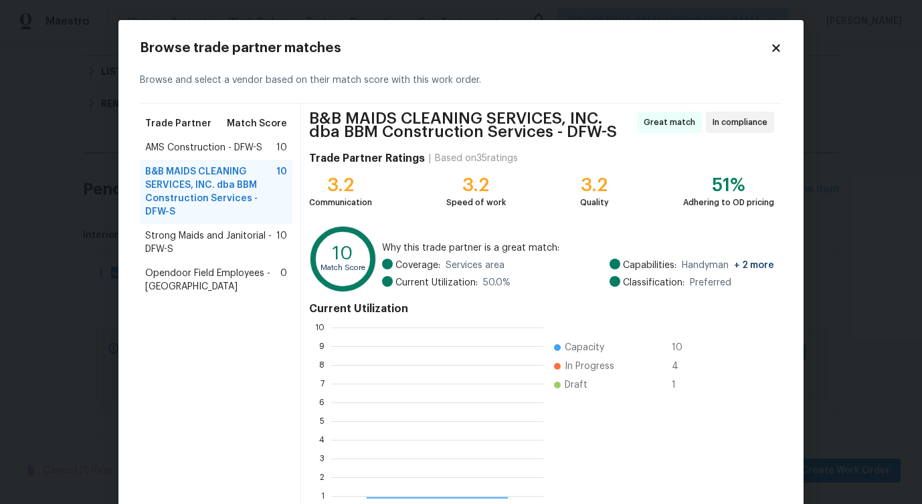
scroll to position [187, 212]
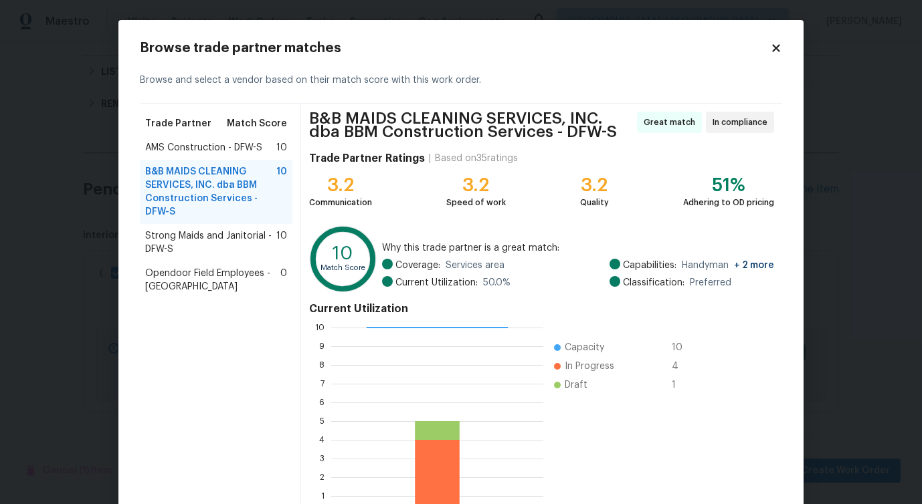
click at [223, 228] on div "Strong Maids and Janitorial - DFW-S 10" at bounding box center [216, 242] width 153 height 37
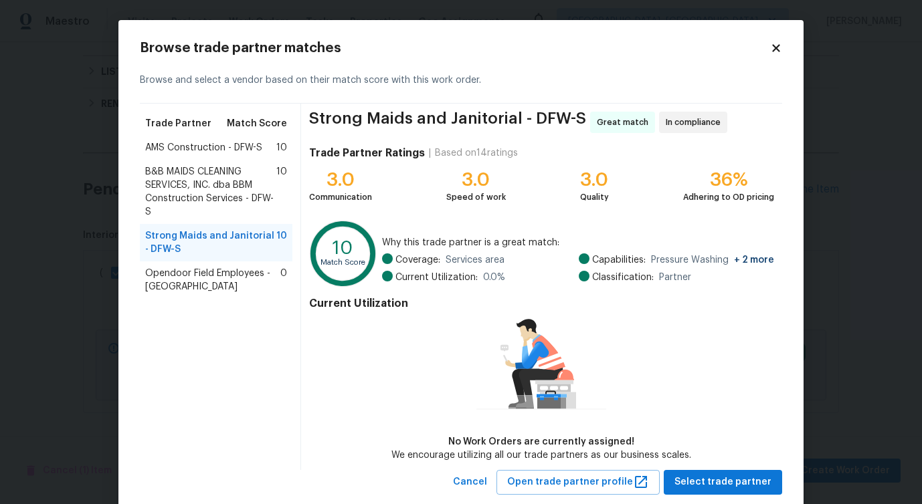
click at [209, 274] on span "Opendoor Field Employees - Dallas" at bounding box center [212, 280] width 135 height 27
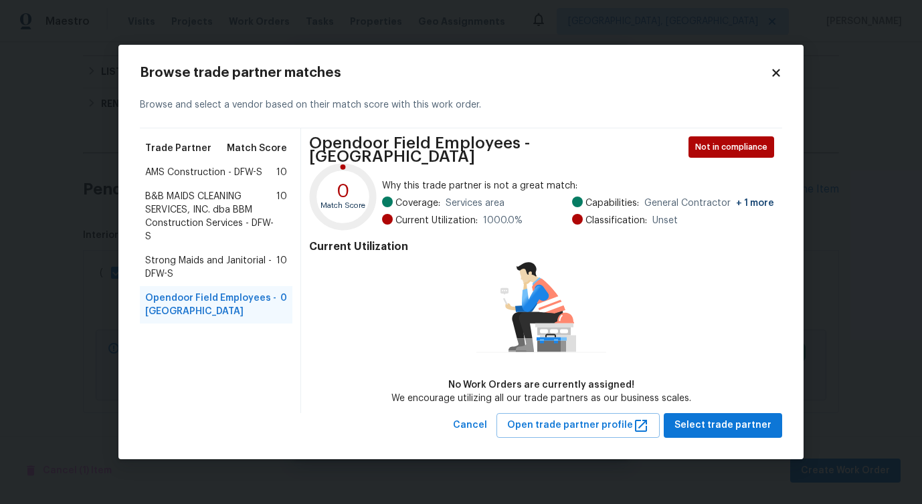
click at [221, 179] on span "AMS Construction - DFW-S" at bounding box center [203, 172] width 117 height 13
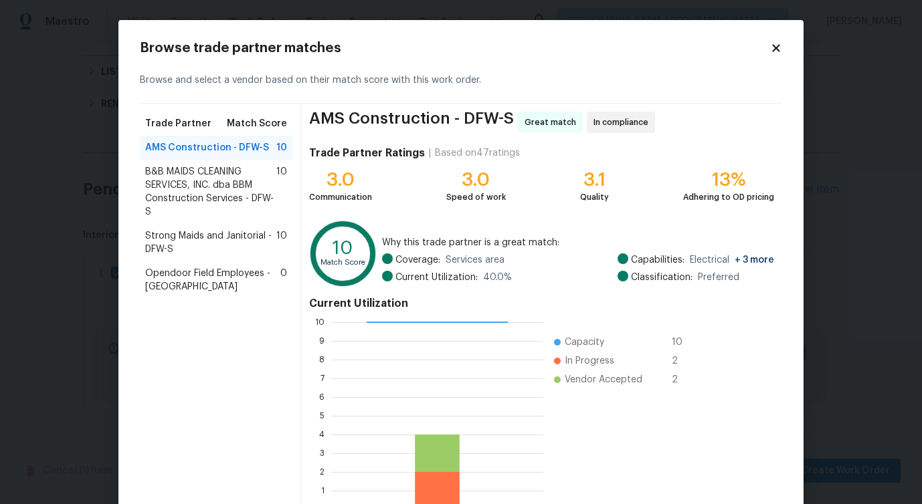
click at [212, 206] on span "B&B MAIDS CLEANING SERVICES, INC. dba BBM Construction Services - DFW-S" at bounding box center [210, 192] width 131 height 54
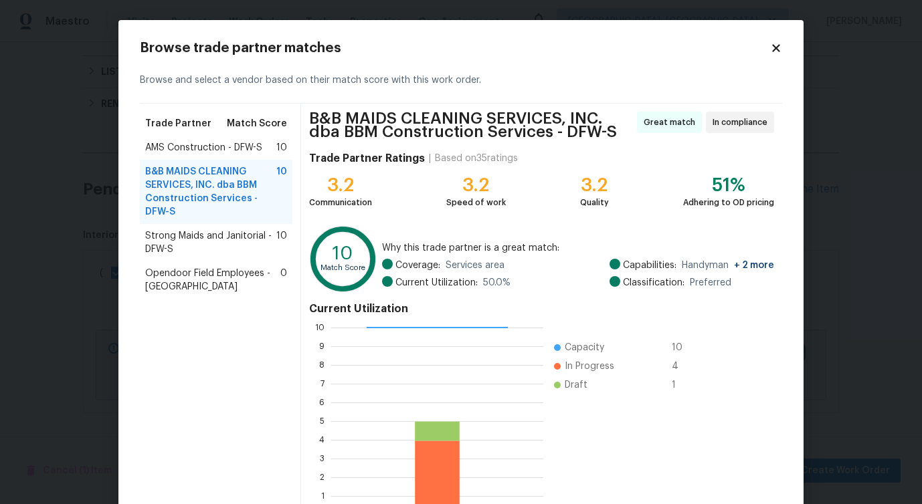
click at [204, 240] on span "Strong Maids and Janitorial - DFW-S" at bounding box center [210, 242] width 131 height 27
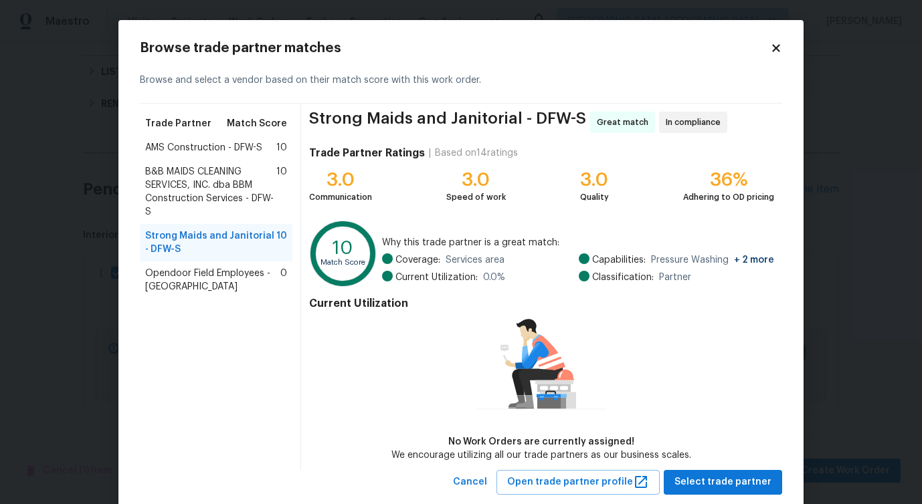
click at [223, 153] on span "AMS Construction - DFW-S" at bounding box center [203, 147] width 117 height 13
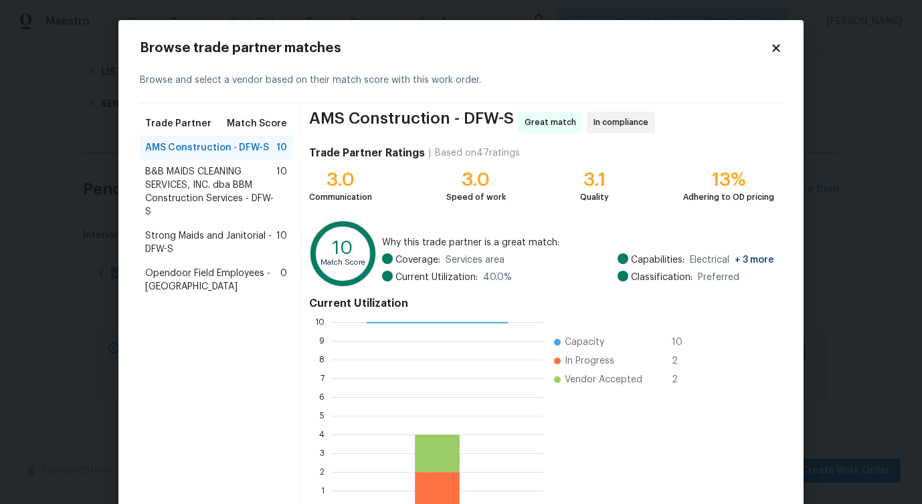
click at [221, 171] on span "B&B MAIDS CLEANING SERVICES, INC. dba BBM Construction Services - DFW-S" at bounding box center [210, 192] width 131 height 54
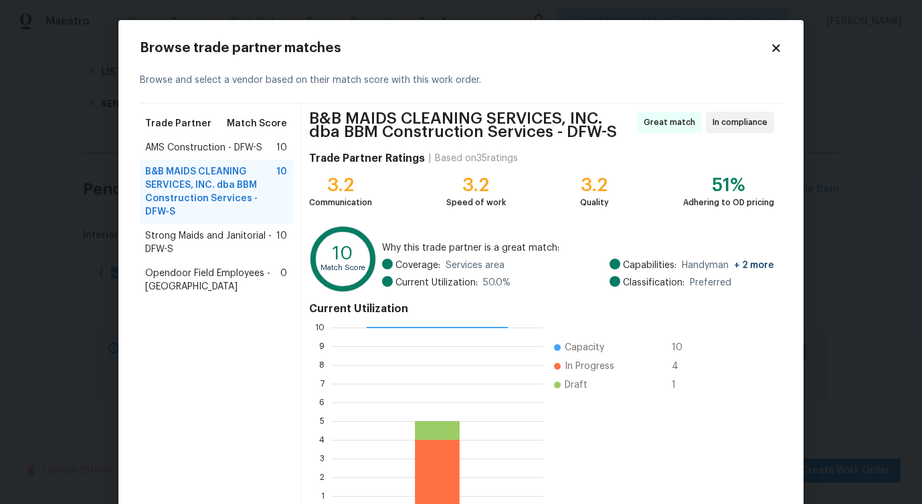
click at [216, 240] on span "Strong Maids and Janitorial - DFW-S" at bounding box center [210, 242] width 131 height 27
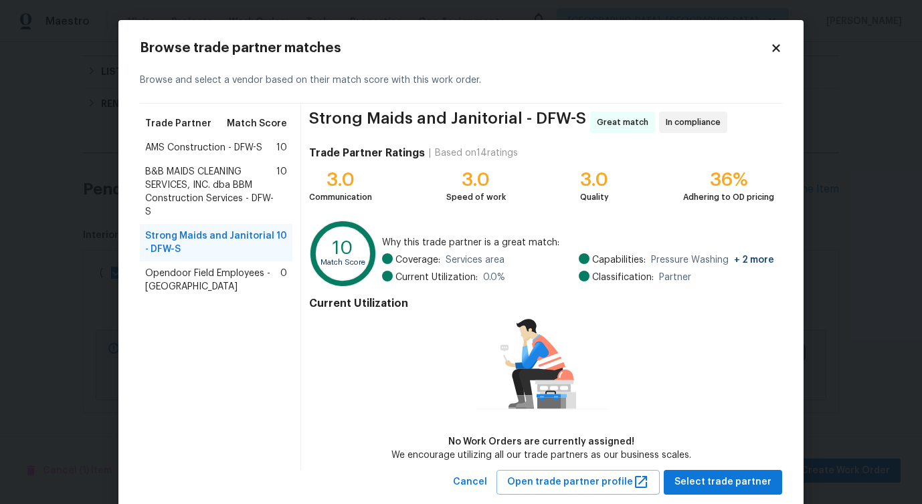
click at [237, 151] on span "AMS Construction - DFW-S" at bounding box center [203, 147] width 117 height 13
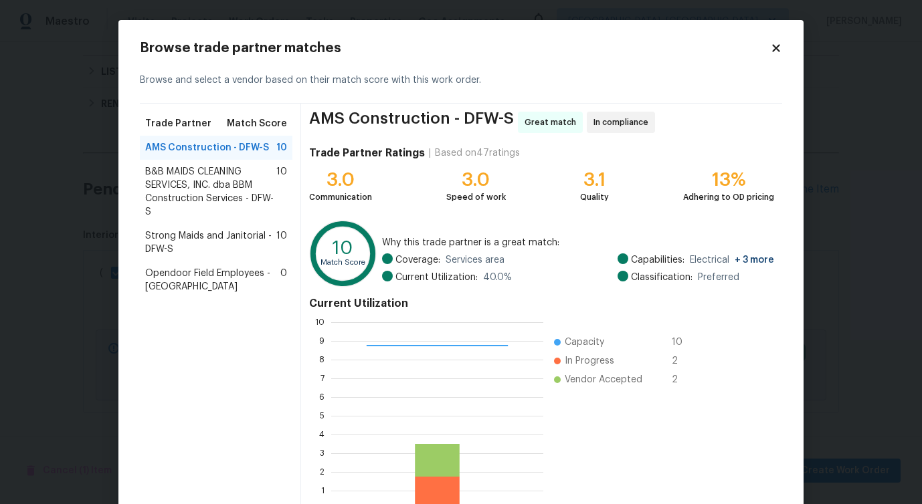
scroll to position [86, 0]
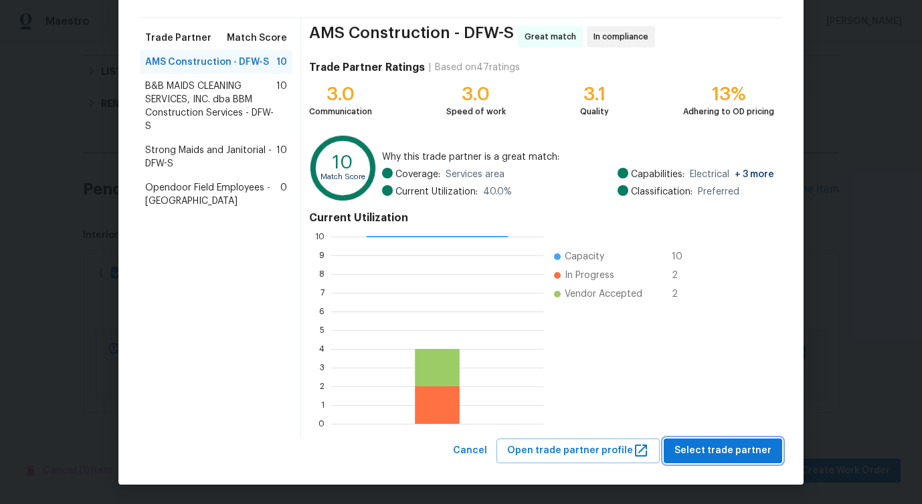
click at [712, 454] on span "Select trade partner" at bounding box center [722, 451] width 97 height 17
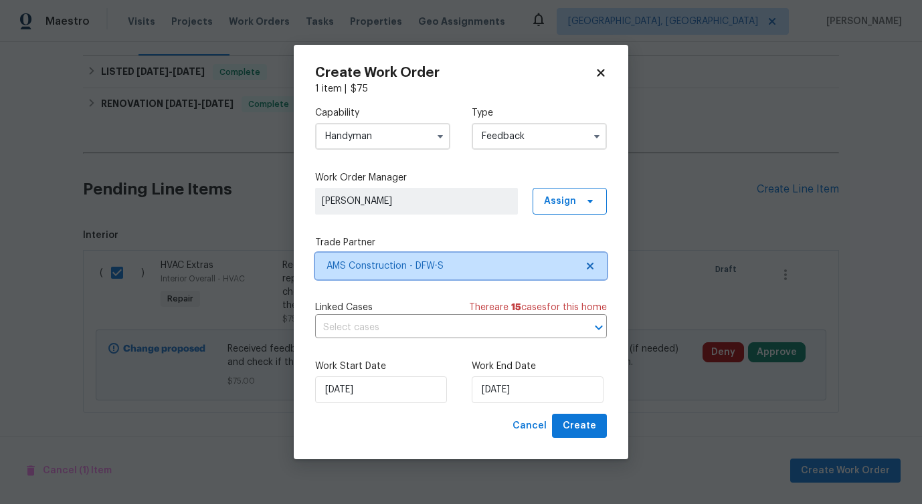
scroll to position [0, 0]
click at [372, 337] on input "text" at bounding box center [442, 328] width 254 height 21
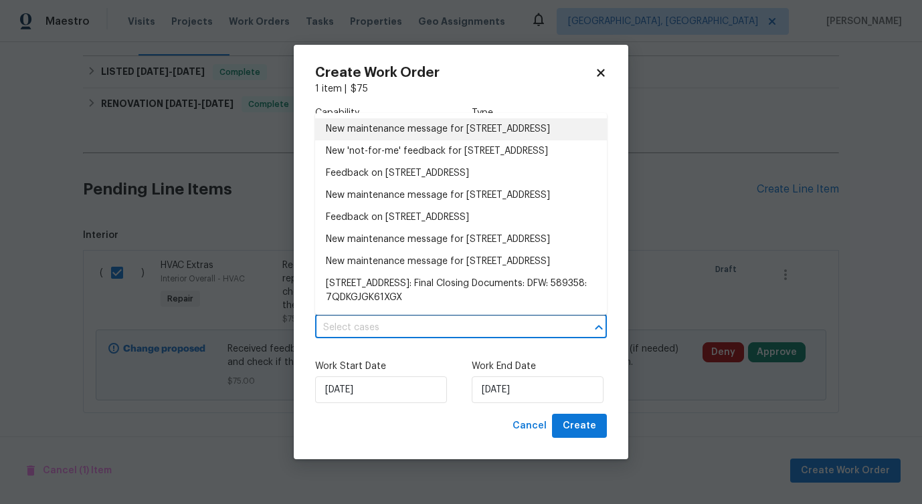
click at [372, 140] on li "New maintenance message for 6500 High Brook Dr , Fort Worth, TX 76132" at bounding box center [461, 129] width 292 height 22
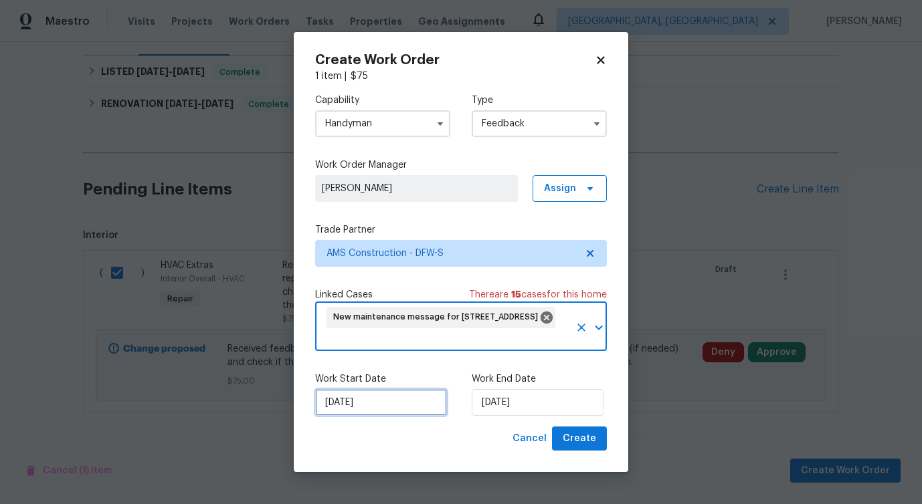
click at [362, 403] on input "[DATE]" at bounding box center [381, 402] width 132 height 27
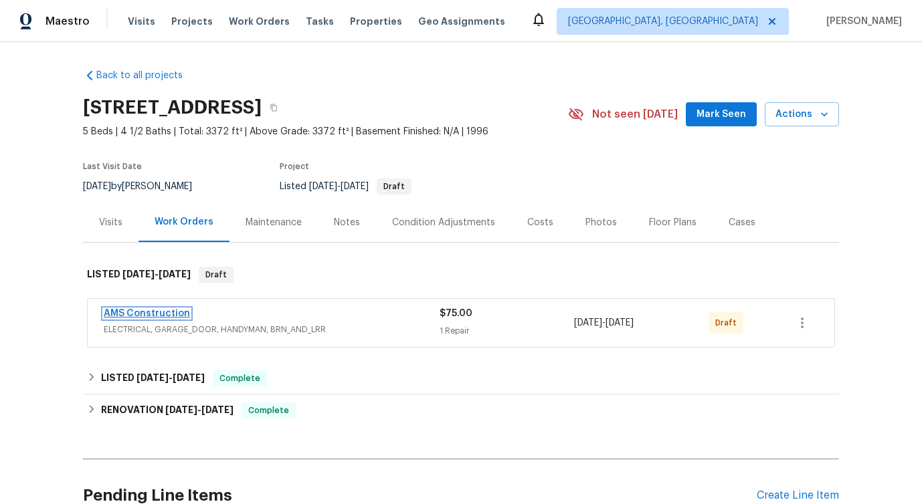
click at [151, 315] on link "AMS Construction" at bounding box center [147, 313] width 86 height 9
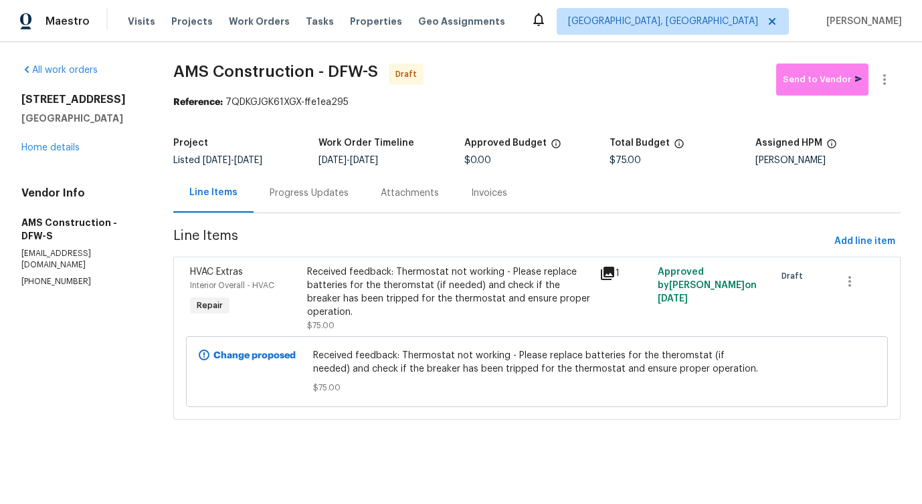
click at [316, 193] on div "Progress Updates" at bounding box center [309, 193] width 79 height 13
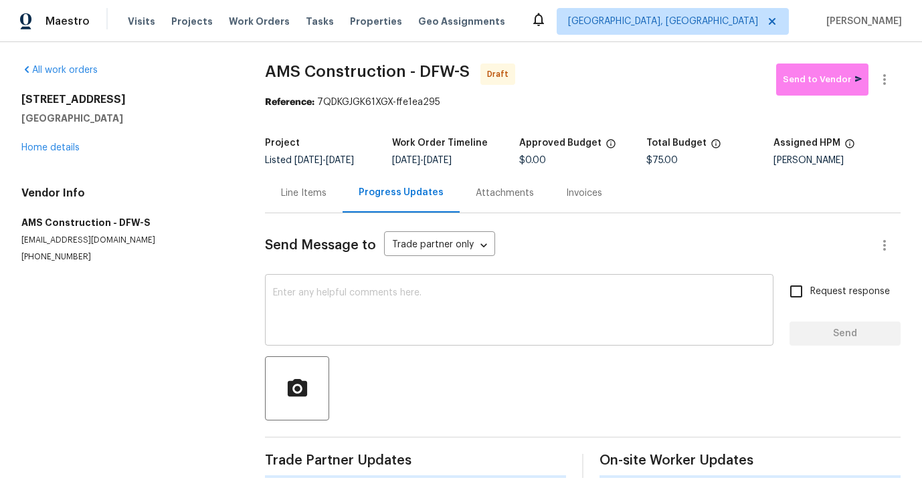
click at [325, 310] on textarea at bounding box center [519, 311] width 492 height 47
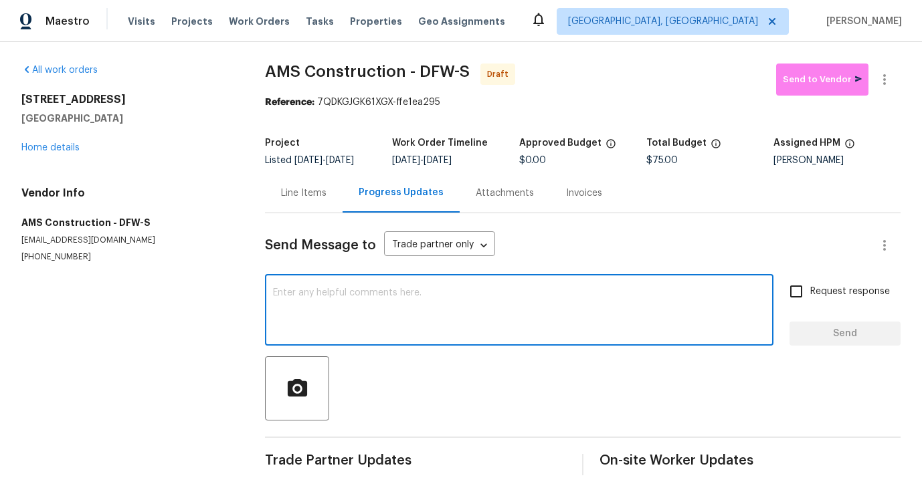
paste textarea "Hi this is Pavithra with Opendoor. I’m confirming you received the WO for the p…"
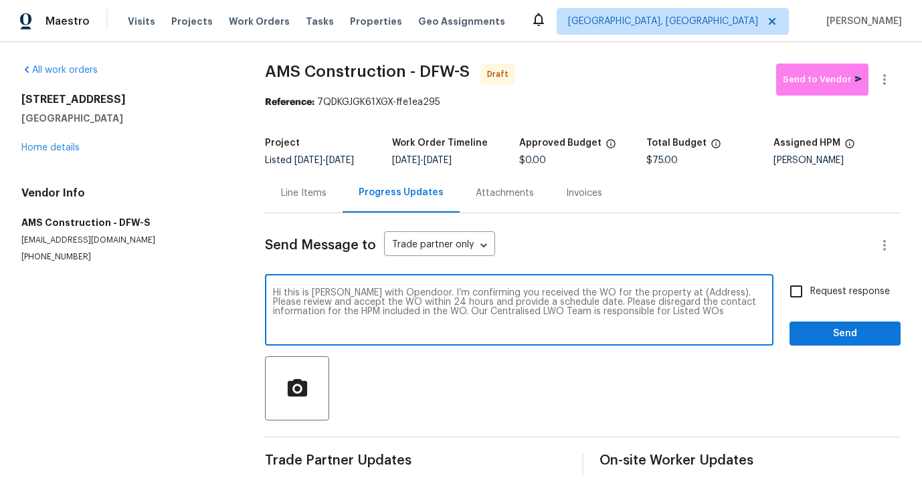
click at [684, 293] on textarea "Hi this is Pavithra with Opendoor. I’m confirming you received the WO for the p…" at bounding box center [519, 311] width 492 height 47
paste textarea "6500 High Brook Dr, Fort Worth, TX 76132"
type textarea "Hi this is Pavithra with Opendoor. I’m confirming you received the WO for the p…"
click at [836, 293] on span "Request response" at bounding box center [850, 292] width 80 height 14
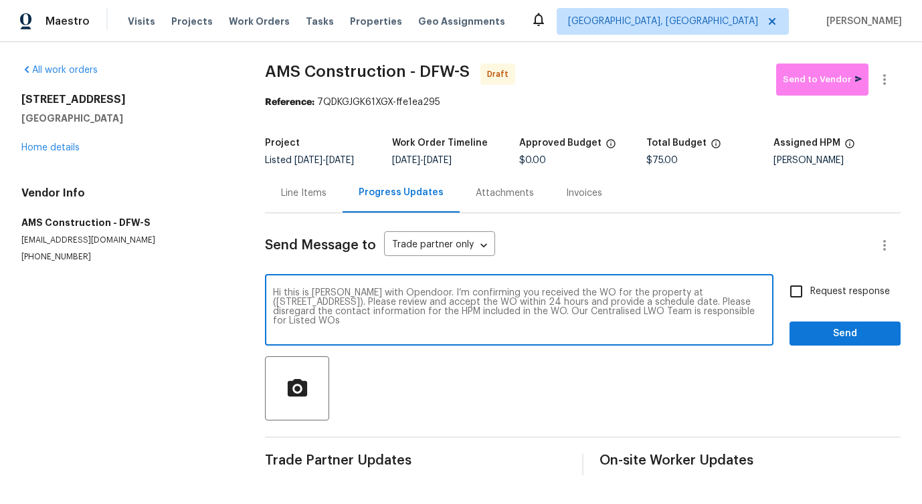
click at [810, 293] on input "Request response" at bounding box center [796, 292] width 28 height 28
checkbox input "true"
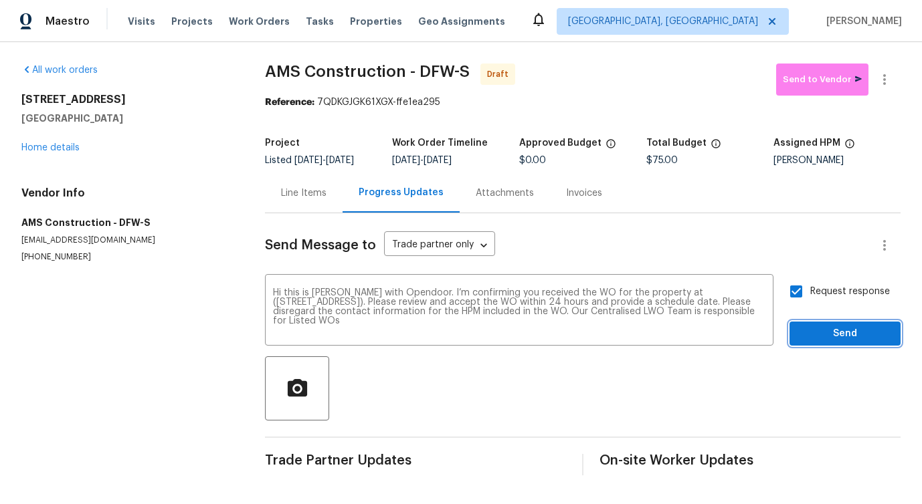
click at [838, 332] on span "Send" at bounding box center [845, 334] width 90 height 17
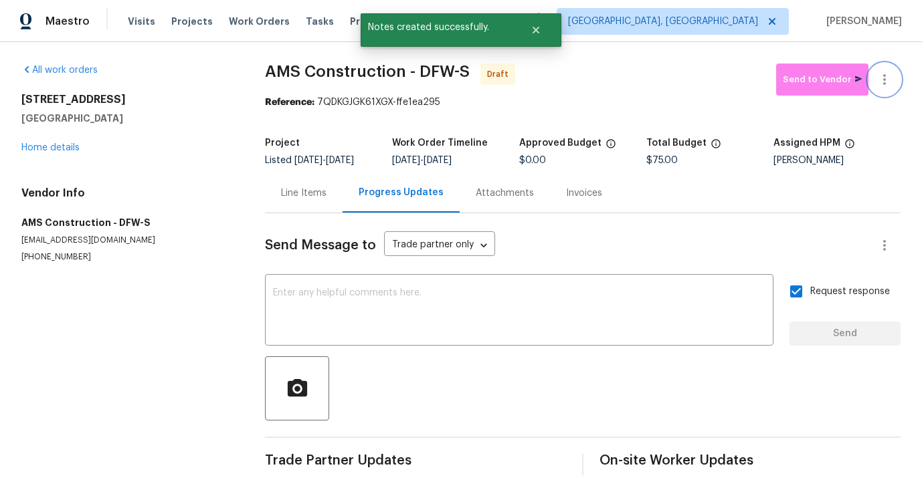
click at [884, 85] on icon "button" at bounding box center [884, 80] width 16 height 16
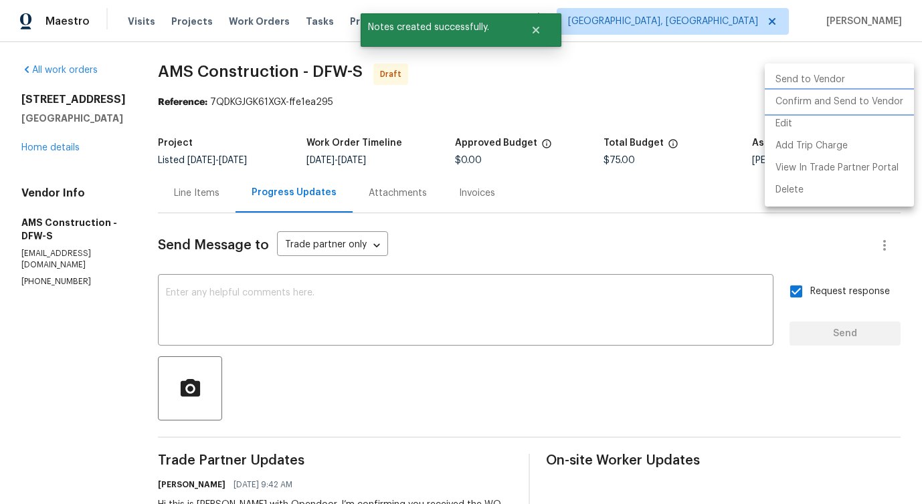
click at [839, 104] on li "Confirm and Send to Vendor" at bounding box center [839, 102] width 149 height 22
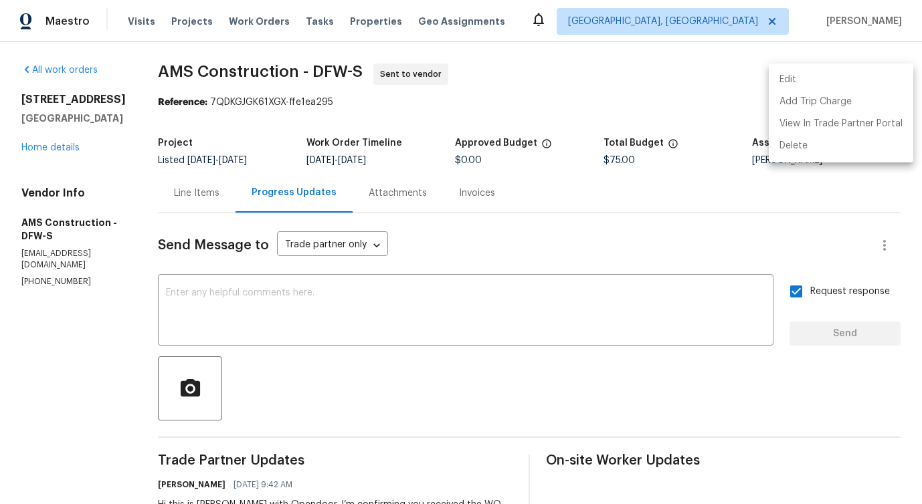
click at [381, 296] on div at bounding box center [461, 252] width 922 height 504
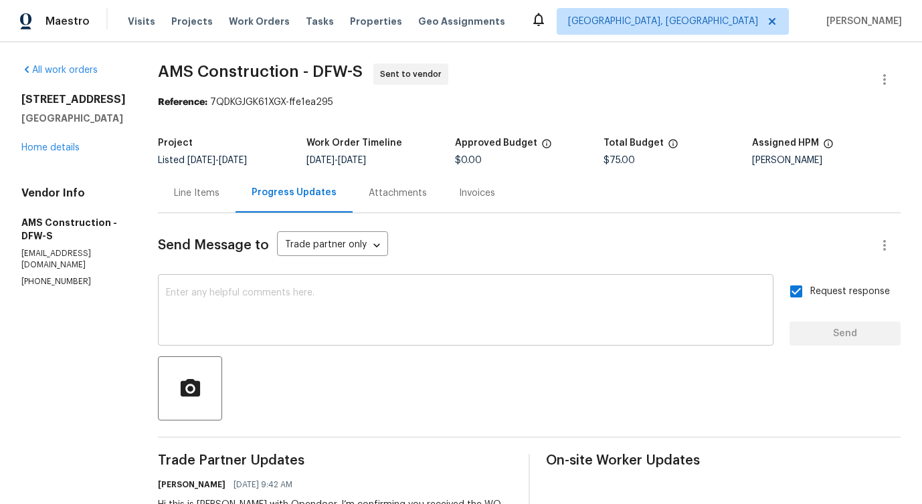
click at [349, 300] on textarea at bounding box center [465, 311] width 599 height 47
paste textarea "Attention All Work Orders must include before-photos (both close-up and wide-an…"
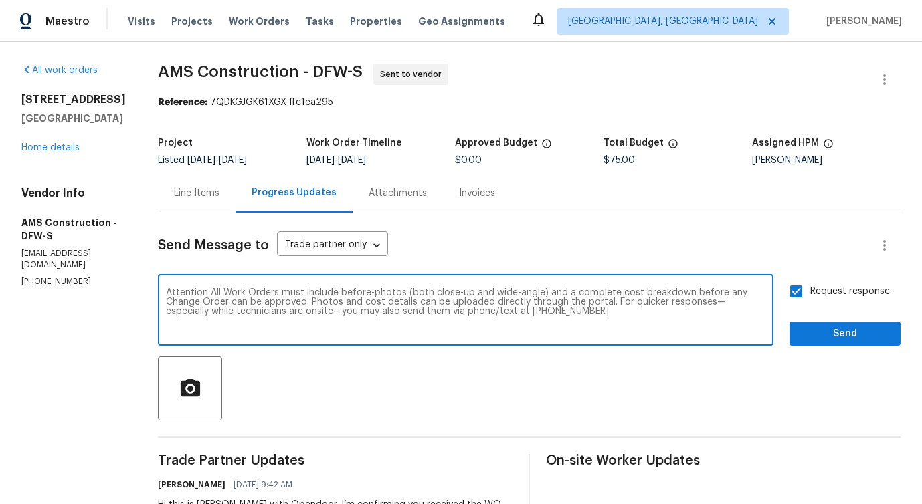
type textarea "Attention All Work Orders must include before-photos (both close-up and wide-an…"
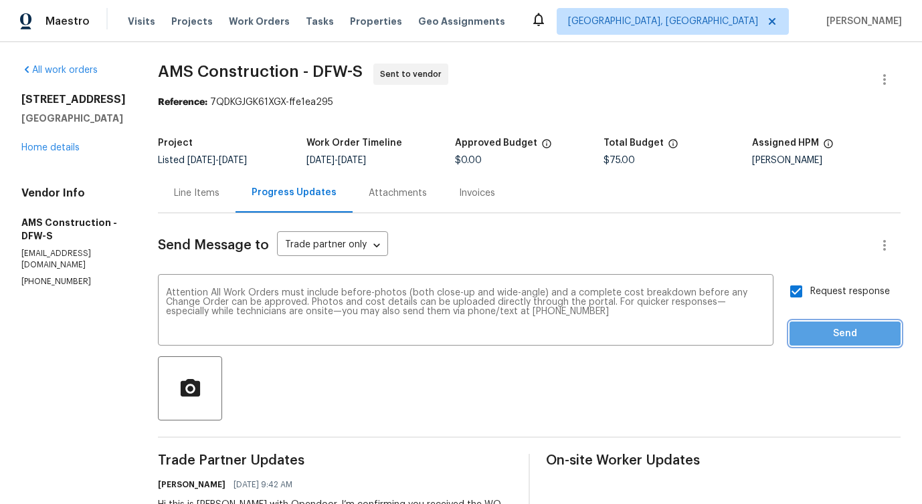
click at [834, 336] on span "Send" at bounding box center [845, 334] width 90 height 17
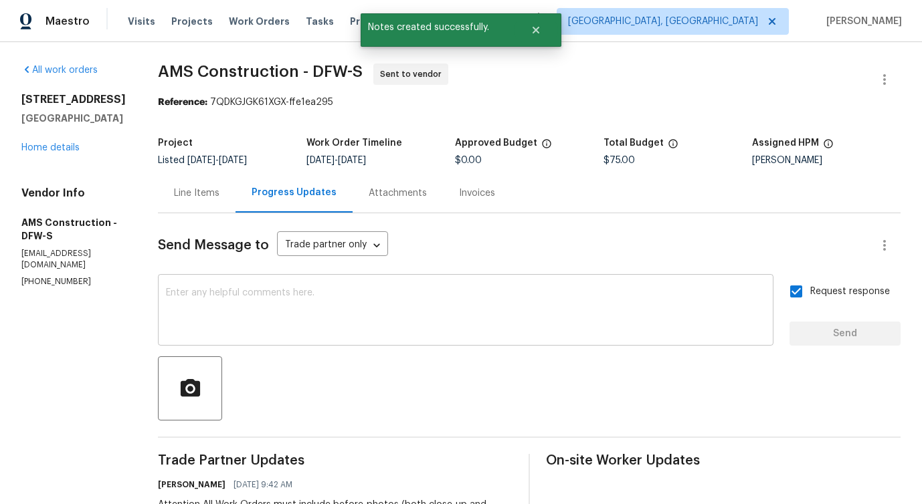
click at [339, 306] on textarea at bounding box center [465, 311] width 599 height 47
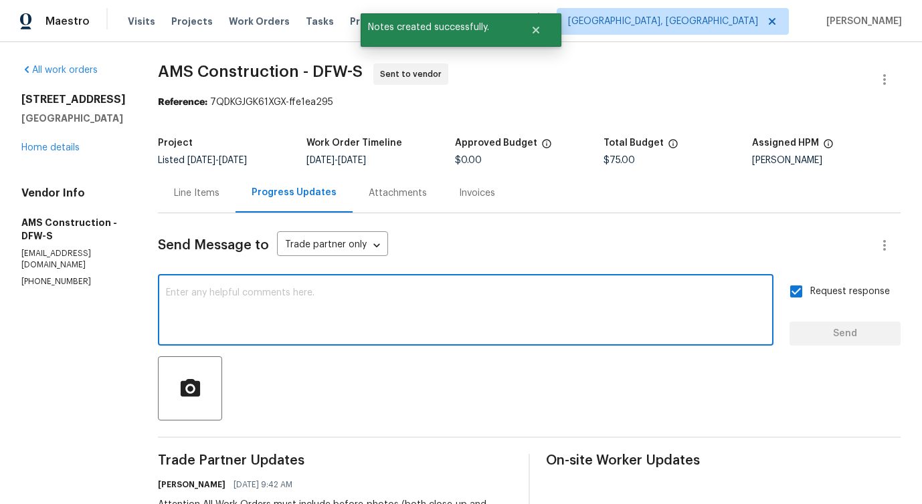
click at [287, 304] on textarea at bounding box center [465, 311] width 599 height 47
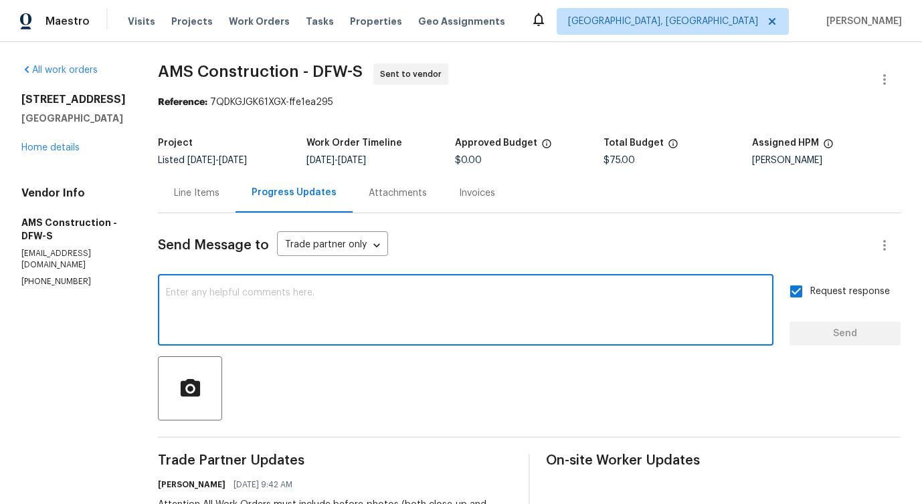
click at [174, 192] on div "Line Items" at bounding box center [196, 193] width 45 height 13
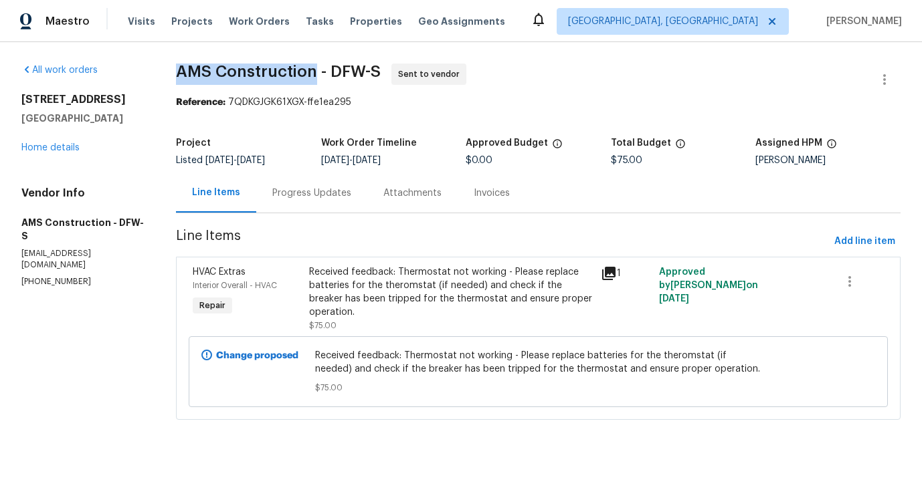
drag, startPoint x: 179, startPoint y: 68, endPoint x: 318, endPoint y: 69, distance: 138.5
click at [318, 69] on span "AMS Construction - DFW-S" at bounding box center [278, 72] width 205 height 16
copy span "AMS Construction"
click at [48, 151] on link "Home details" at bounding box center [50, 147] width 58 height 9
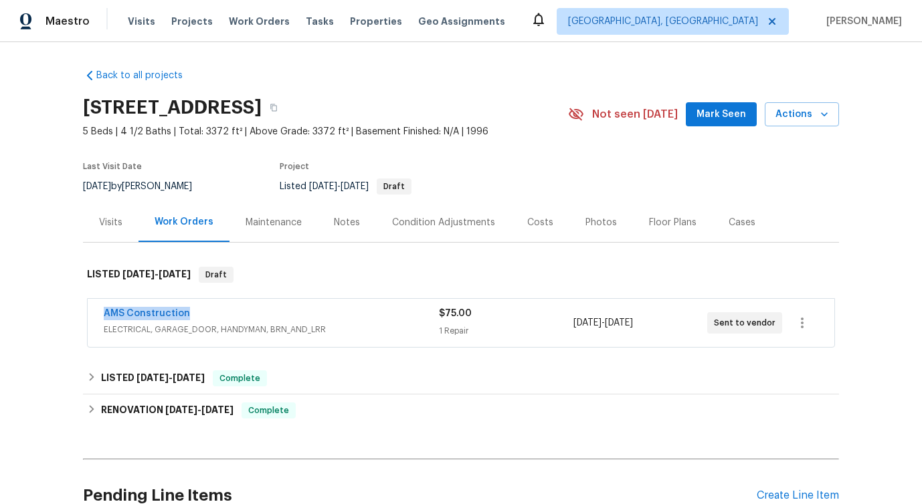
drag, startPoint x: 110, startPoint y: 307, endPoint x: 243, endPoint y: 307, distance: 132.5
click at [243, 307] on div "AMS Construction ELECTRICAL, GARAGE_DOOR, HANDYMAN, BRN_AND_LRR $75.00 1 Repair…" at bounding box center [461, 323] width 747 height 48
copy link "AMS Construction"
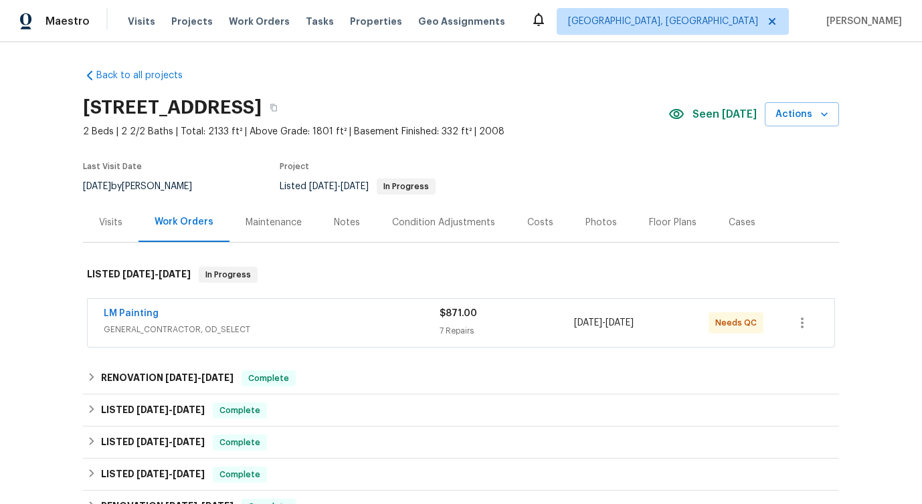
scroll to position [1, 0]
click at [143, 307] on span "LM Painting" at bounding box center [131, 312] width 55 height 13
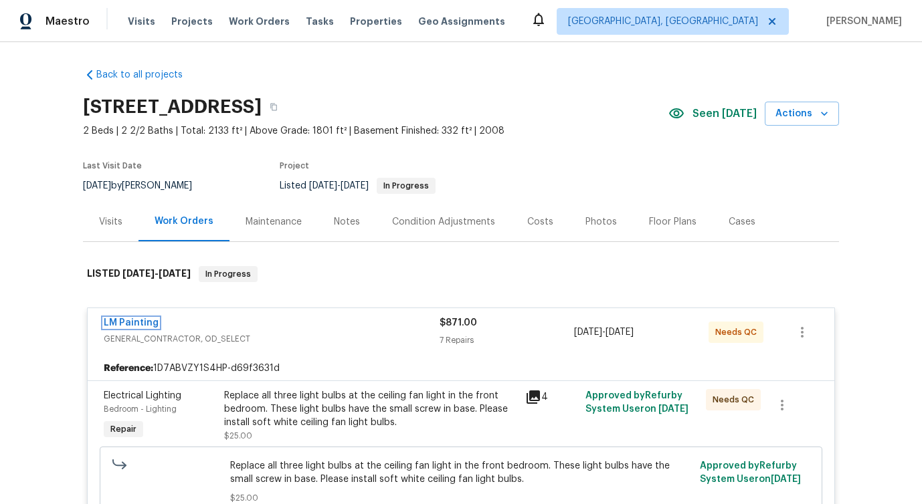
click at [128, 324] on link "LM Painting" at bounding box center [131, 322] width 55 height 9
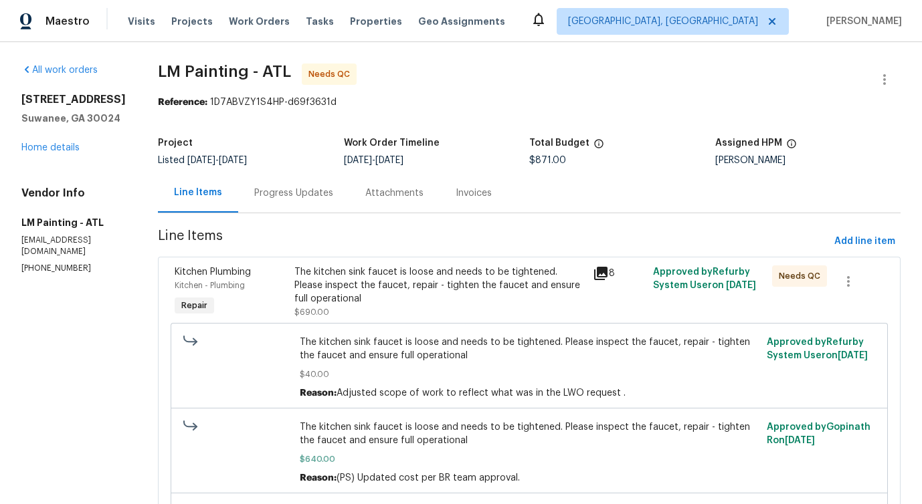
click at [333, 199] on div "Progress Updates" at bounding box center [293, 193] width 79 height 13
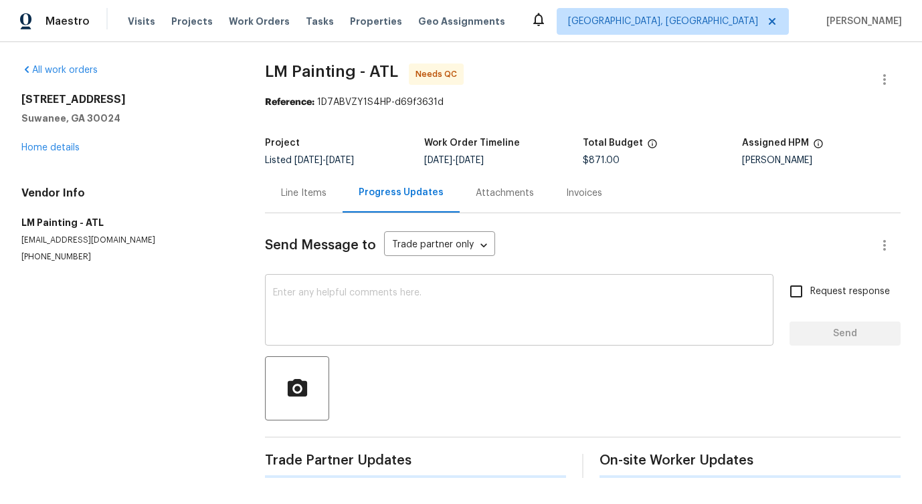
click at [342, 322] on textarea at bounding box center [519, 311] width 492 height 47
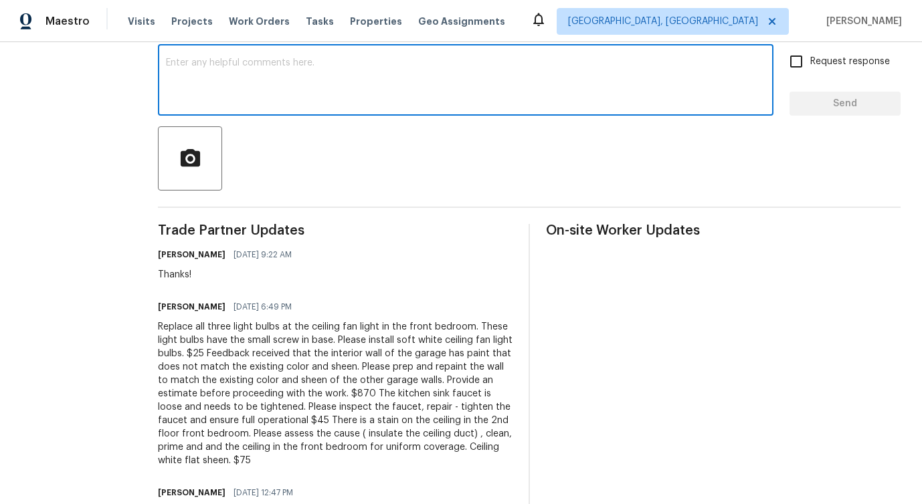
scroll to position [324, 0]
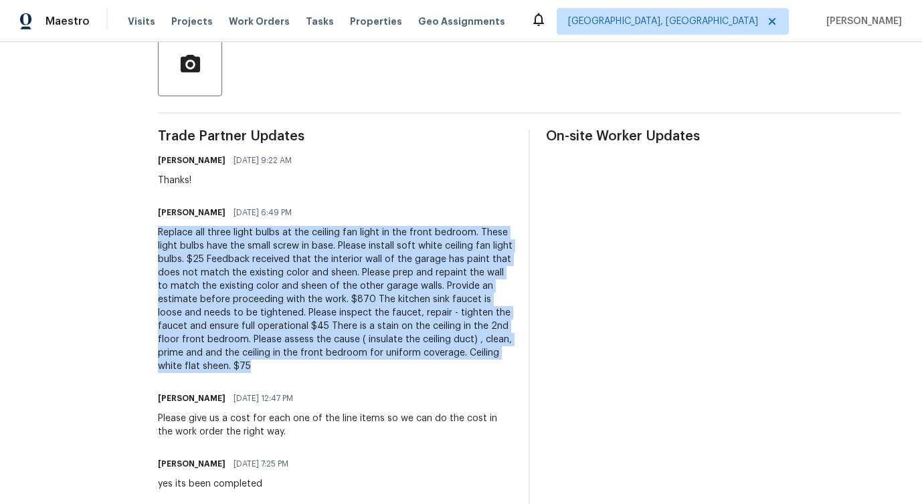
drag, startPoint x: 200, startPoint y: 234, endPoint x: 494, endPoint y: 375, distance: 325.6
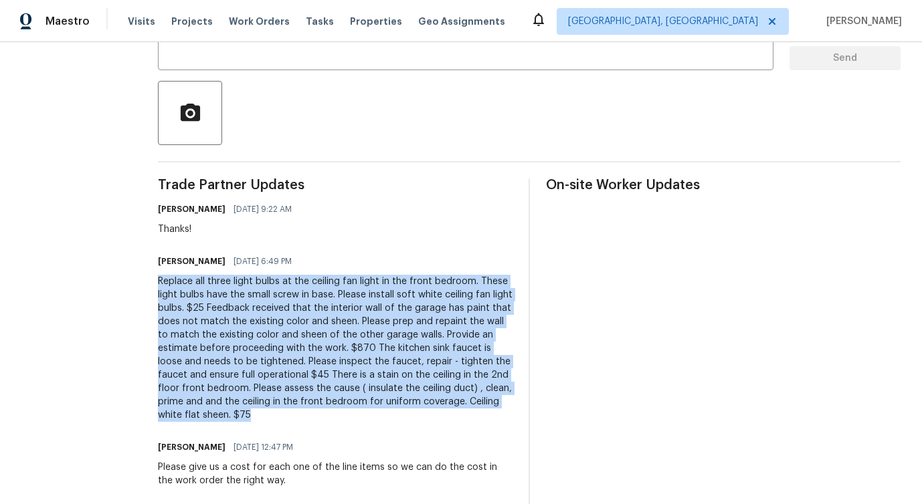
scroll to position [277, 0]
click at [494, 375] on div "Replace all three light bulbs at the ceiling fan light in the front bedroom. Th…" at bounding box center [335, 347] width 355 height 147
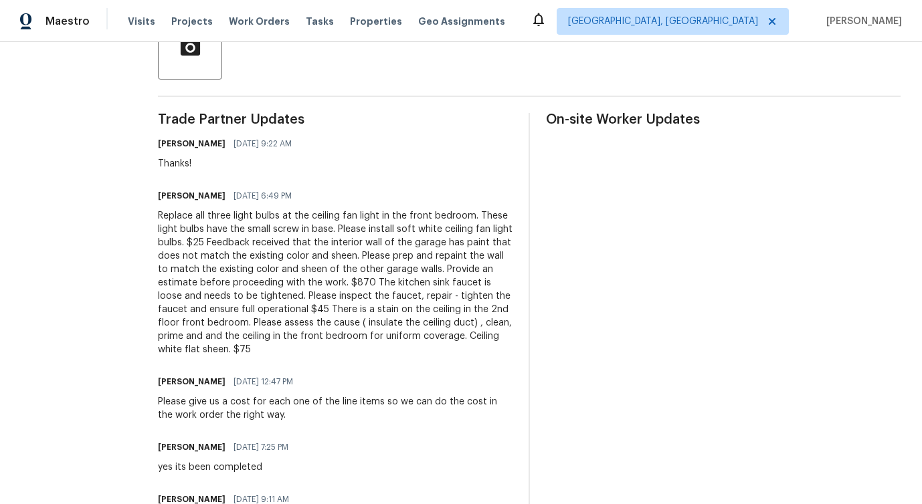
scroll to position [345, 0]
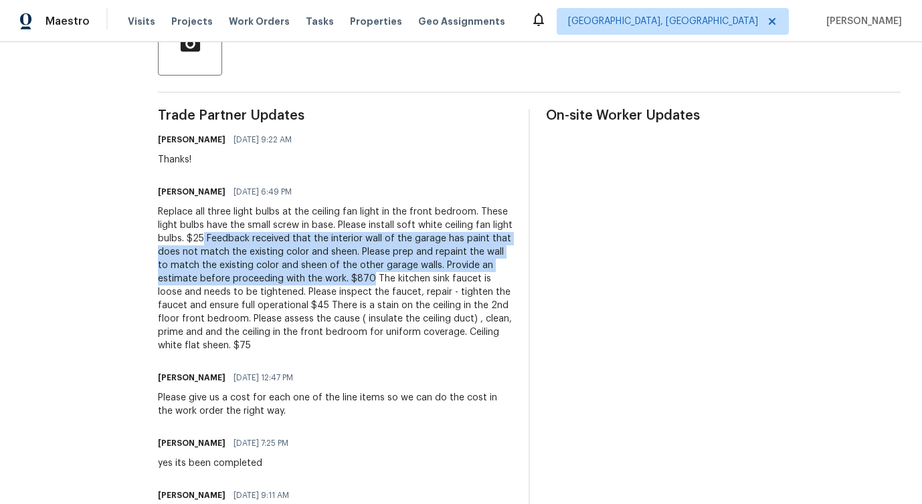
drag, startPoint x: 316, startPoint y: 237, endPoint x: 525, endPoint y: 282, distance: 212.8
click at [512, 282] on div "Replace all three light bulbs at the ceiling fan light in the front bedroom. Th…" at bounding box center [335, 278] width 355 height 147
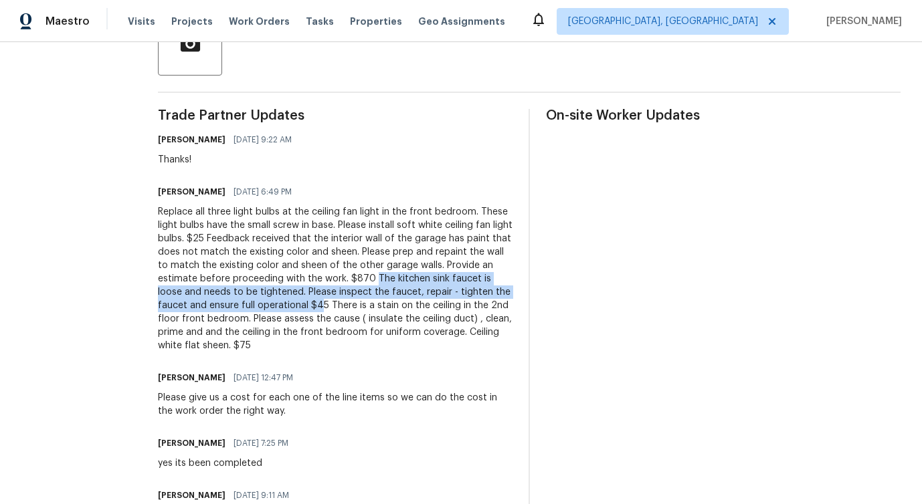
drag, startPoint x: 199, startPoint y: 294, endPoint x: 494, endPoint y: 306, distance: 296.0
click at [494, 306] on div "All work orders [STREET_ADDRESS] Home details Vendor Info LM Painting - ATL [EM…" at bounding box center [461, 483] width 922 height 1572
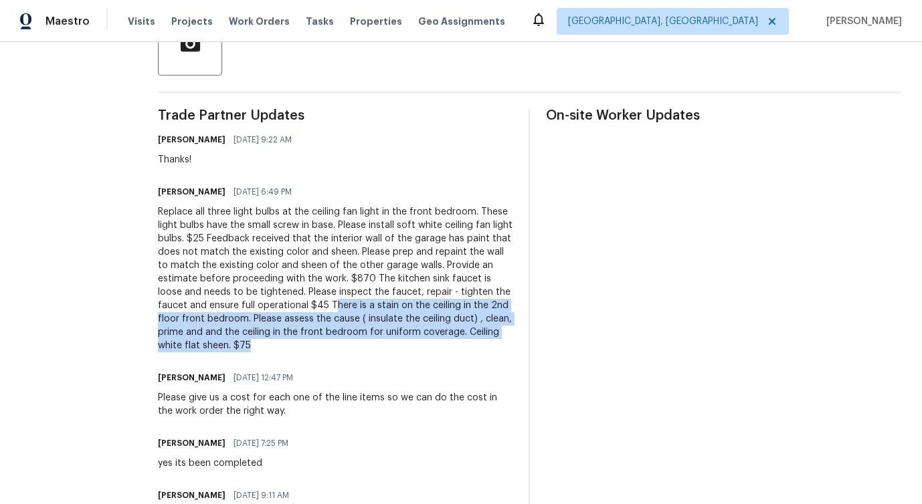
drag, startPoint x: 506, startPoint y: 306, endPoint x: 535, endPoint y: 345, distance: 47.8
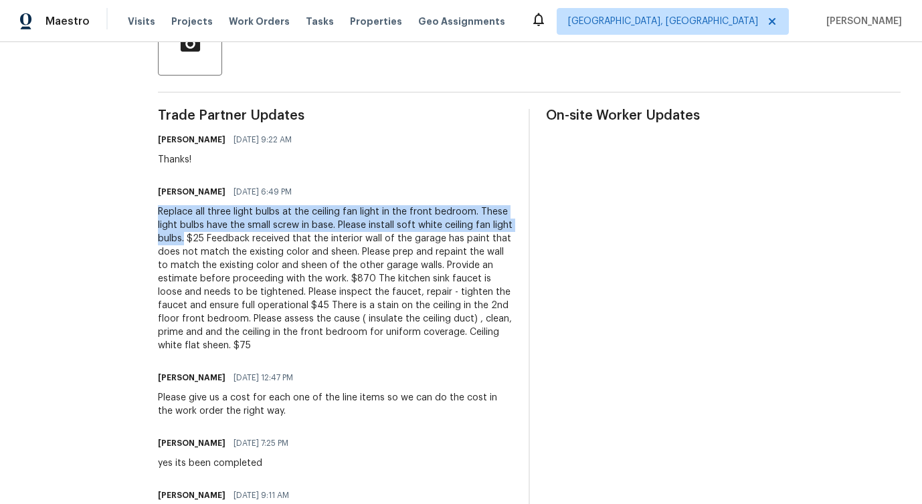
drag, startPoint x: 200, startPoint y: 209, endPoint x: 297, endPoint y: 243, distance: 102.6
click at [297, 243] on div "Replace all three light bulbs at the ceiling fan light in the front bedroom. Th…" at bounding box center [335, 278] width 355 height 147
copy div "Replace all three light bulbs at the ceiling fan light in the front bedroom. Th…"
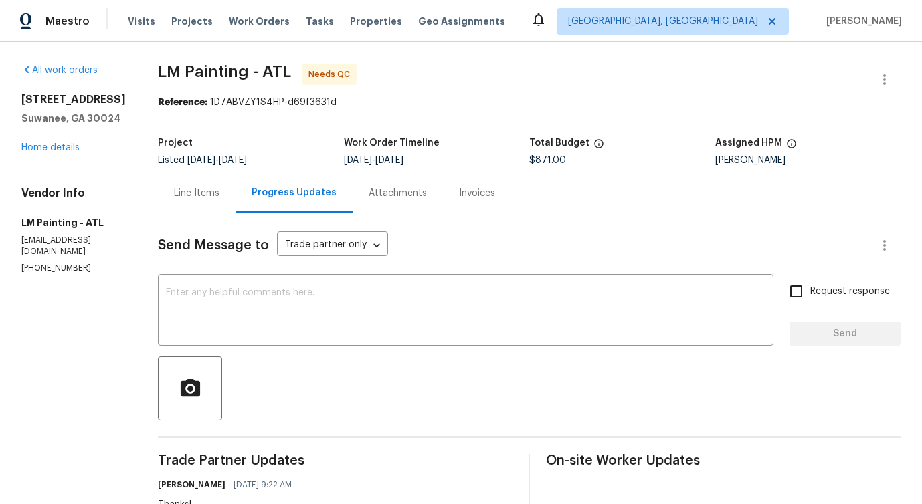
click at [235, 211] on div "Line Items" at bounding box center [197, 192] width 78 height 39
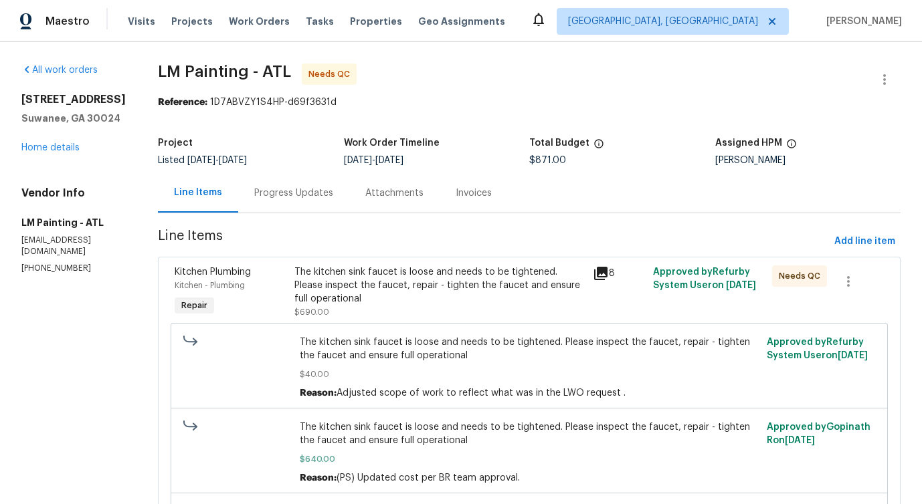
click at [333, 191] on div "Progress Updates" at bounding box center [293, 193] width 79 height 13
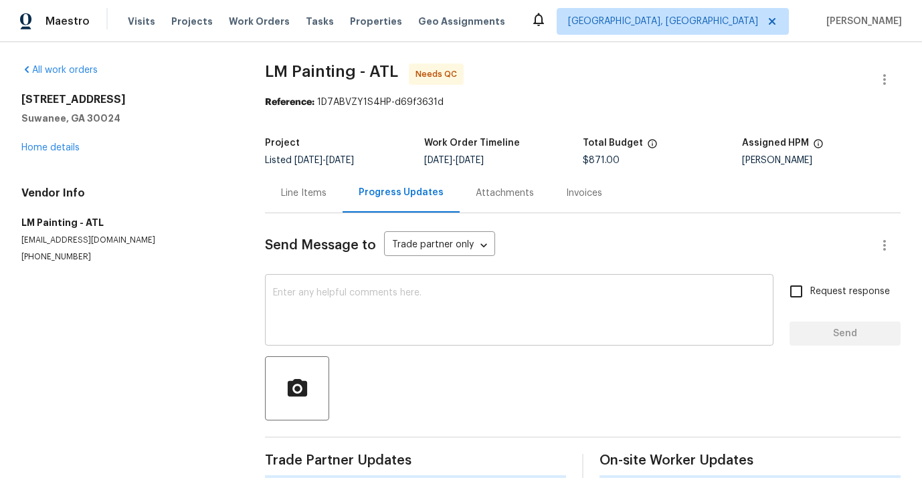
click at [357, 310] on textarea at bounding box center [519, 311] width 492 height 47
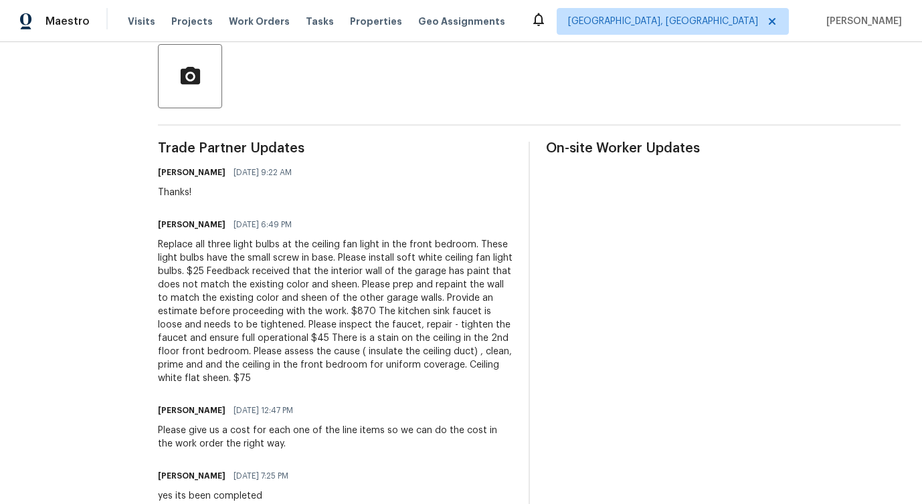
scroll to position [339, 0]
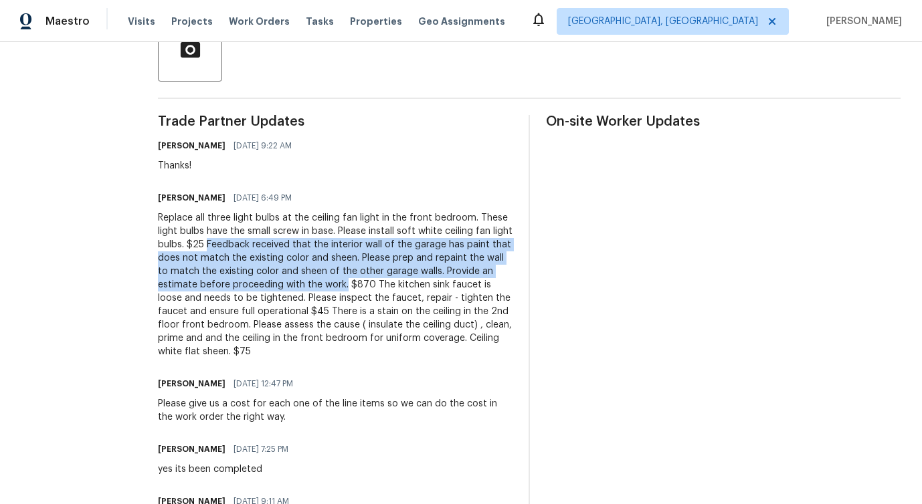
drag, startPoint x: 319, startPoint y: 244, endPoint x: 495, endPoint y: 285, distance: 180.6
click at [495, 285] on div "Replace all three light bulbs at the ceiling fan light in the front bedroom. Th…" at bounding box center [335, 284] width 355 height 147
copy div "Feedback received that the interior wall of the garage has paint that does not …"
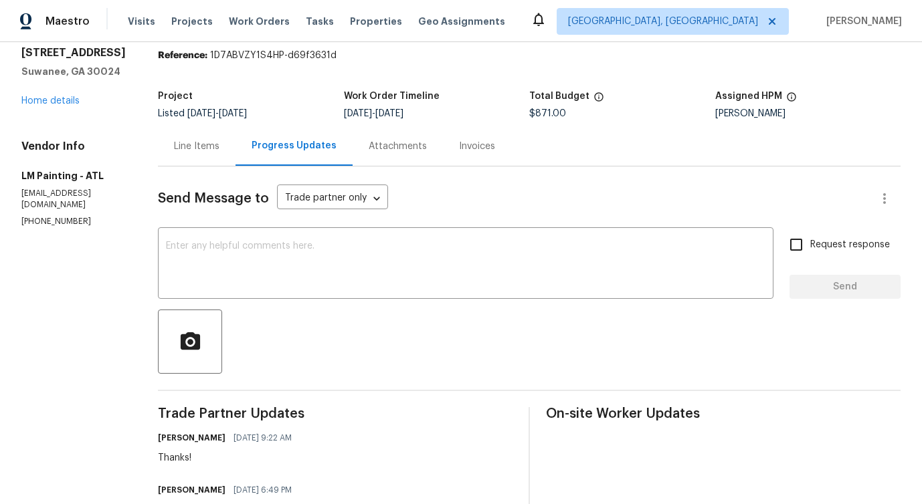
scroll to position [0, 0]
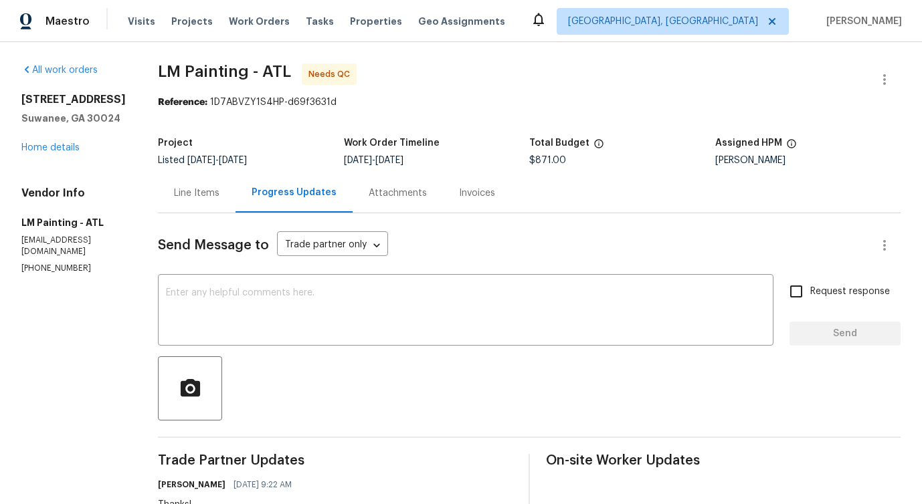
click at [219, 198] on div "Line Items" at bounding box center [196, 193] width 45 height 13
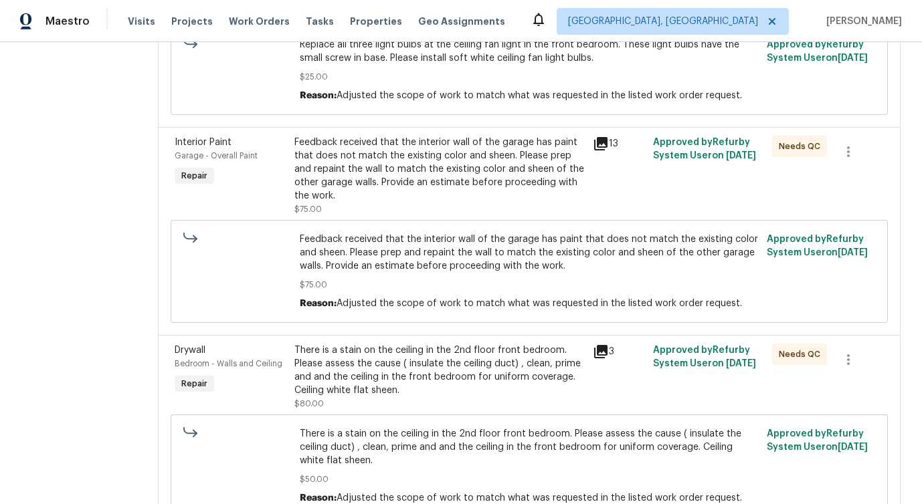
scroll to position [639, 0]
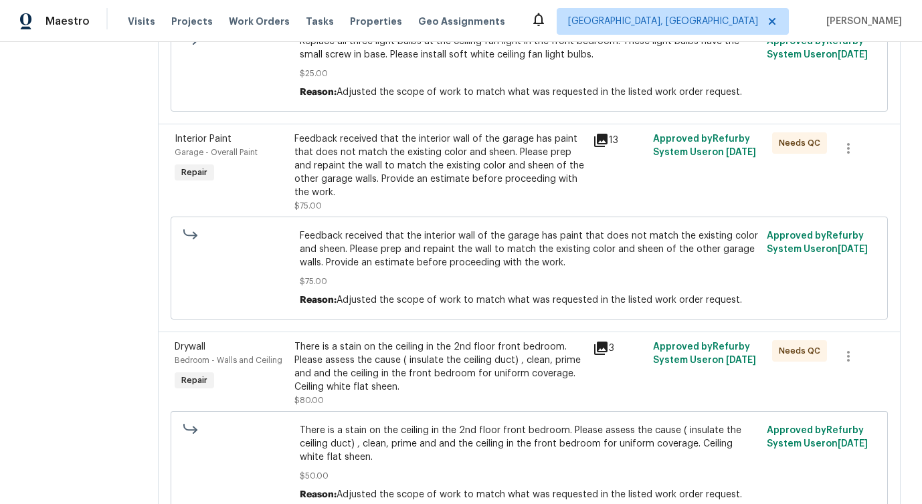
click at [448, 176] on div "Feedback received that the interior wall of the garage has paint that does not …" at bounding box center [439, 165] width 291 height 67
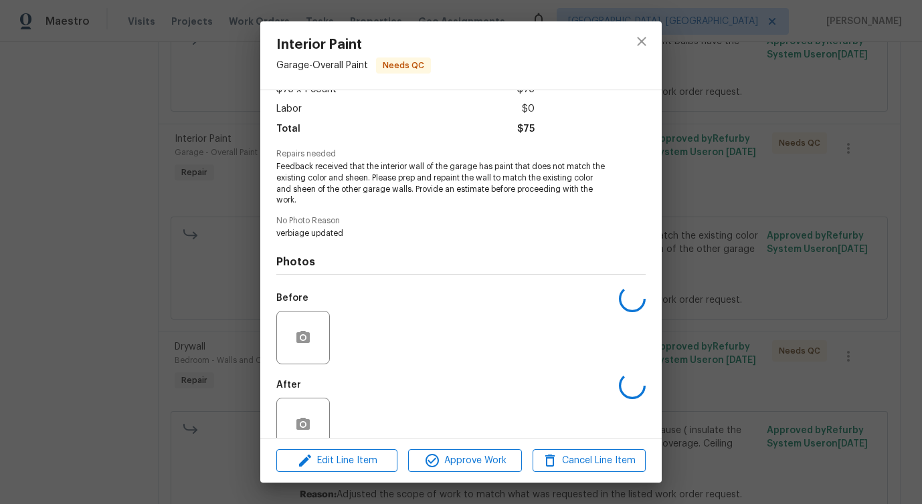
scroll to position [112, 0]
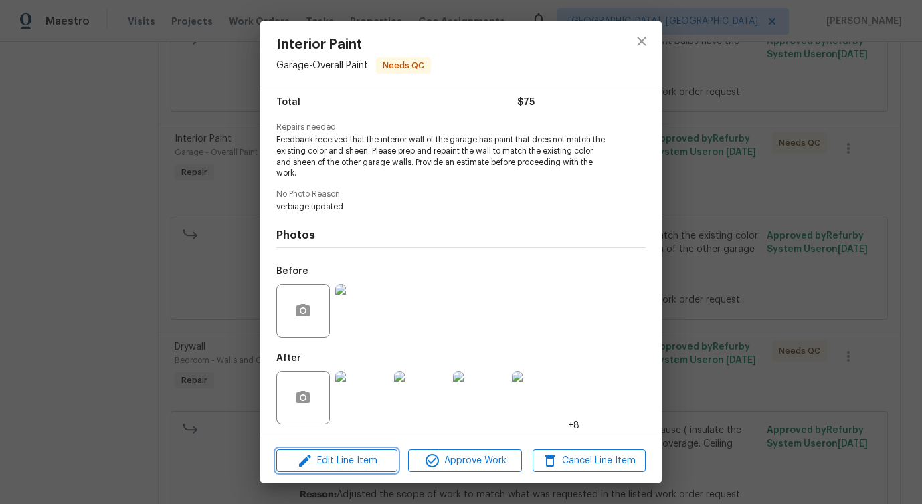
click at [357, 463] on span "Edit Line Item" at bounding box center [336, 461] width 113 height 17
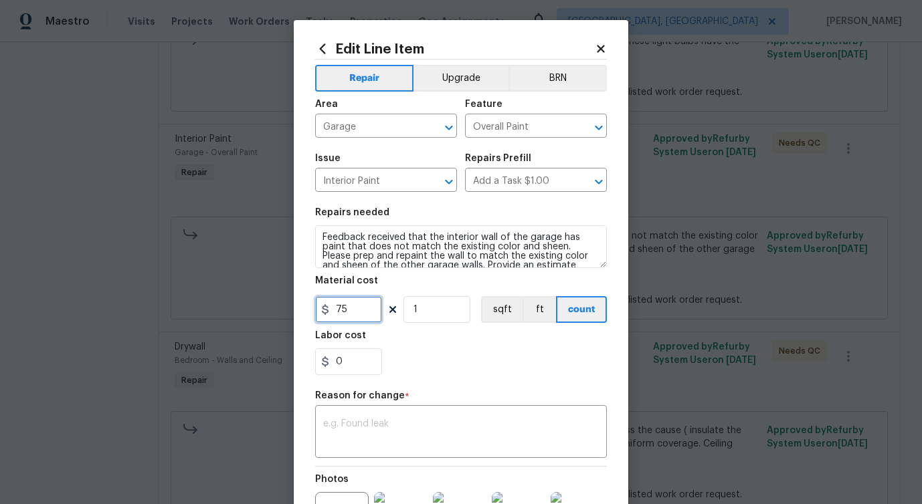
click at [342, 307] on input "75" at bounding box center [348, 309] width 67 height 27
type input "870"
click at [384, 420] on textarea at bounding box center [461, 433] width 276 height 28
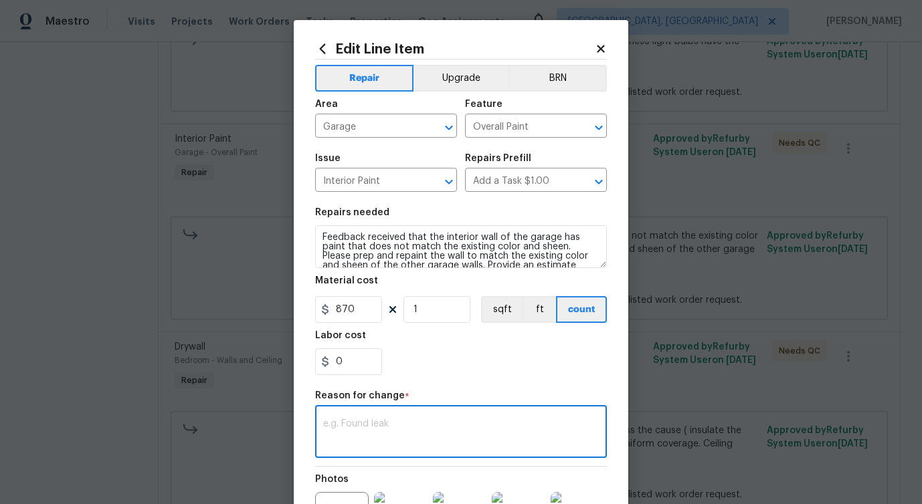
click at [411, 429] on textarea at bounding box center [461, 433] width 276 height 28
paste textarea "(PS) Updated cost per BR team approval."
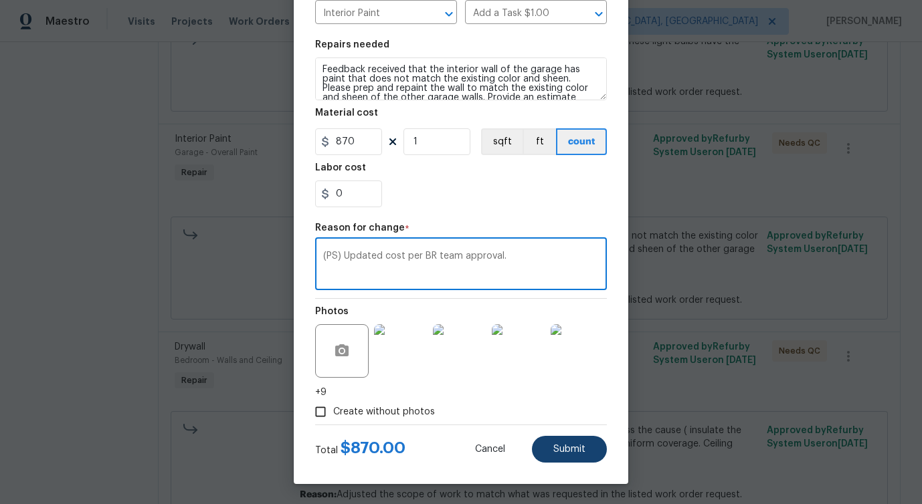
type textarea "(PS) Updated cost per BR team approval."
click at [574, 440] on button "Submit" at bounding box center [569, 449] width 75 height 27
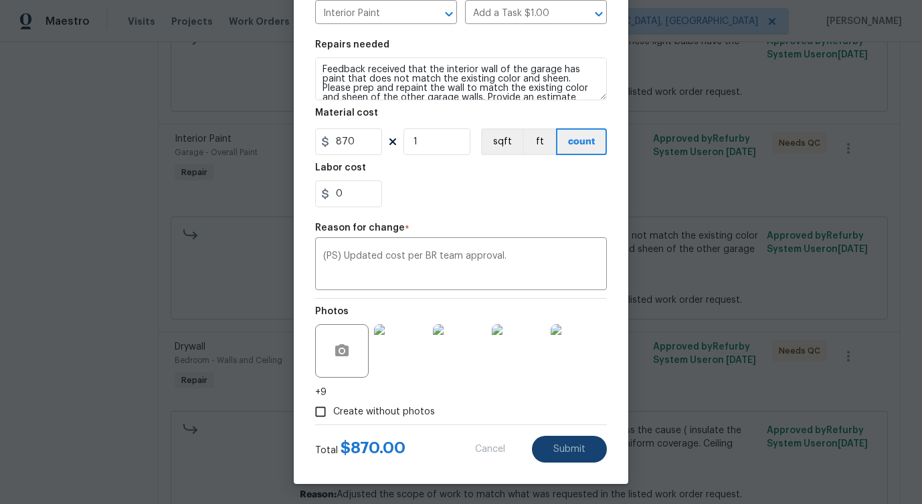
type input "75"
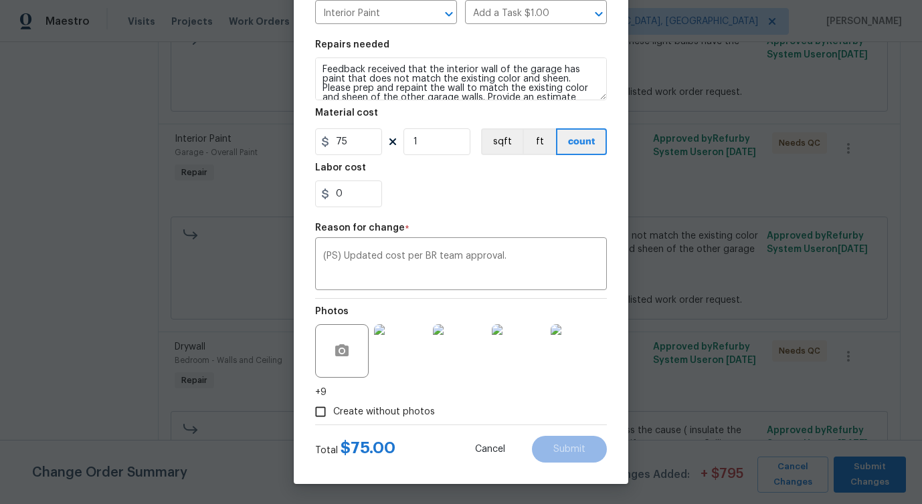
scroll to position [0, 0]
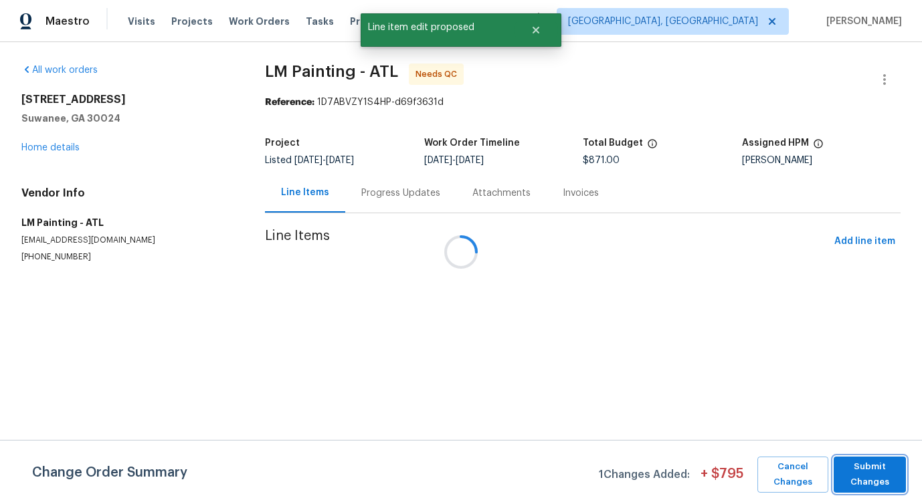
click at [869, 473] on span "Submit Changes" at bounding box center [869, 475] width 59 height 31
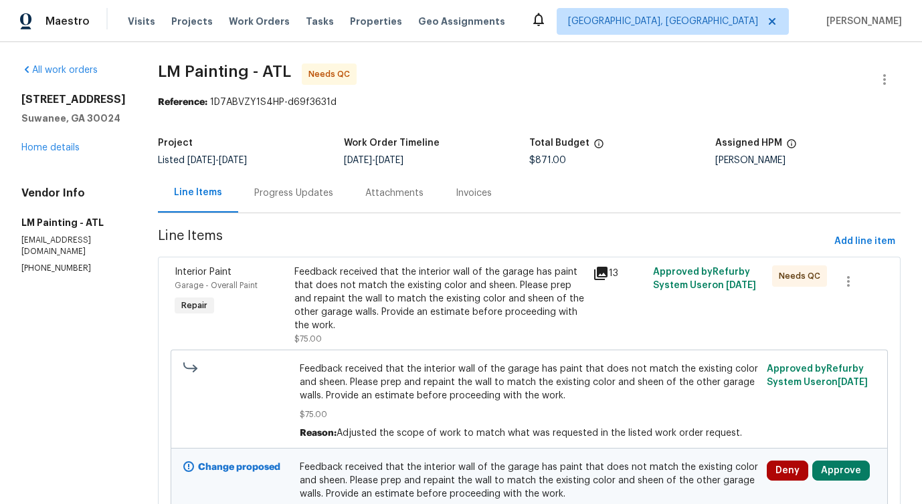
click at [333, 190] on div "Progress Updates" at bounding box center [293, 193] width 79 height 13
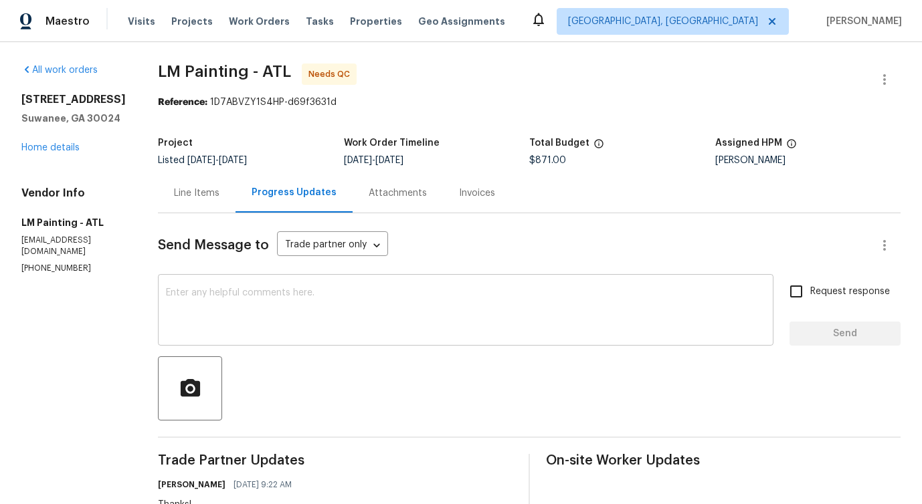
click at [341, 302] on textarea at bounding box center [465, 311] width 599 height 47
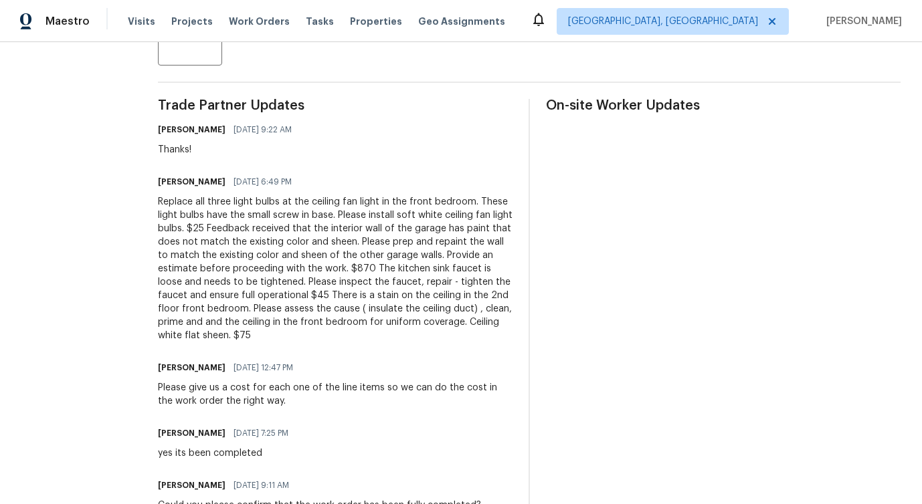
scroll to position [411, 0]
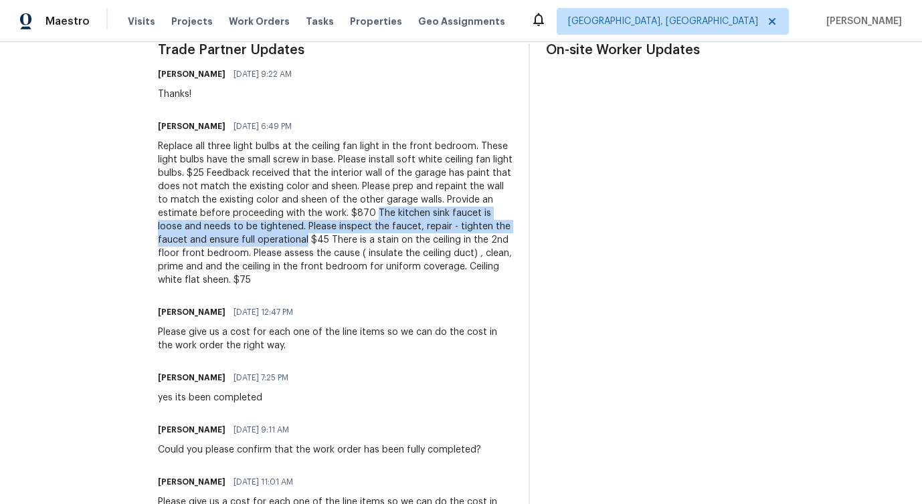
drag, startPoint x: 200, startPoint y: 225, endPoint x: 482, endPoint y: 237, distance: 282.6
click at [482, 237] on div "Replace all three light bulbs at the ceiling fan light in the front bedroom. Th…" at bounding box center [335, 213] width 355 height 147
copy div "The kitchen sink faucet is loose and needs to be tightened. Please inspect the …"
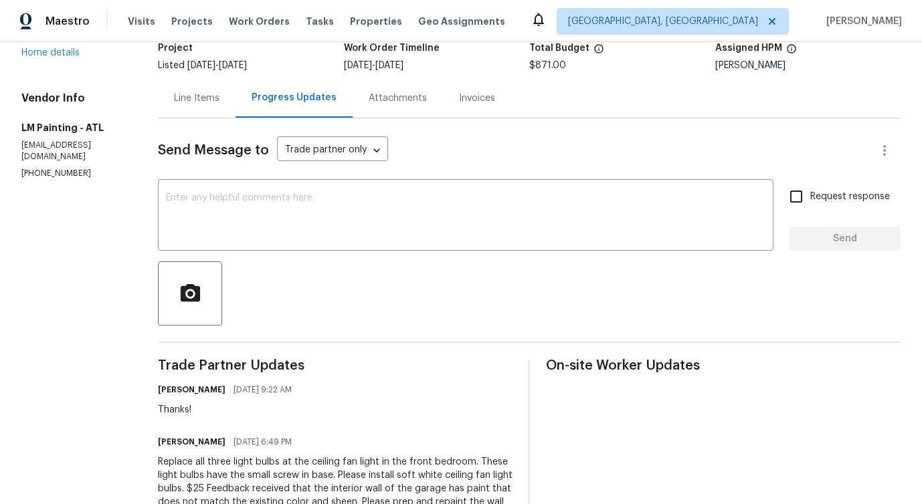
scroll to position [0, 0]
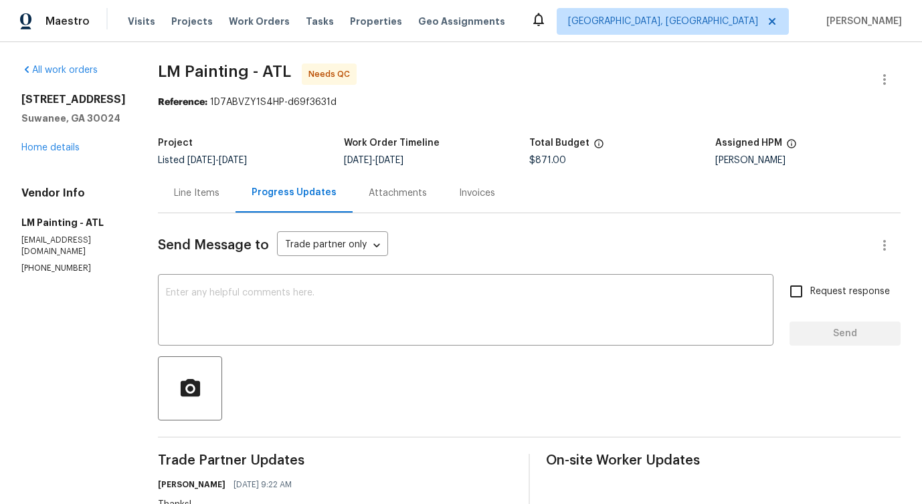
click at [235, 206] on div "Line Items" at bounding box center [197, 192] width 78 height 39
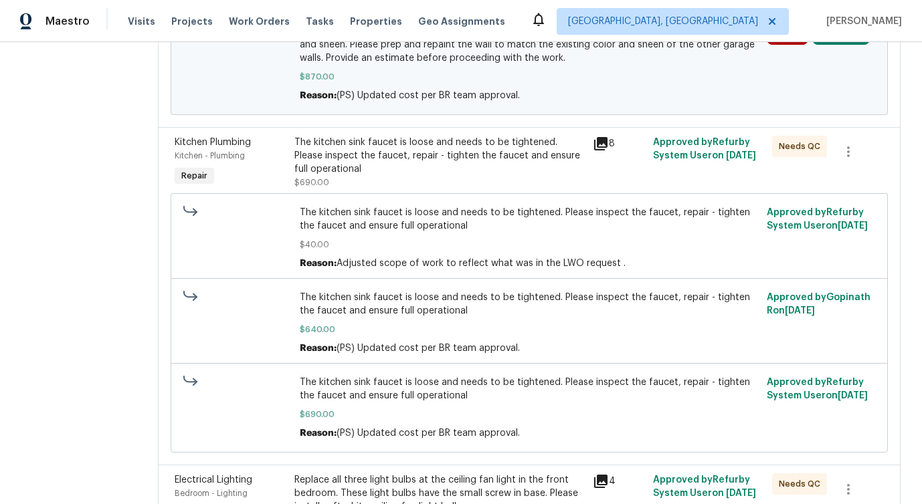
scroll to position [439, 0]
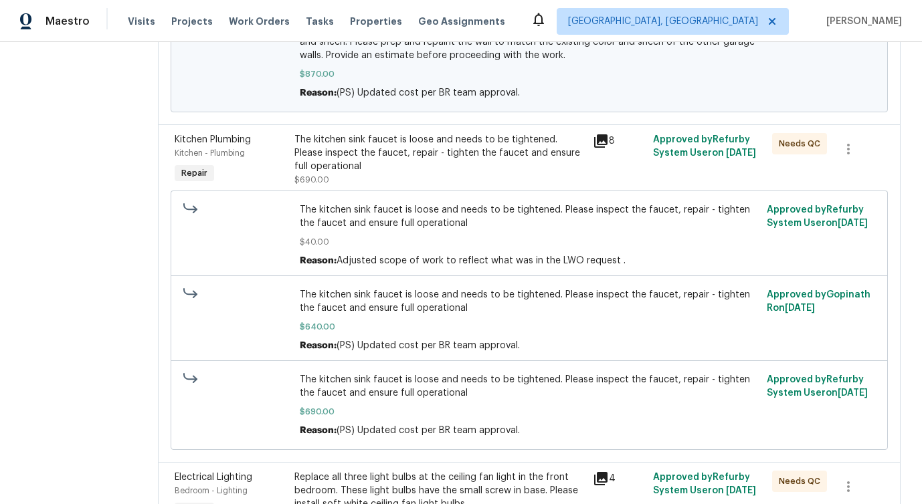
click at [460, 173] on div "The kitchen sink faucet is loose and needs to be tightened. Please inspect the …" at bounding box center [439, 153] width 291 height 40
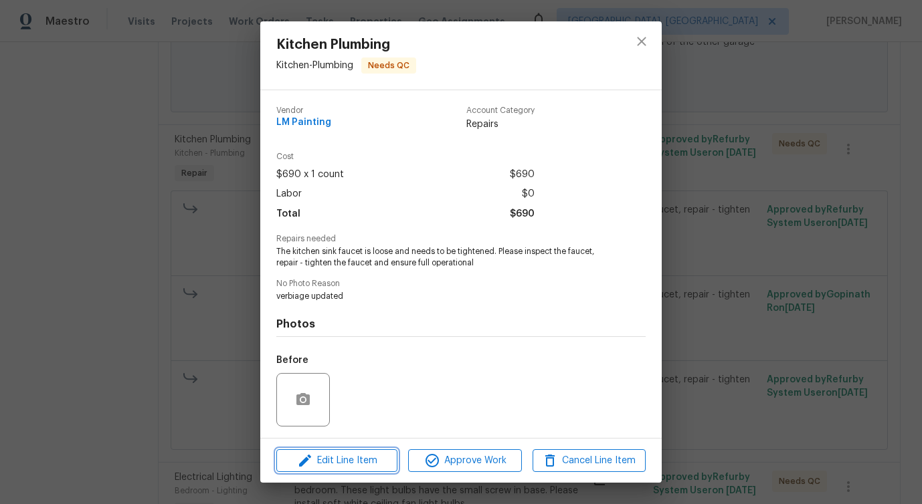
click at [356, 455] on span "Edit Line Item" at bounding box center [336, 461] width 113 height 17
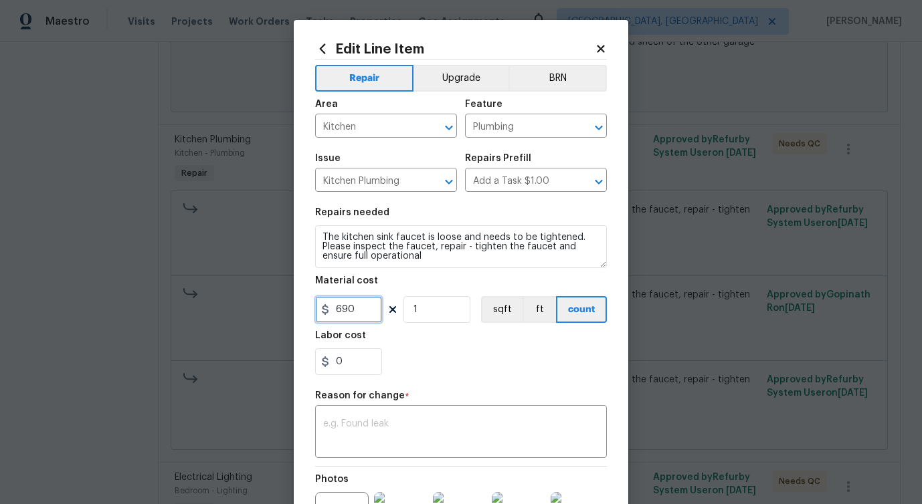
click at [348, 311] on input "690" at bounding box center [348, 309] width 67 height 27
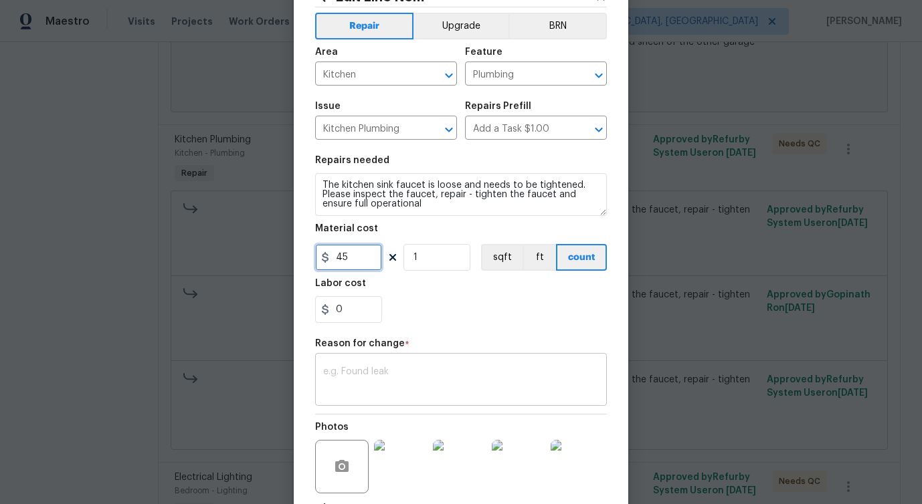
scroll to position [62, 0]
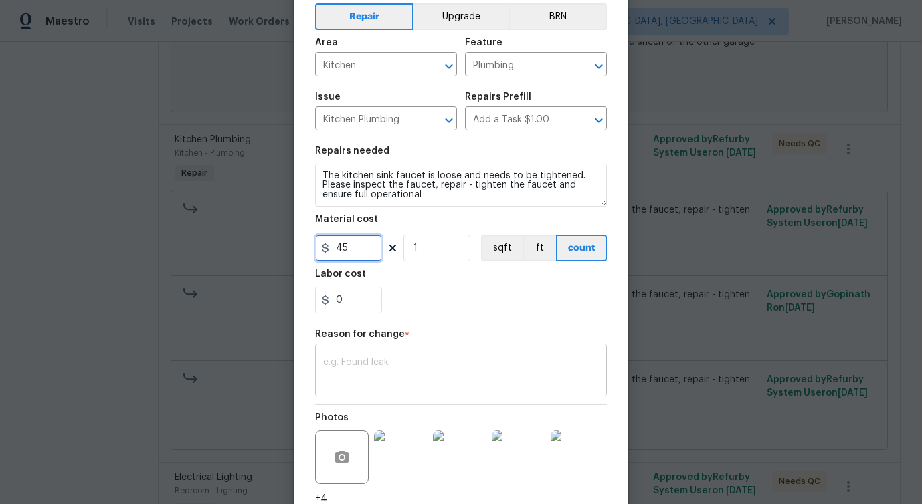
type input "45"
click at [388, 365] on textarea at bounding box center [461, 372] width 276 height 28
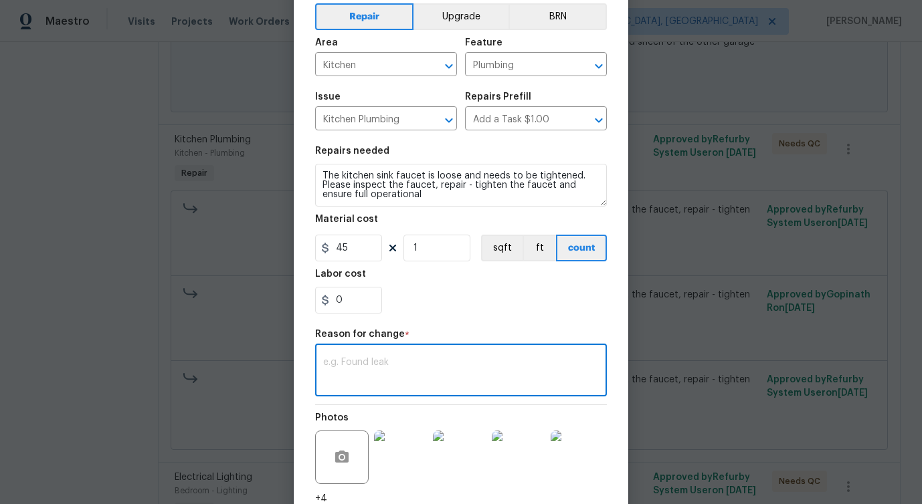
click at [395, 395] on div "x ​" at bounding box center [461, 372] width 292 height 50
paste textarea "(PS) Updated per vendor's final cost."
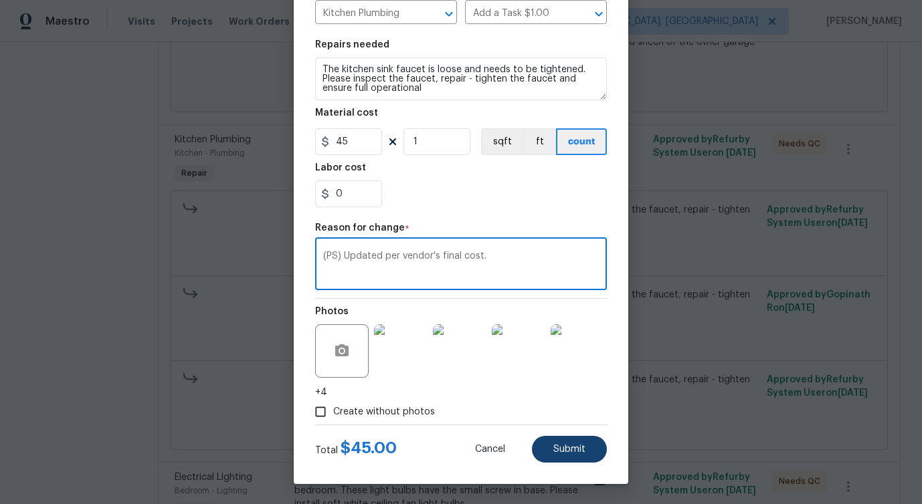
type textarea "(PS) Updated per vendor's final cost."
click at [556, 449] on span "Submit" at bounding box center [569, 450] width 32 height 10
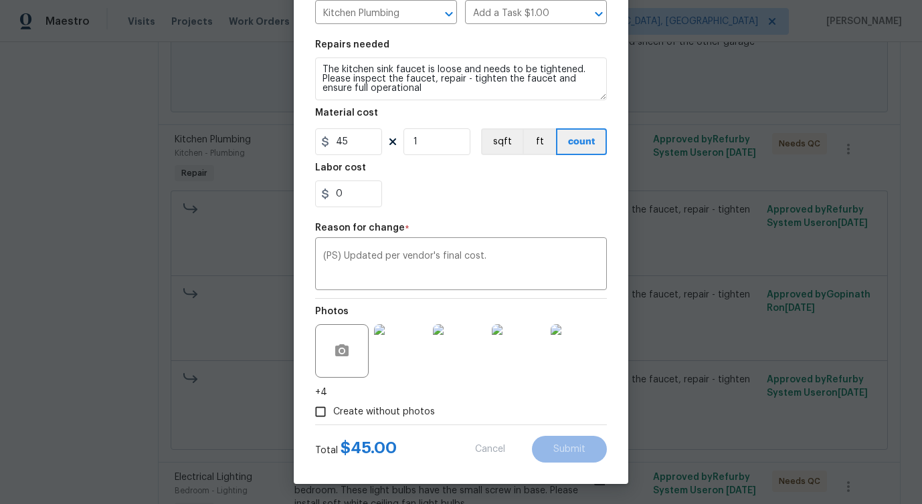
type input "690"
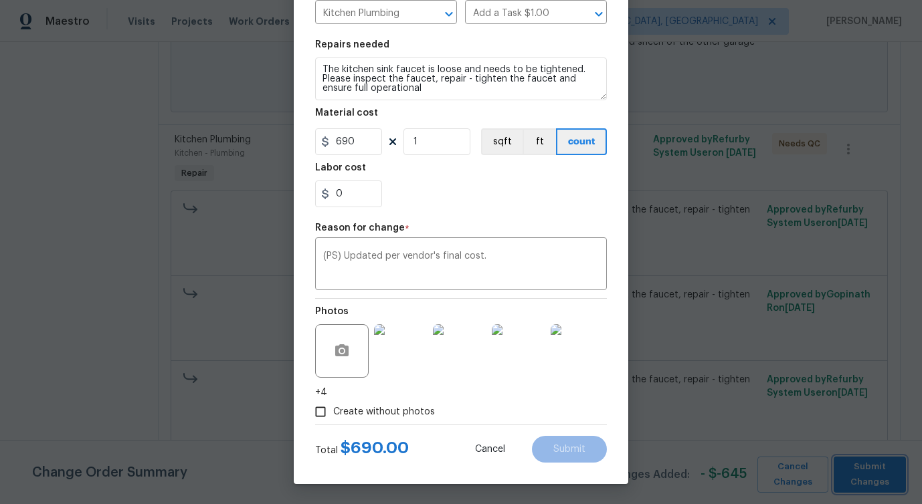
click at [888, 476] on span "Submit Changes" at bounding box center [869, 475] width 59 height 31
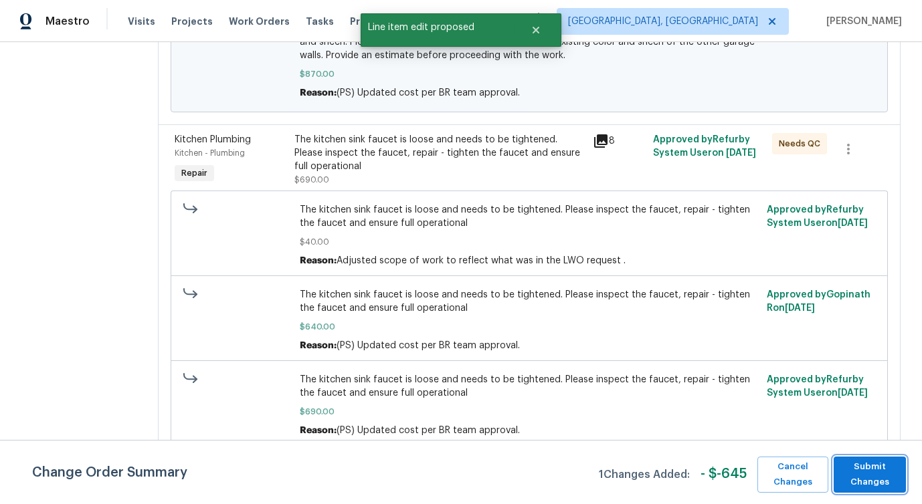
scroll to position [0, 0]
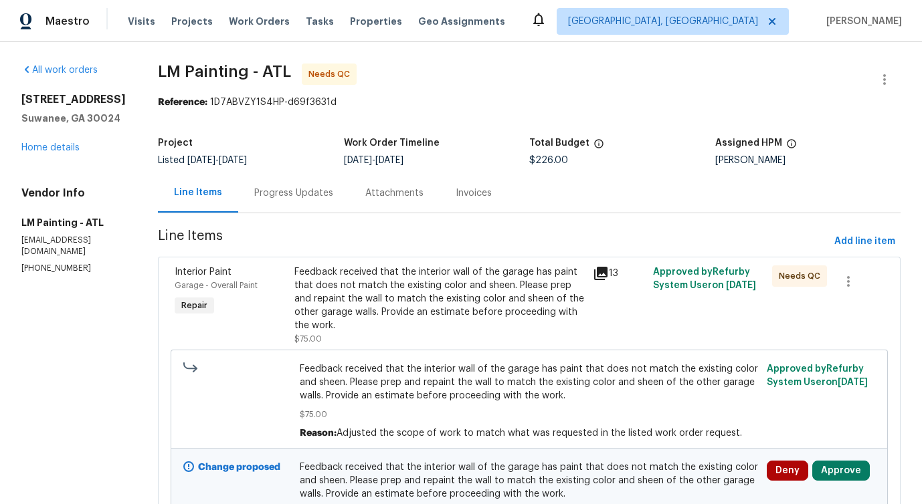
click at [333, 198] on div "Progress Updates" at bounding box center [293, 193] width 79 height 13
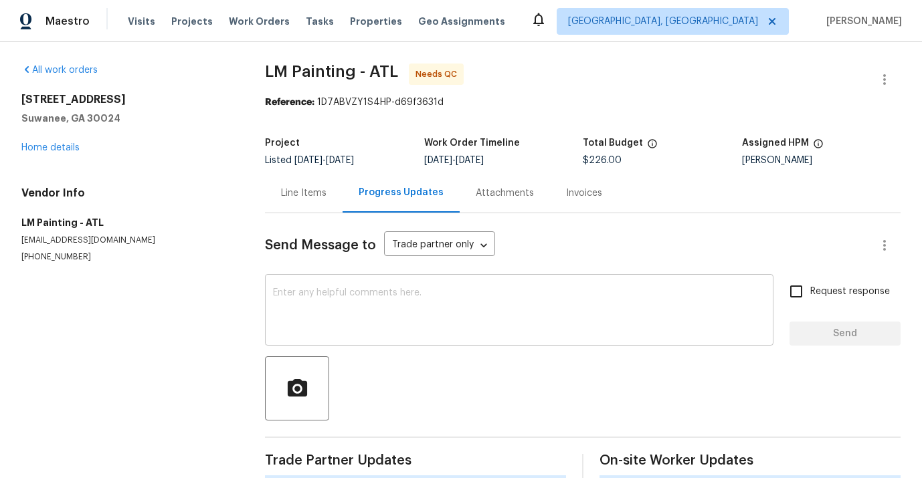
click at [403, 335] on textarea at bounding box center [519, 311] width 492 height 47
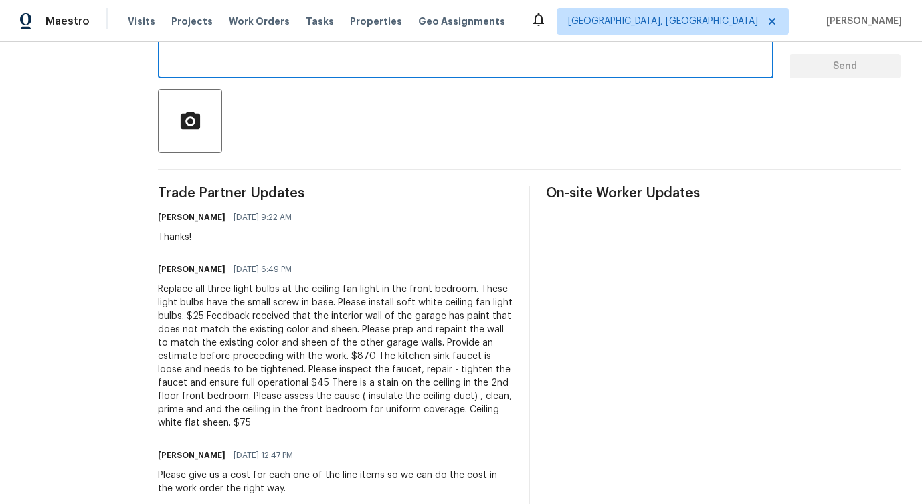
scroll to position [291, 0]
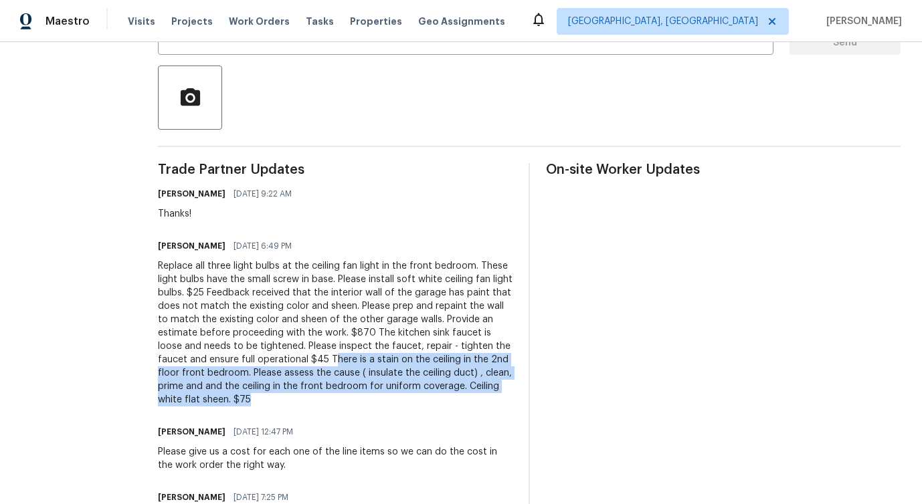
drag, startPoint x: 506, startPoint y: 361, endPoint x: 473, endPoint y: 412, distance: 61.4
click at [503, 391] on div "Replace all three light bulbs at the ceiling fan light in the front bedroom. Th…" at bounding box center [335, 333] width 355 height 147
drag, startPoint x: 503, startPoint y: 357, endPoint x: 468, endPoint y: 403, distance: 57.8
click at [468, 403] on div "Replace all three light bulbs at the ceiling fan light in the front bedroom. Th…" at bounding box center [335, 333] width 355 height 147
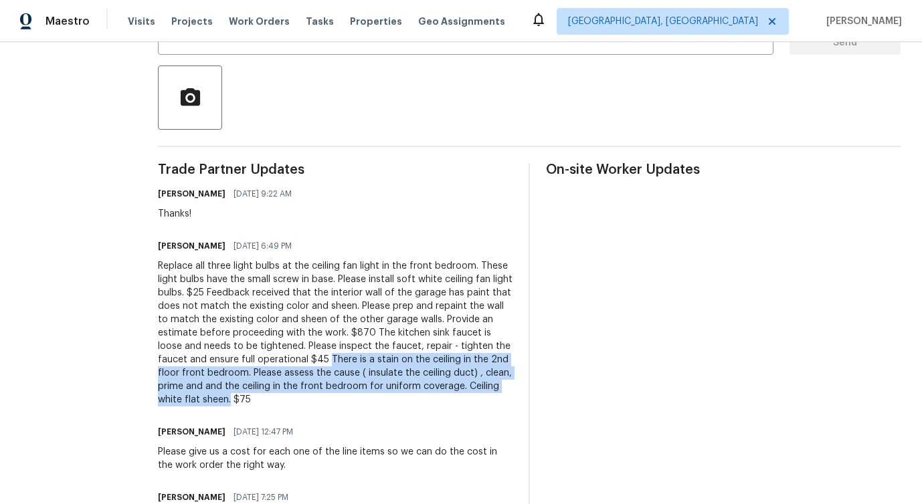
copy div "There is a stain on the ceiling in the 2nd floor front bedroom. Please assess t…"
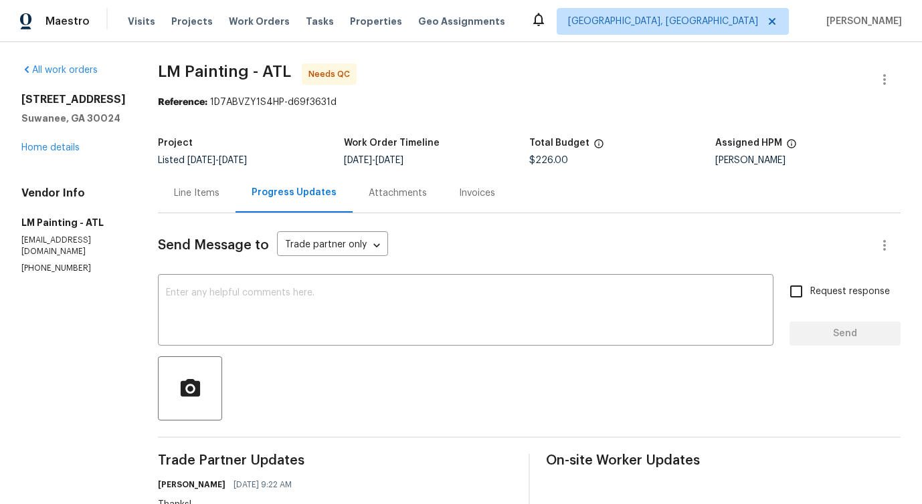
click at [235, 201] on div "Line Items" at bounding box center [197, 192] width 78 height 39
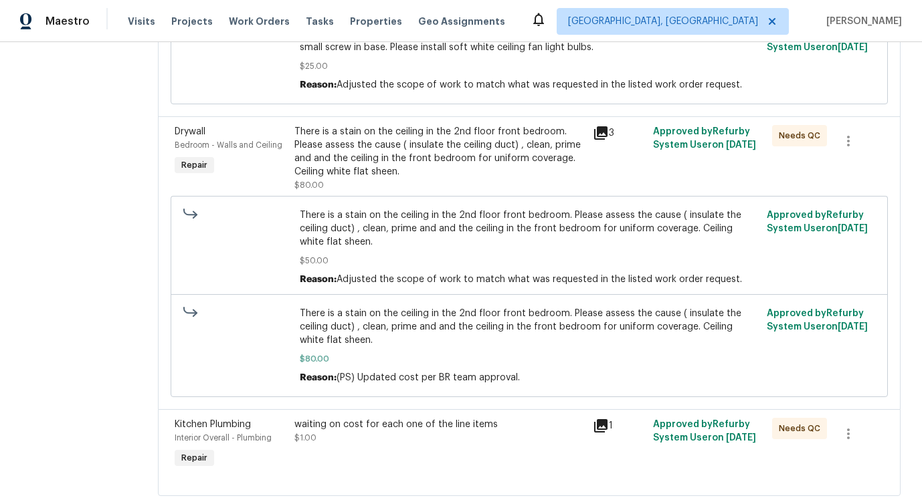
scroll to position [1112, 0]
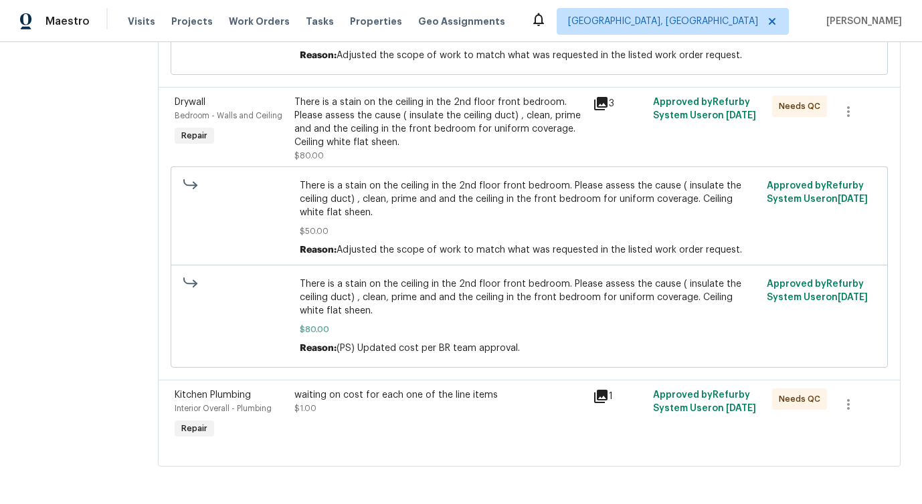
click at [493, 143] on div "There is a stain on the ceiling in the 2nd floor front bedroom. Please assess t…" at bounding box center [439, 129] width 291 height 67
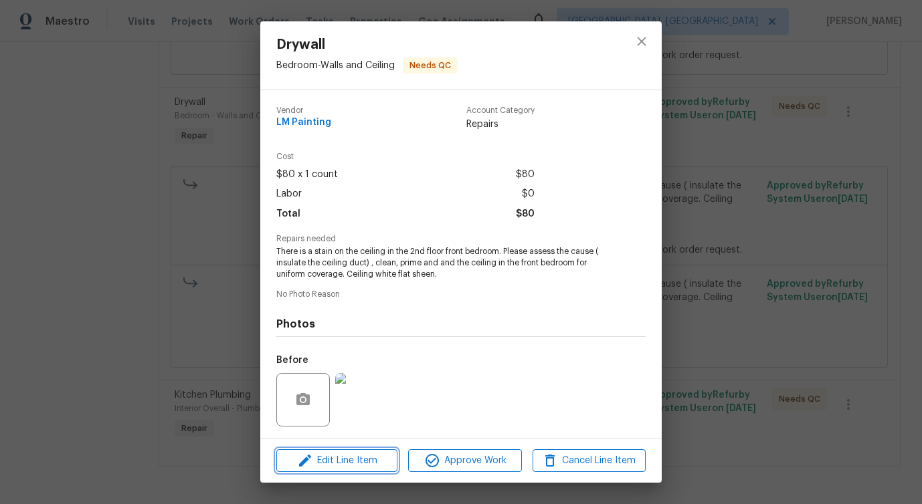
click at [347, 461] on span "Edit Line Item" at bounding box center [336, 461] width 113 height 17
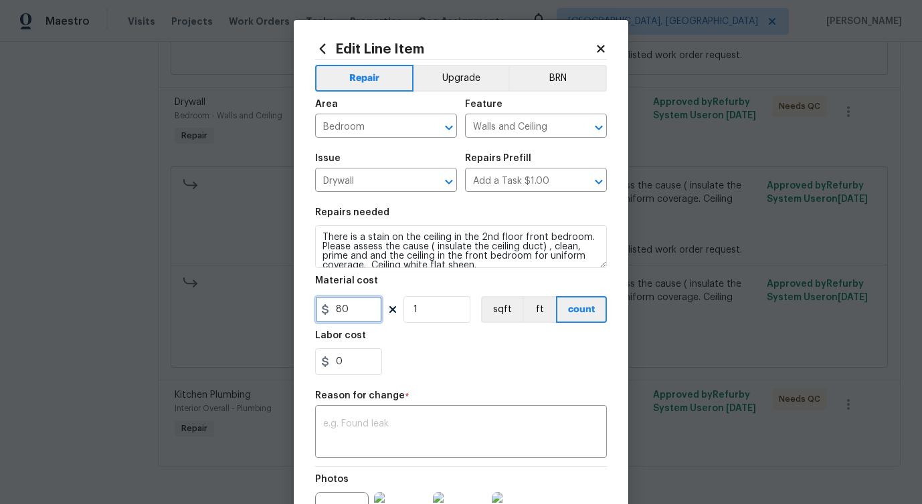
click at [345, 305] on input "80" at bounding box center [348, 309] width 67 height 27
type input "75"
click at [375, 439] on textarea at bounding box center [461, 433] width 276 height 28
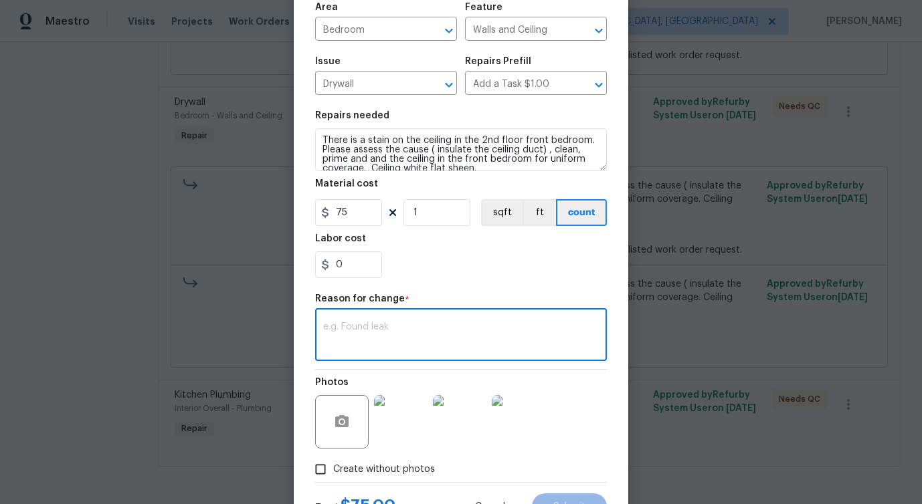
scroll to position [98, 0]
click at [485, 326] on textarea at bounding box center [461, 336] width 276 height 28
paste textarea "(PS) Updated per vendor's final cost."
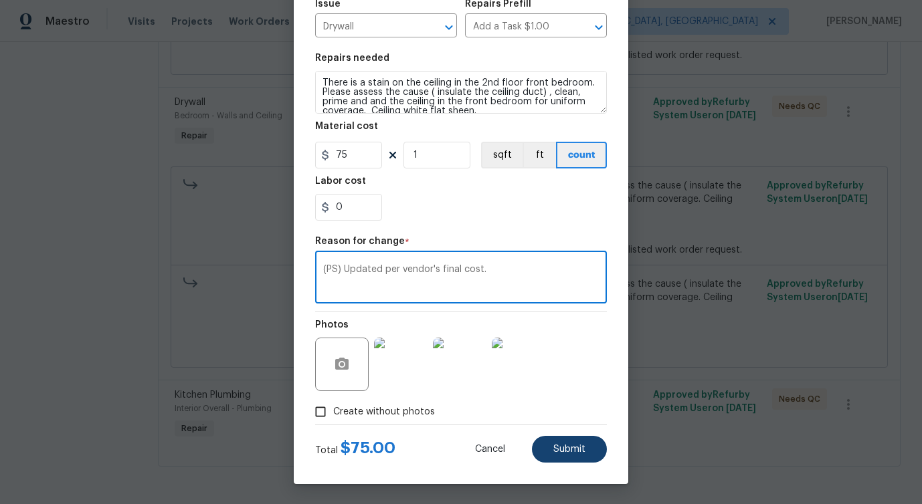
type textarea "(PS) Updated per vendor's final cost."
click at [578, 444] on button "Submit" at bounding box center [569, 449] width 75 height 27
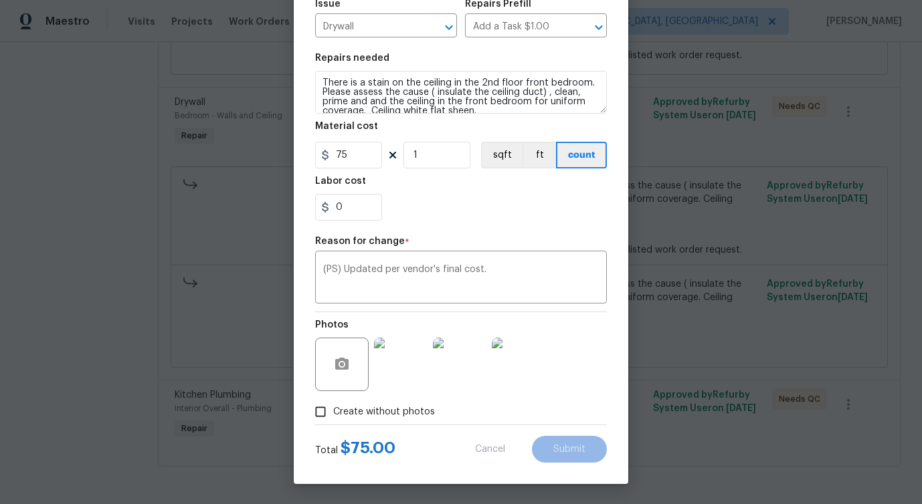
type input "80"
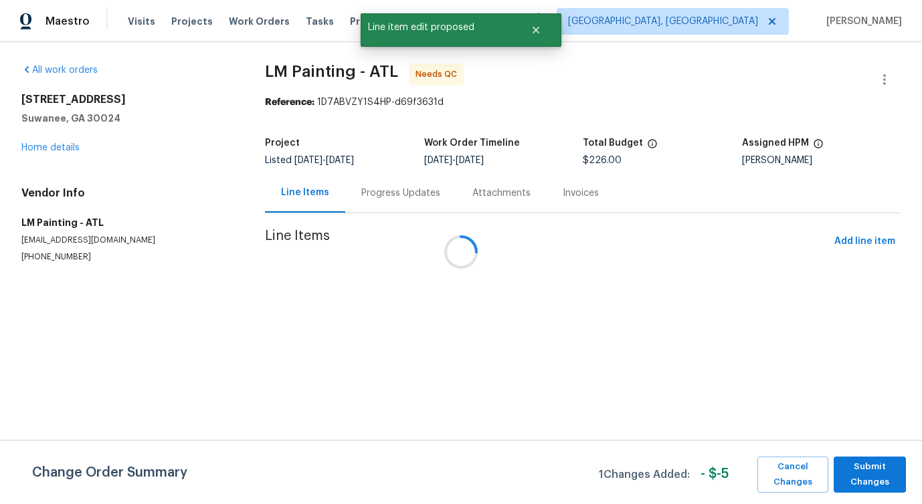
scroll to position [0, 0]
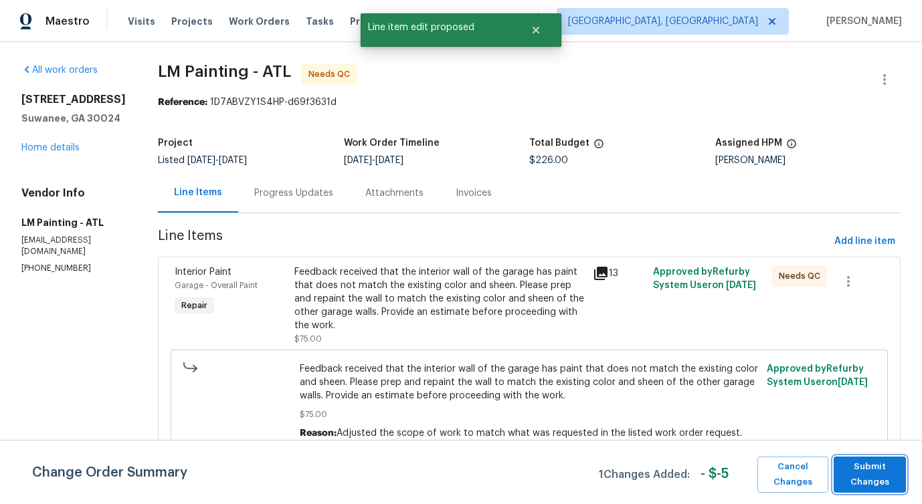
click at [868, 479] on span "Submit Changes" at bounding box center [869, 475] width 59 height 31
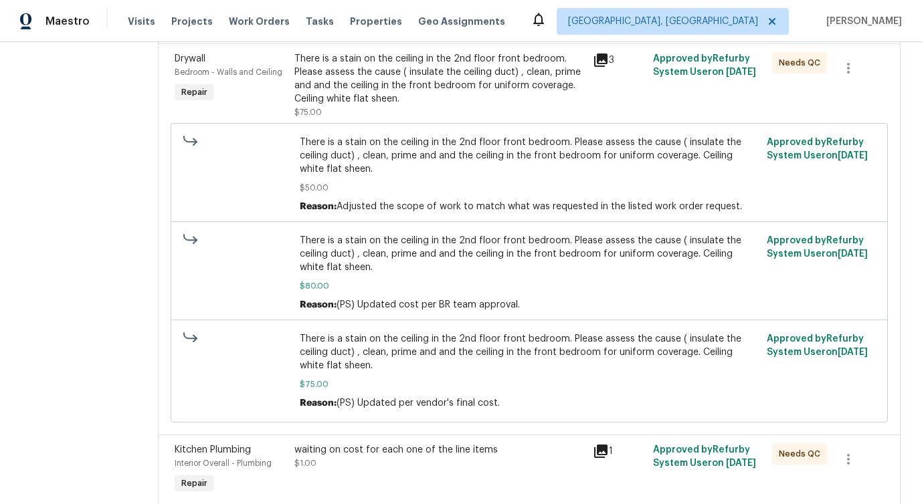
scroll to position [1211, 0]
